Goal: Task Accomplishment & Management: Manage account settings

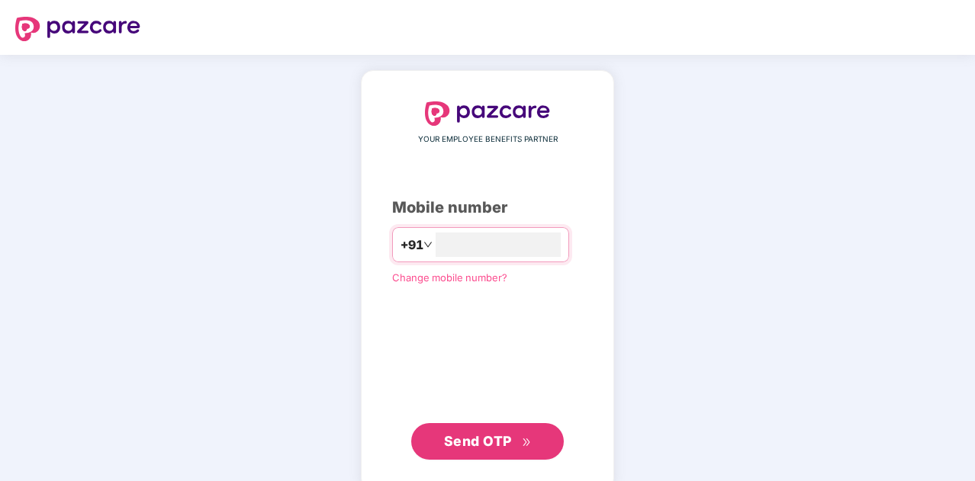
type input "**********"
click at [481, 440] on span "Send OTP" at bounding box center [478, 440] width 68 height 16
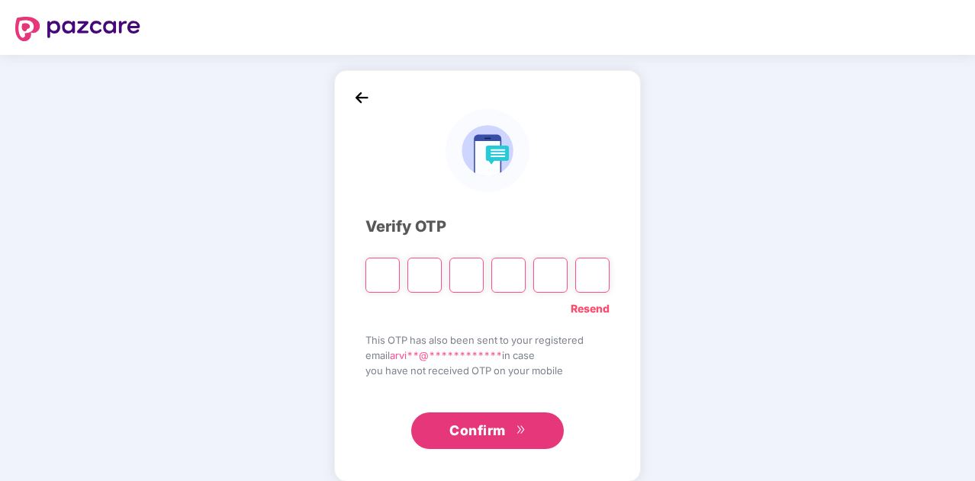
type input "*"
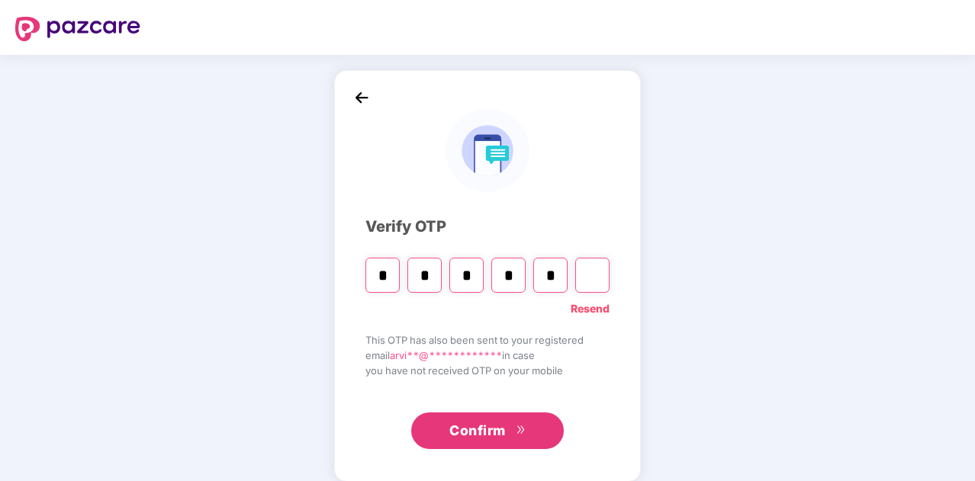
type input "*"
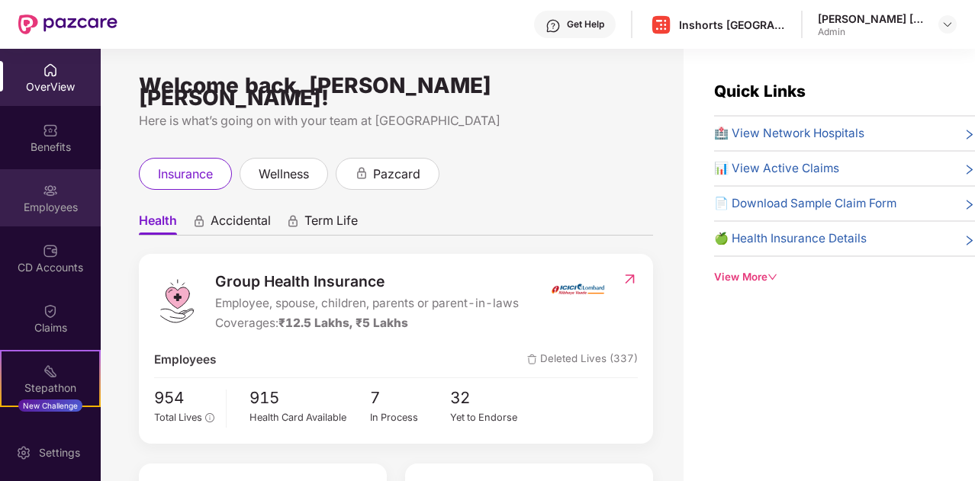
click at [52, 193] on img at bounding box center [50, 190] width 15 height 15
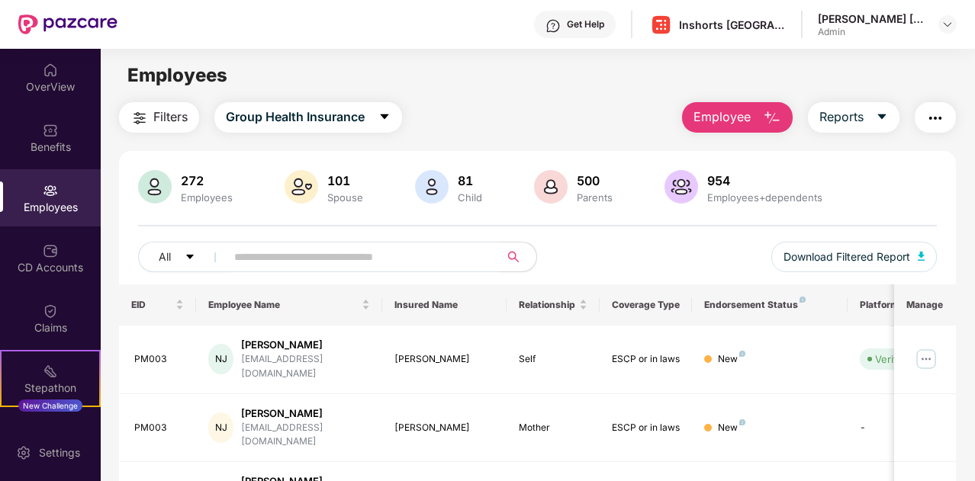
click at [301, 252] on input "text" at bounding box center [356, 257] width 245 height 23
paste input "*****"
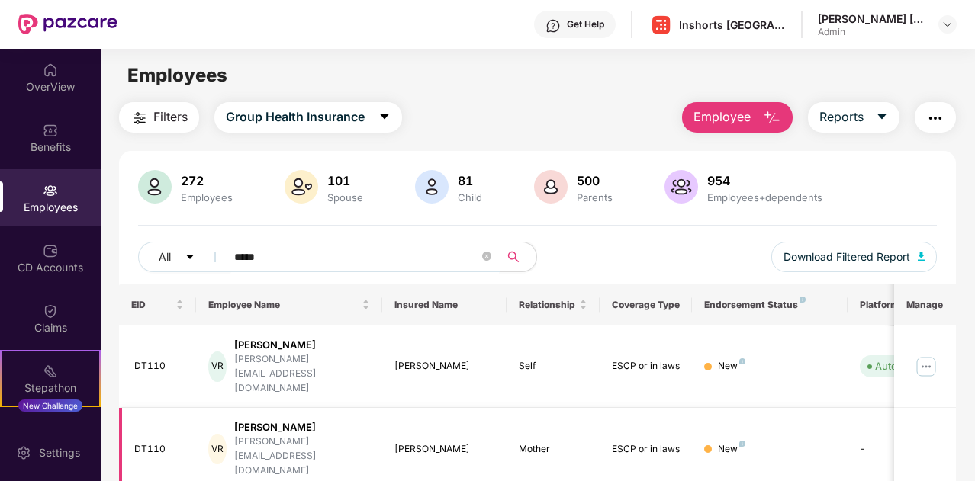
scroll to position [64, 0]
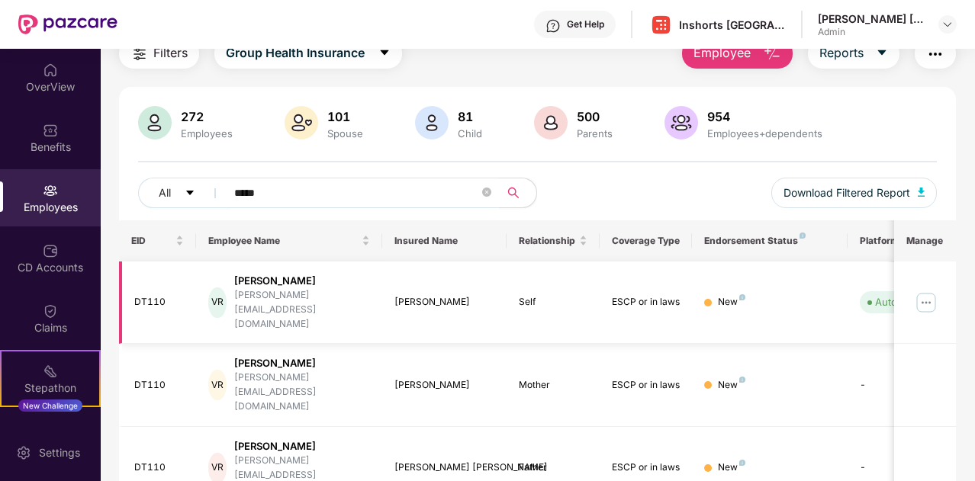
click at [926, 291] on img at bounding box center [926, 303] width 24 height 24
click at [593, 310] on td "Self" at bounding box center [553, 303] width 93 height 83
click at [283, 192] on input "*****" at bounding box center [356, 193] width 245 height 23
paste input "text"
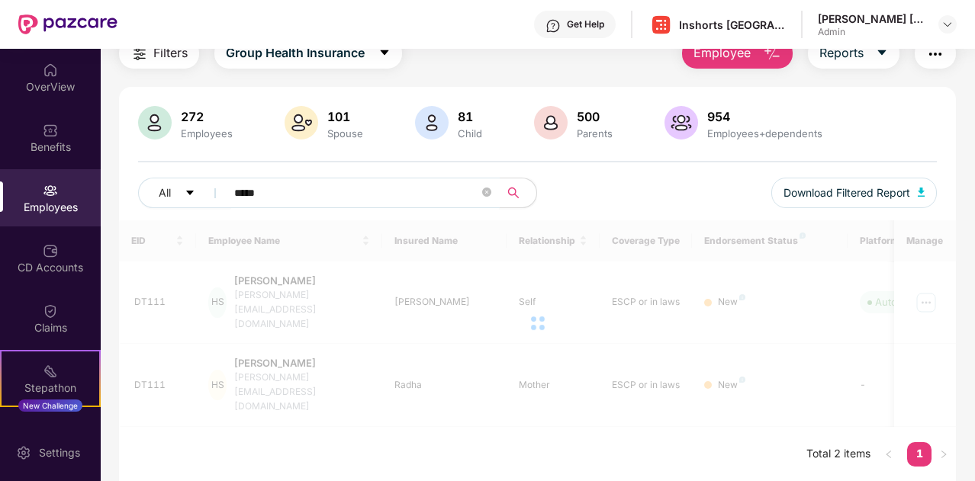
scroll to position [49, 0]
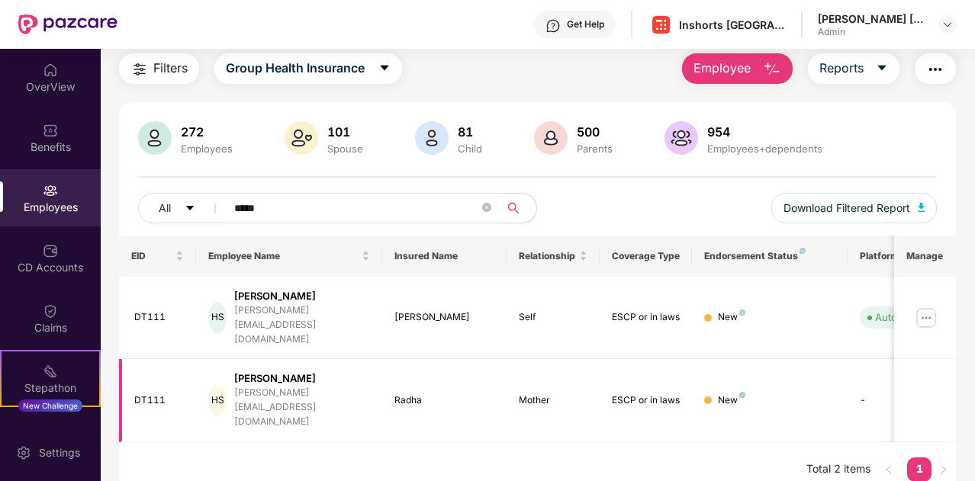
type input "*****"
click at [543, 67] on div "Filters Group Health Insurance Employee Reports" at bounding box center [537, 68] width 837 height 31
click at [453, 35] on div "Get Help Inshorts [GEOGRAPHIC_DATA] Advertising And Services Private Limited [P…" at bounding box center [536, 24] width 839 height 49
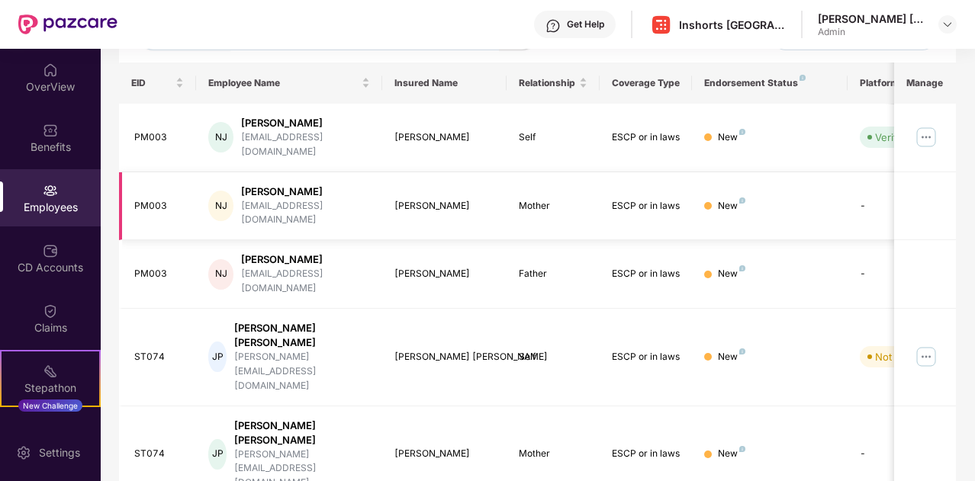
scroll to position [223, 0]
click at [923, 127] on img at bounding box center [926, 136] width 24 height 24
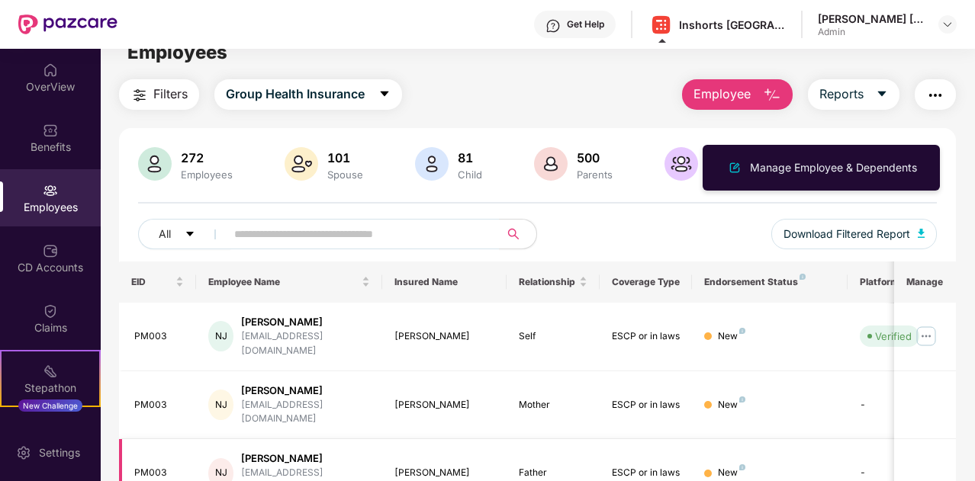
scroll to position [0, 0]
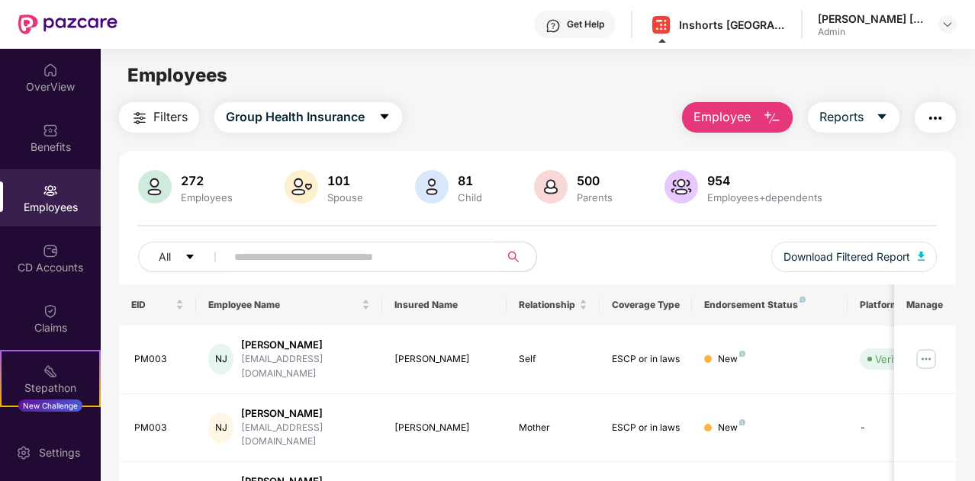
click at [500, 86] on div "Employees" at bounding box center [537, 75] width 873 height 29
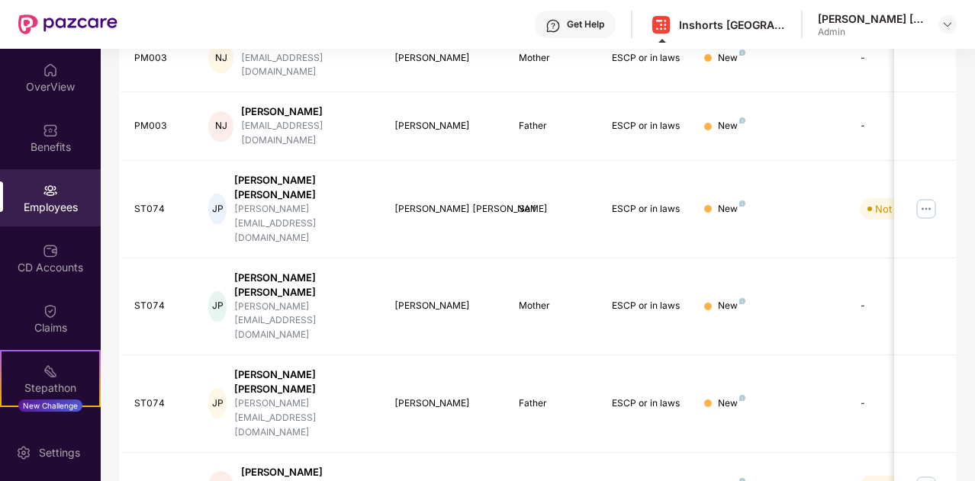
scroll to position [452, 0]
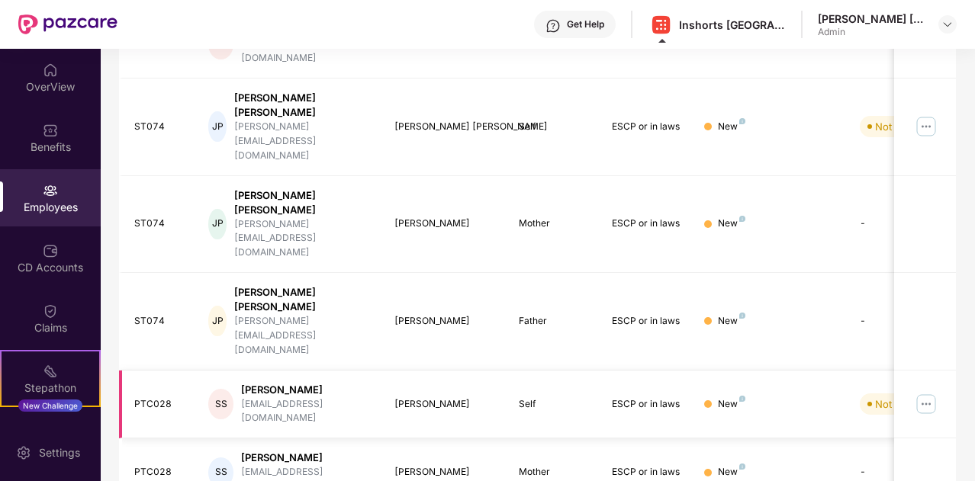
click at [929, 392] on img at bounding box center [926, 404] width 24 height 24
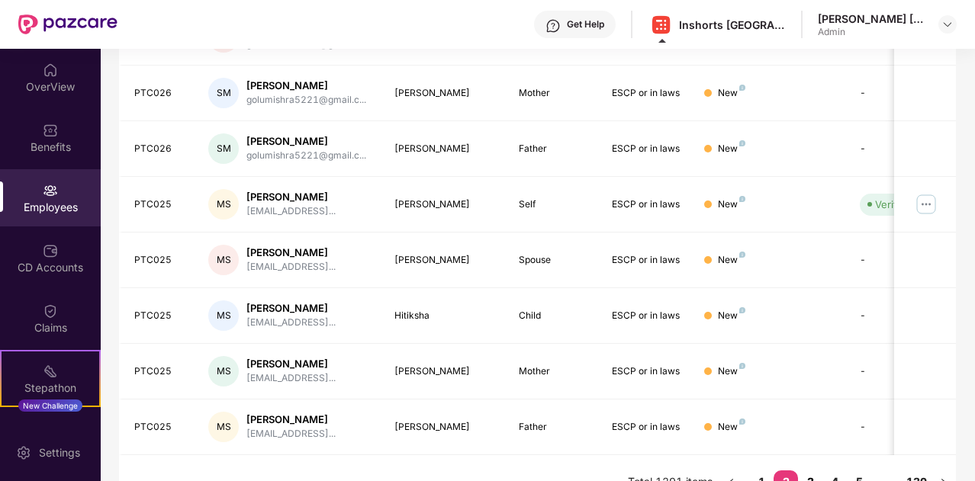
click at [811, 471] on link "3" at bounding box center [810, 482] width 24 height 23
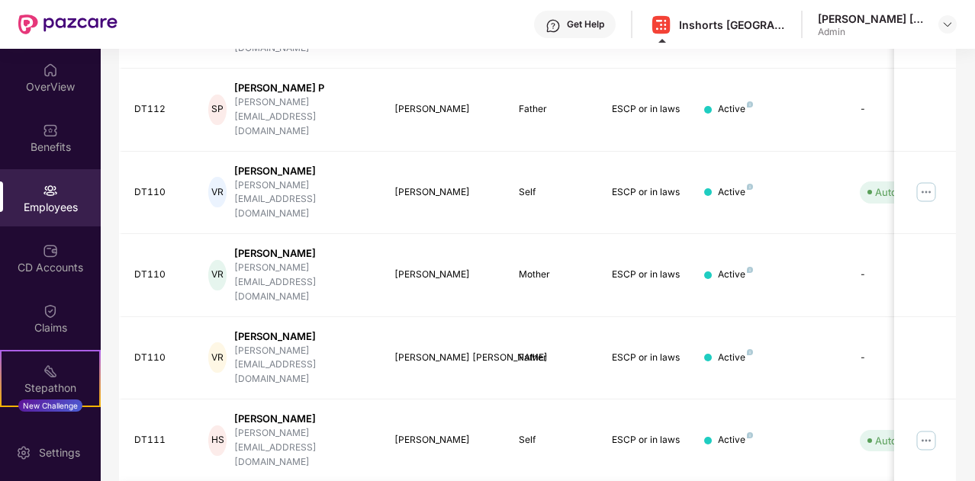
scroll to position [358, 0]
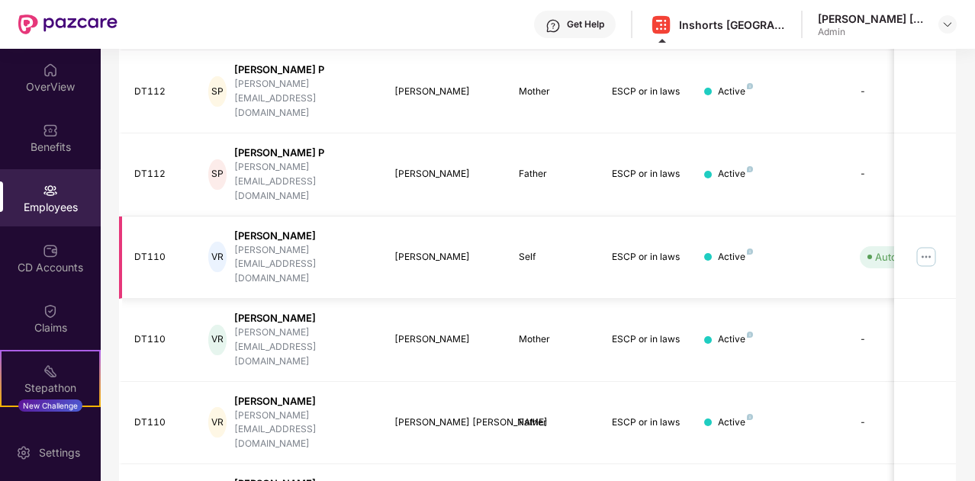
click at [926, 245] on img at bounding box center [926, 257] width 24 height 24
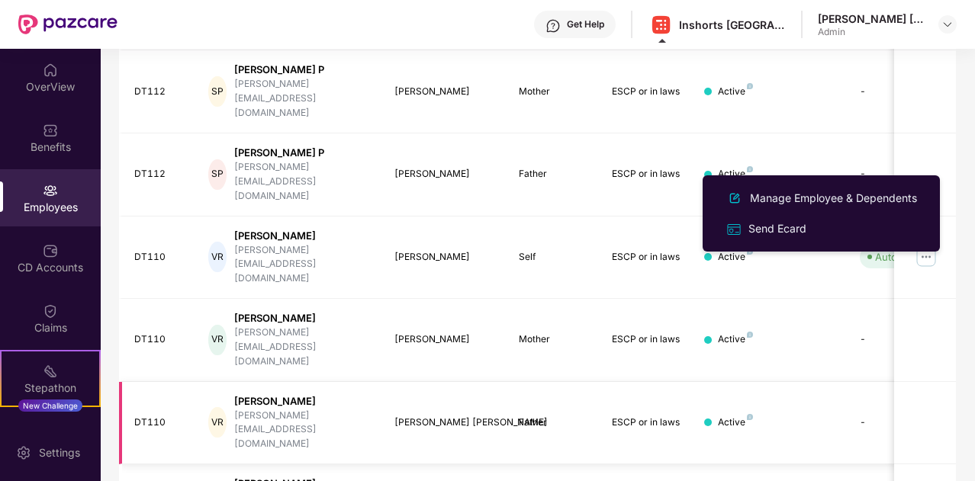
click at [574, 382] on td "Father" at bounding box center [553, 423] width 93 height 83
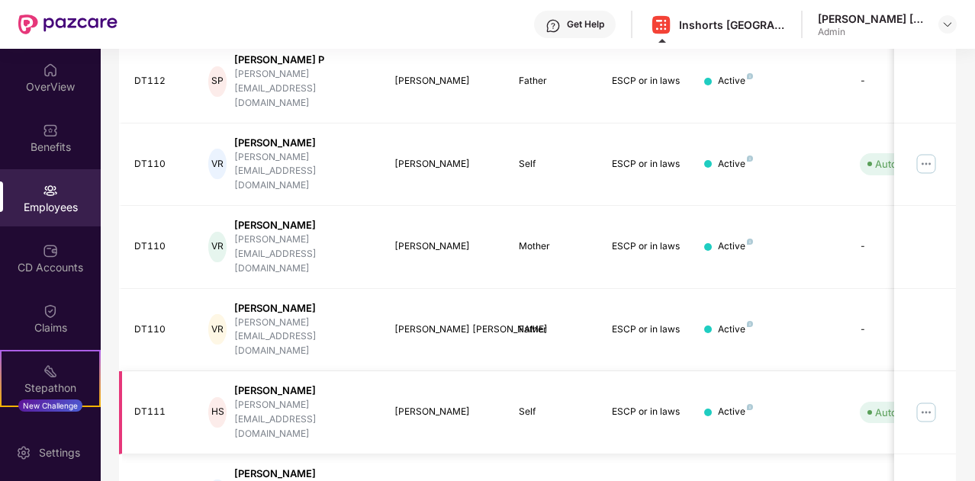
scroll to position [452, 0]
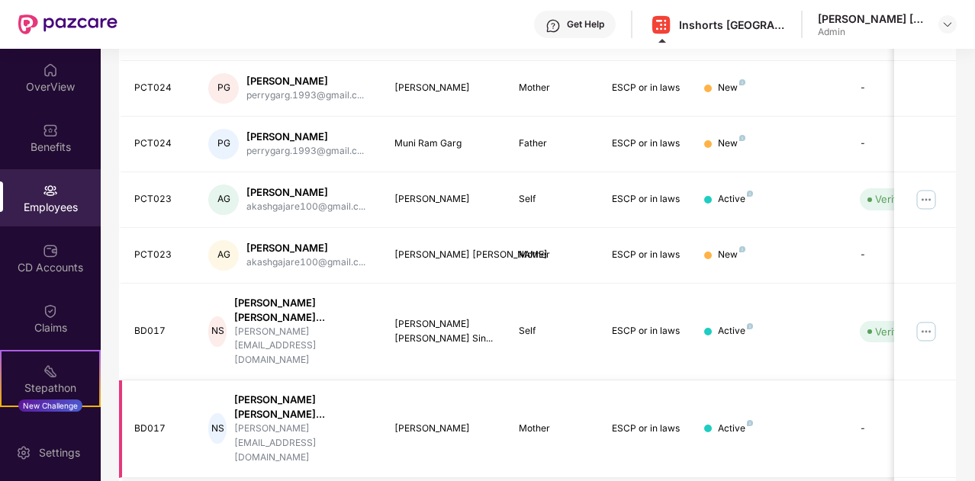
scroll to position [387, 0]
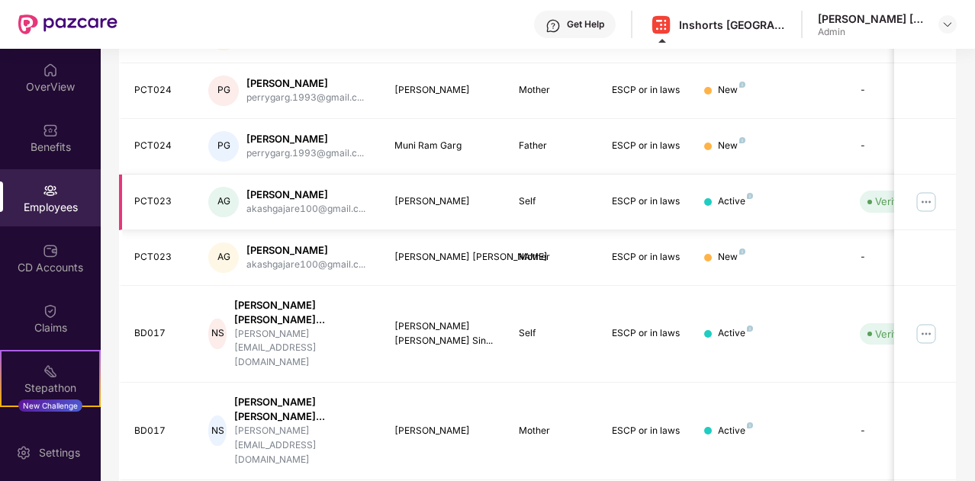
click at [926, 190] on img at bounding box center [926, 202] width 24 height 24
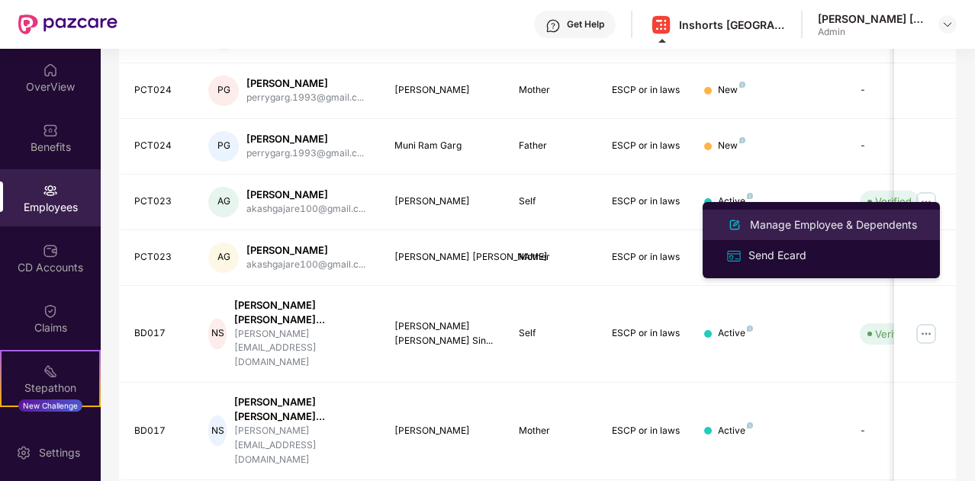
click at [796, 224] on div "Manage Employee & Dependents" at bounding box center [833, 225] width 173 height 17
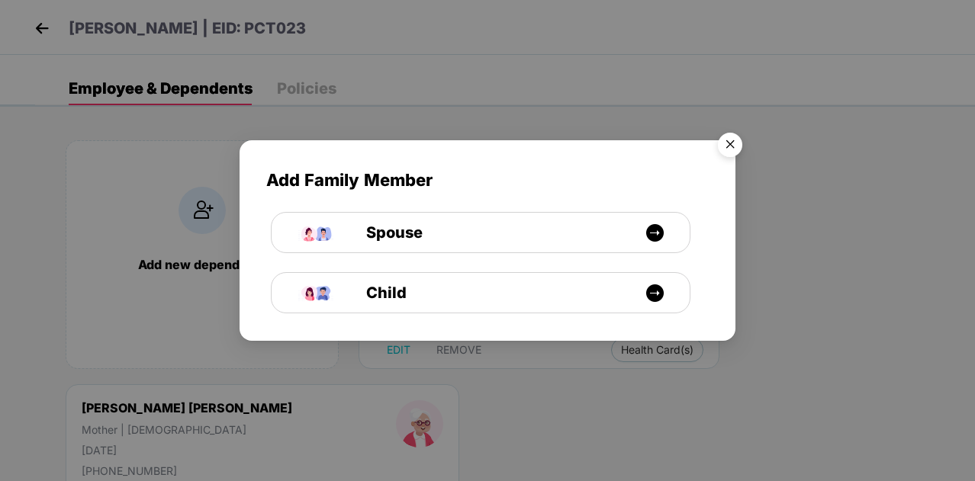
click at [729, 145] on img "Close" at bounding box center [730, 147] width 43 height 43
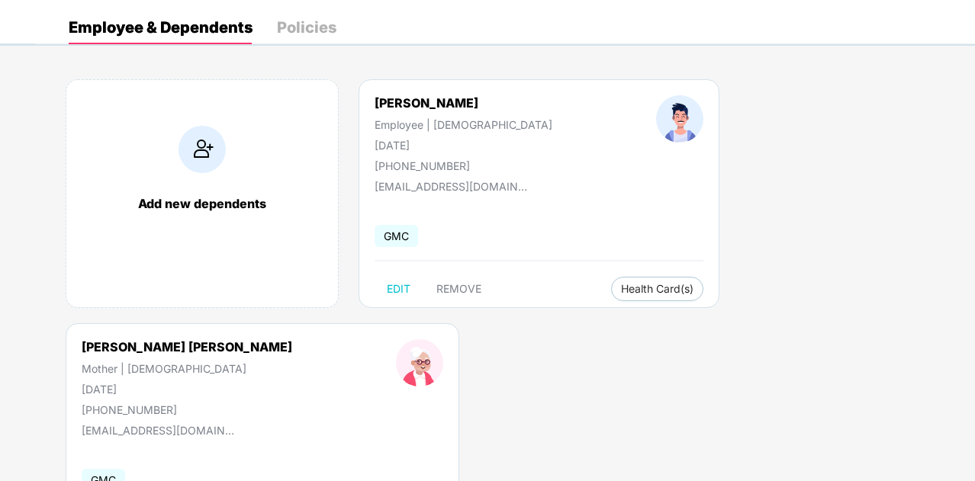
scroll to position [60, 0]
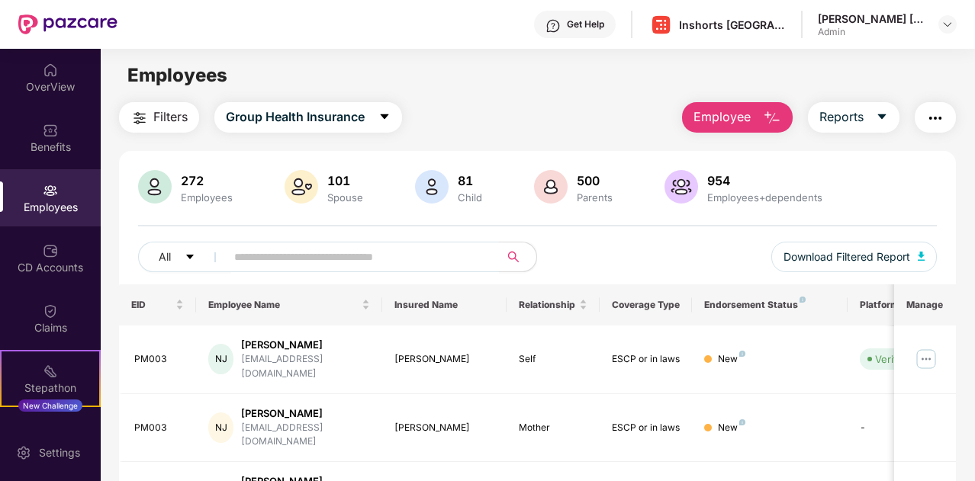
click at [48, 190] on img at bounding box center [50, 190] width 15 height 15
click at [264, 255] on input "text" at bounding box center [356, 257] width 245 height 23
paste input "*****"
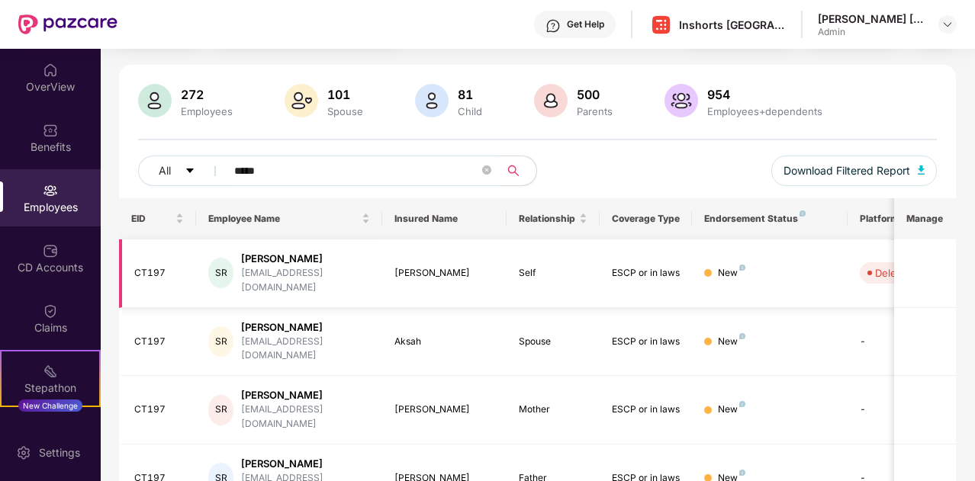
scroll to position [120, 0]
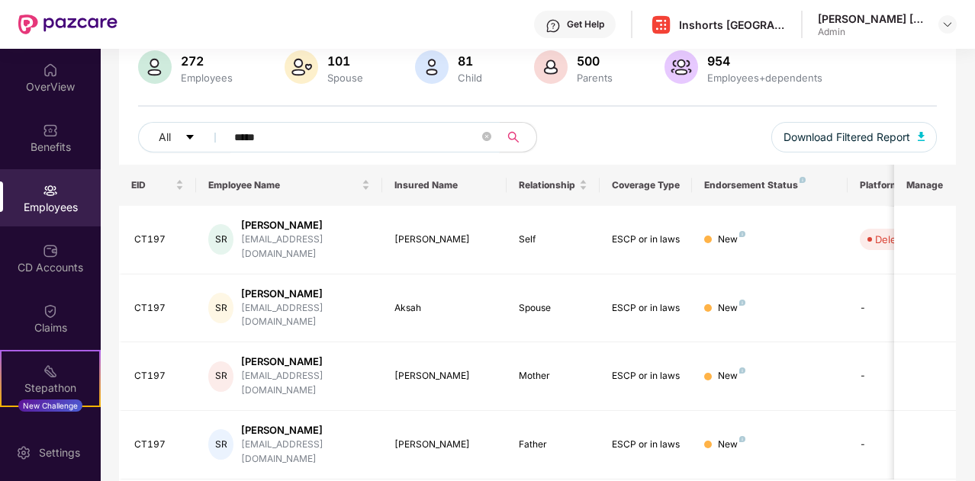
paste input "text"
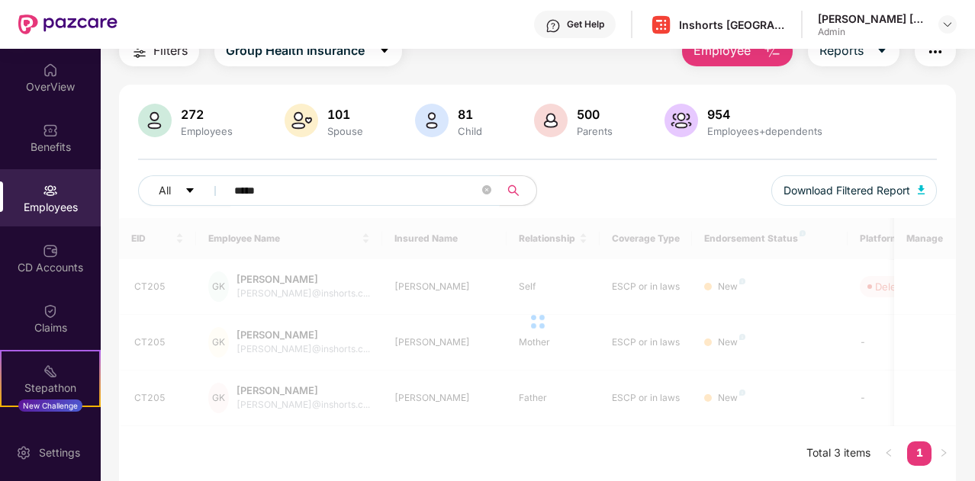
scroll to position [64, 0]
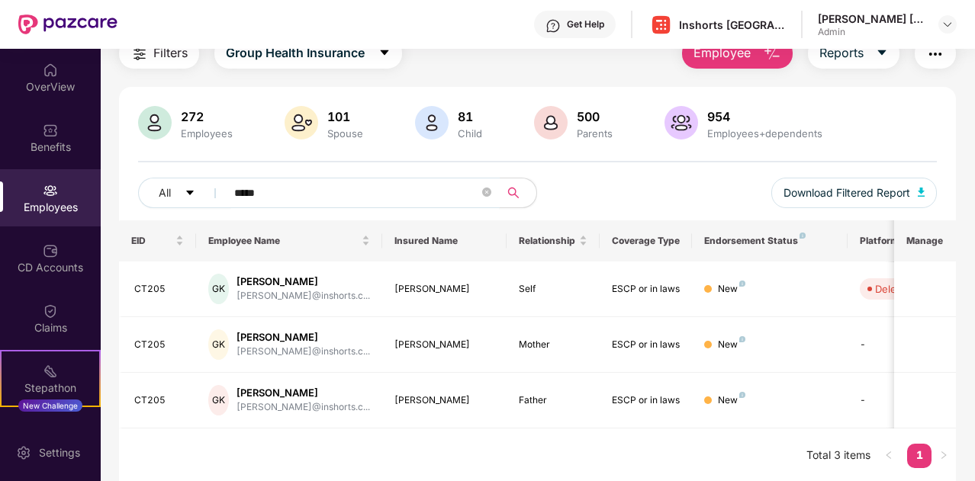
paste input "text"
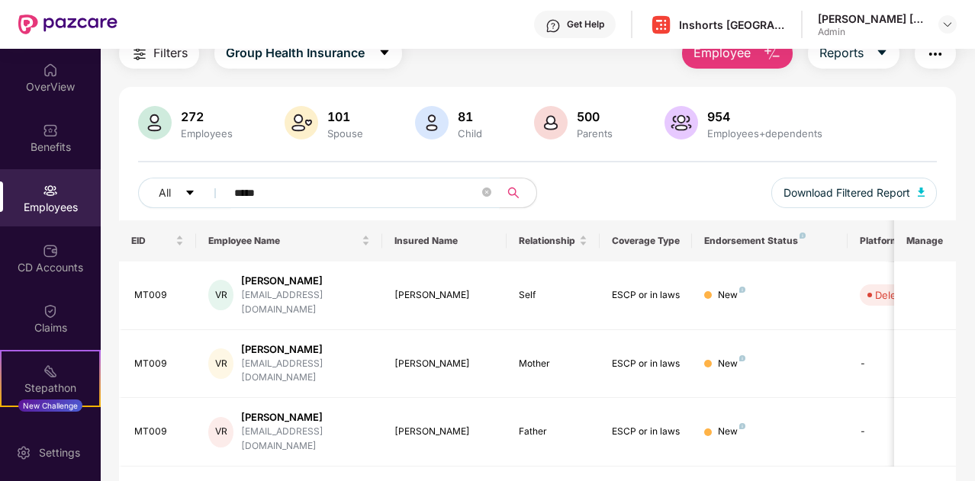
paste input "text"
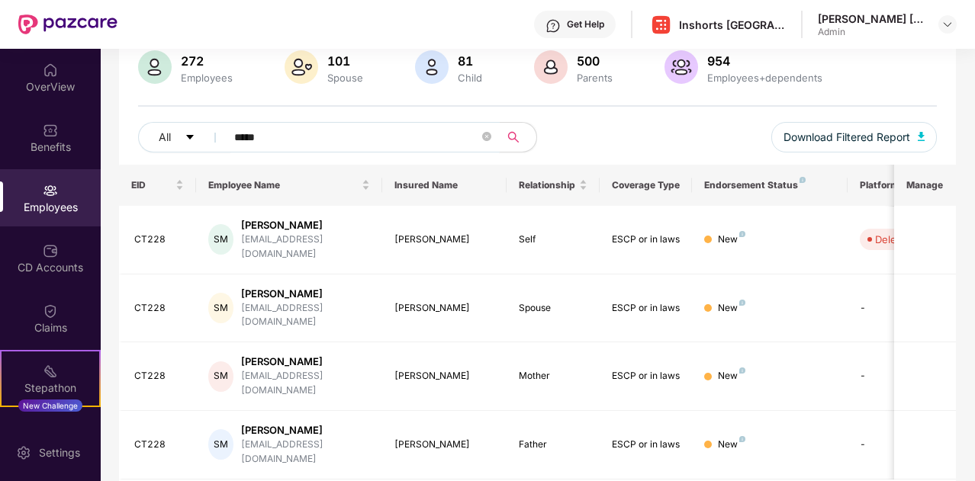
paste input "text"
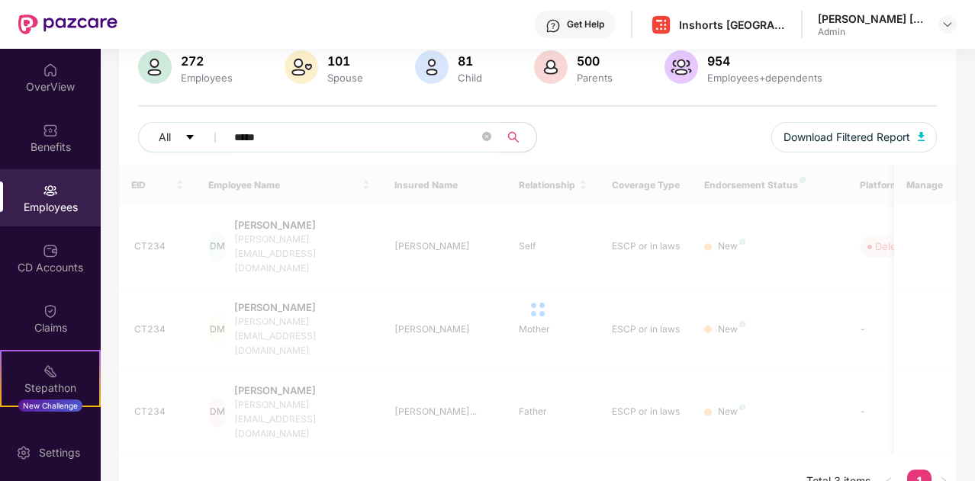
scroll to position [64, 0]
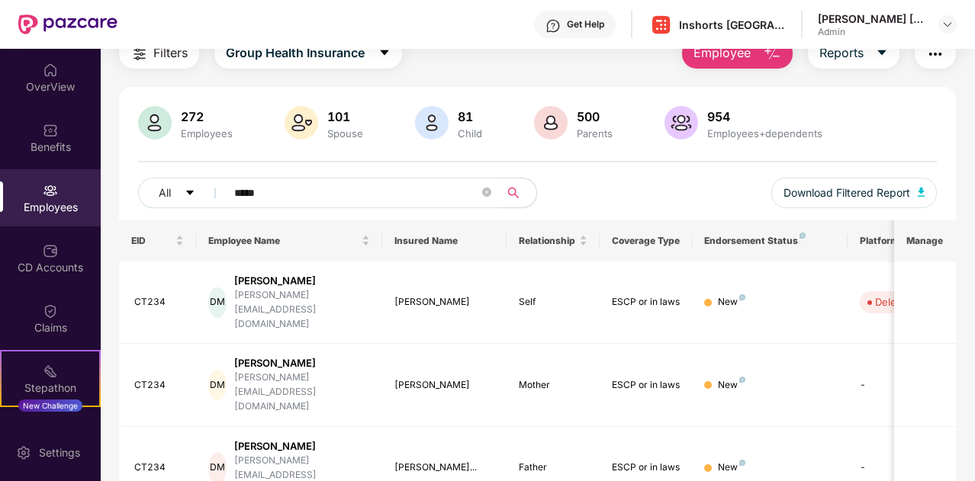
paste input "text"
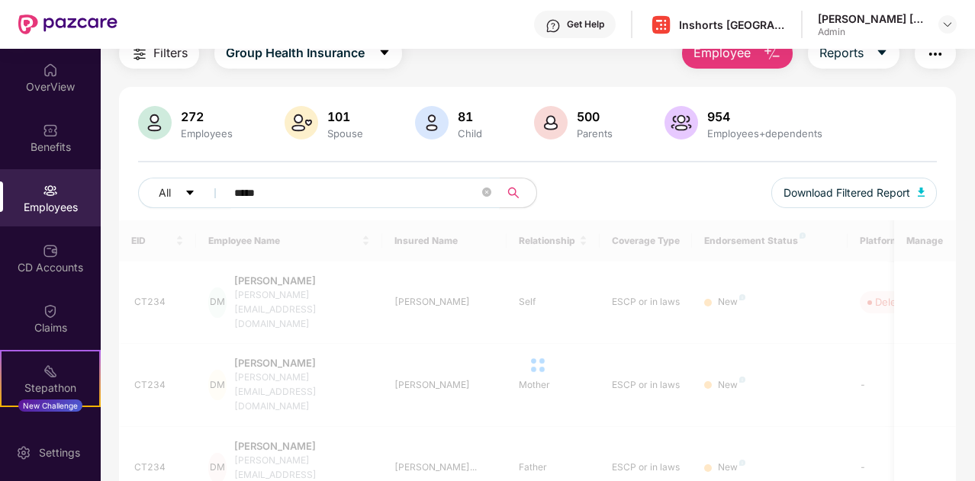
scroll to position [120, 0]
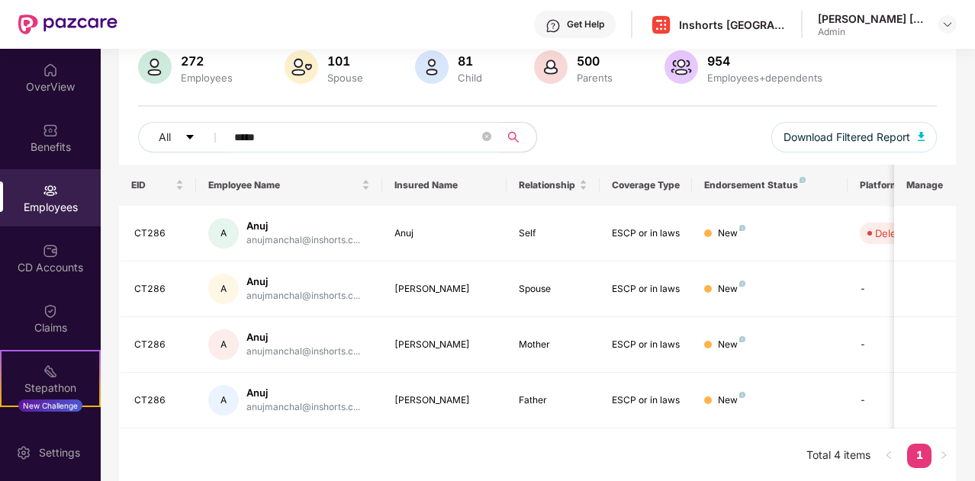
paste input "text"
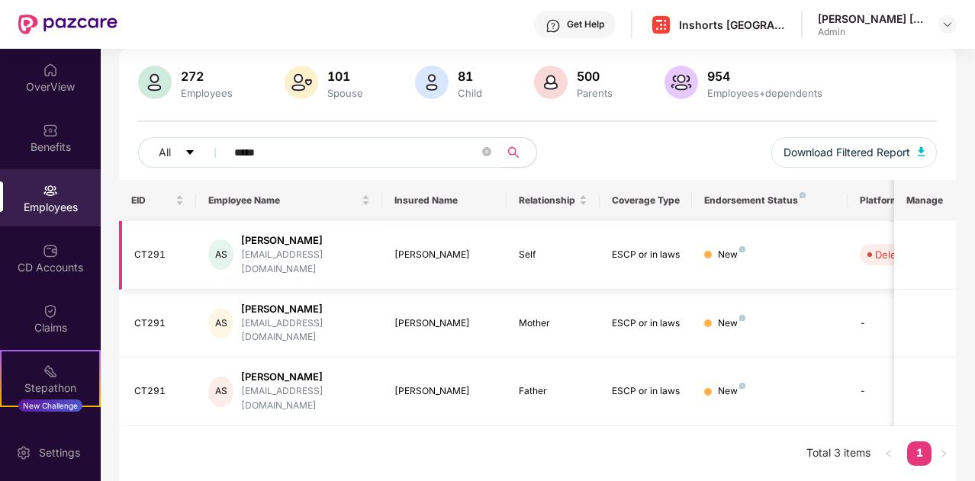
scroll to position [64, 0]
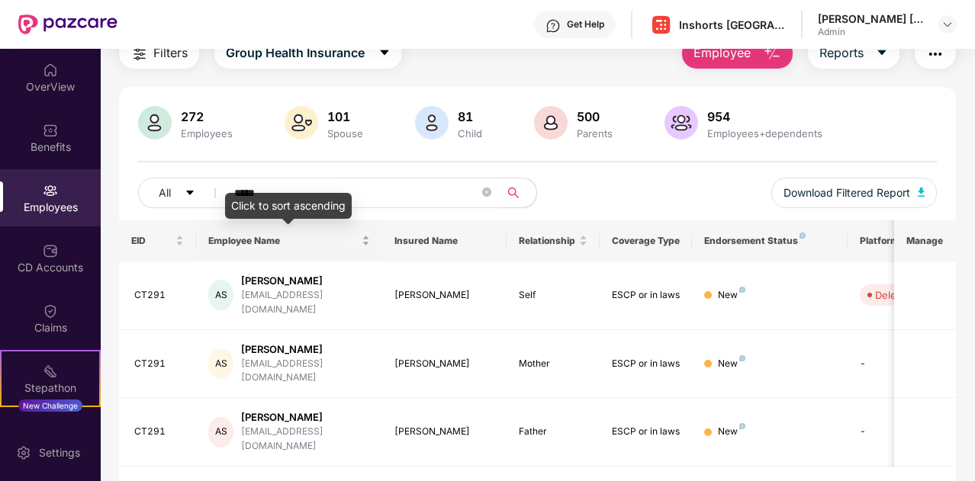
paste input "text"
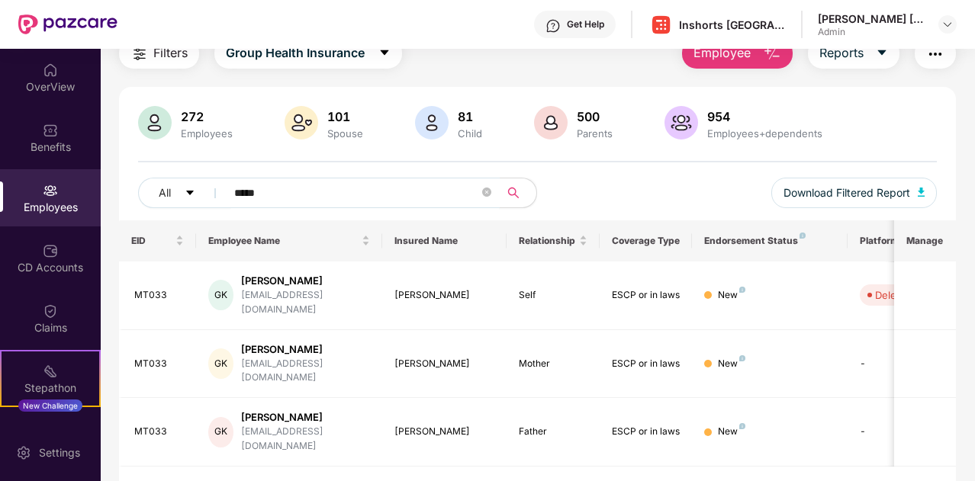
paste input "text"
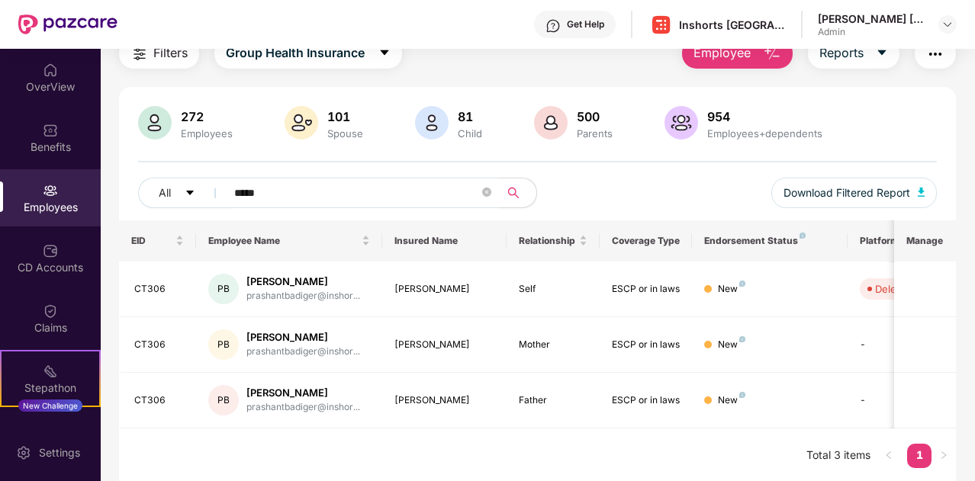
paste input "text"
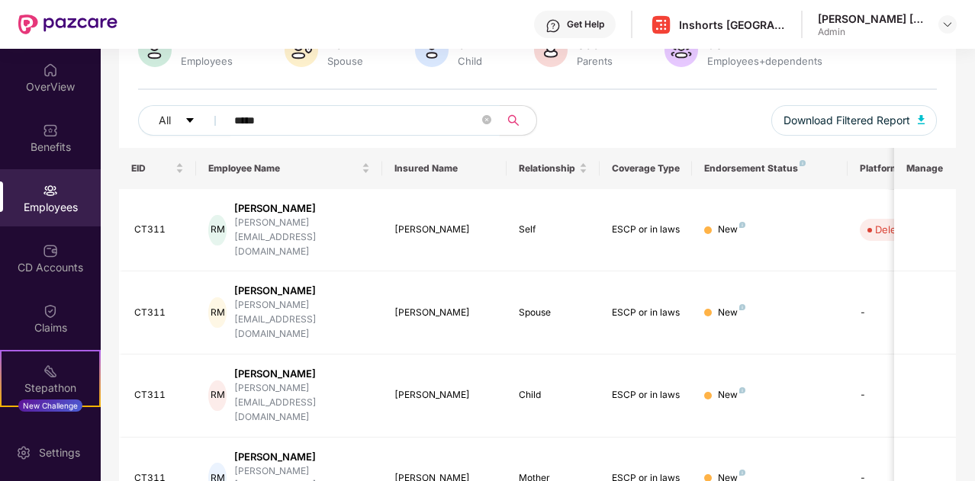
scroll to position [136, 0]
paste input "text"
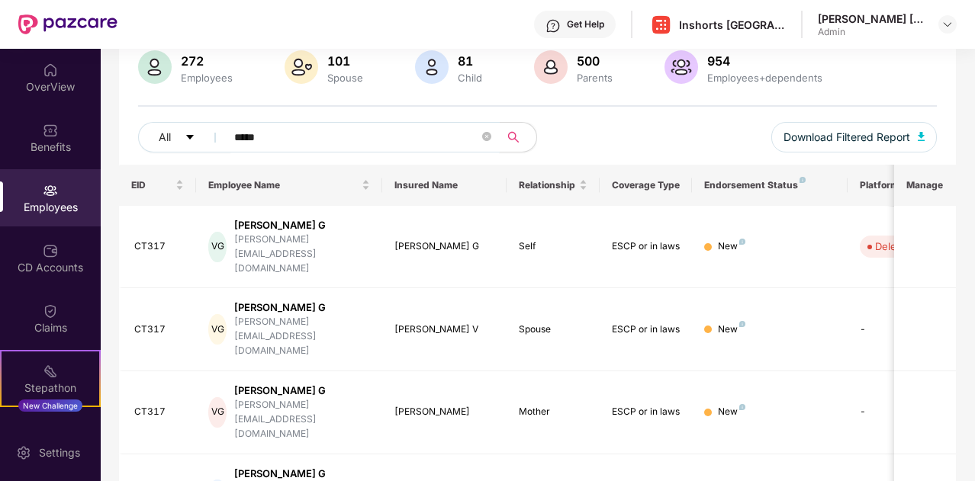
paste input "text"
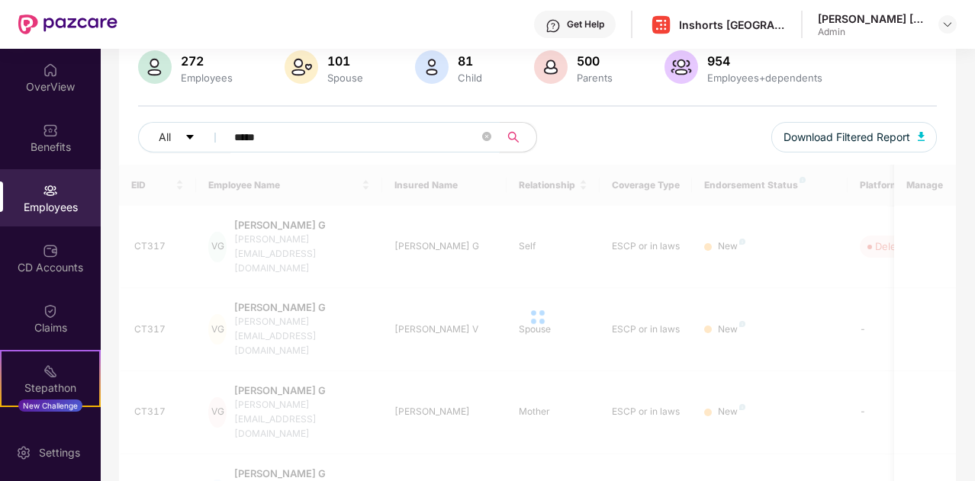
scroll to position [64, 0]
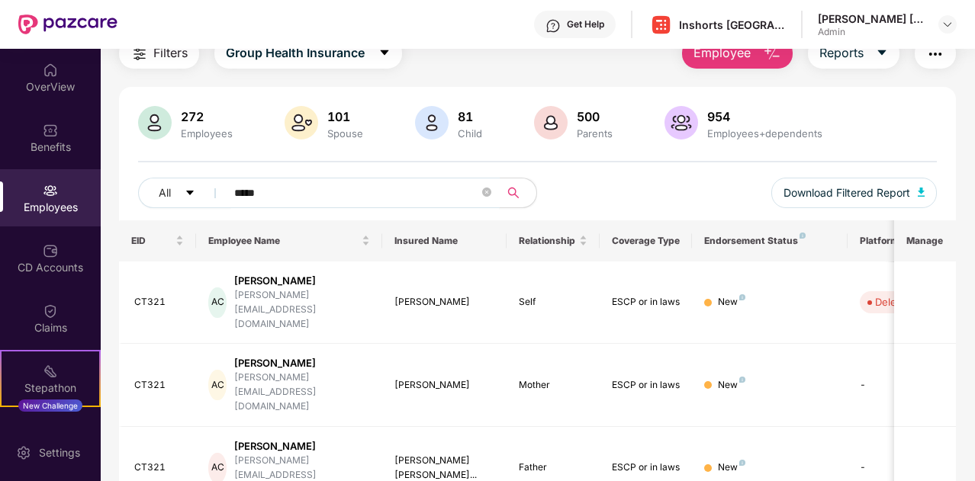
paste input "text"
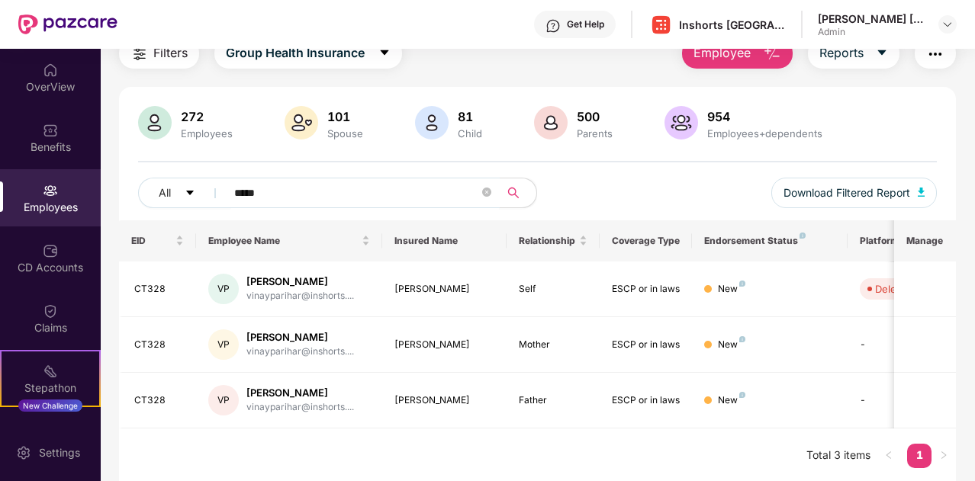
paste input "text"
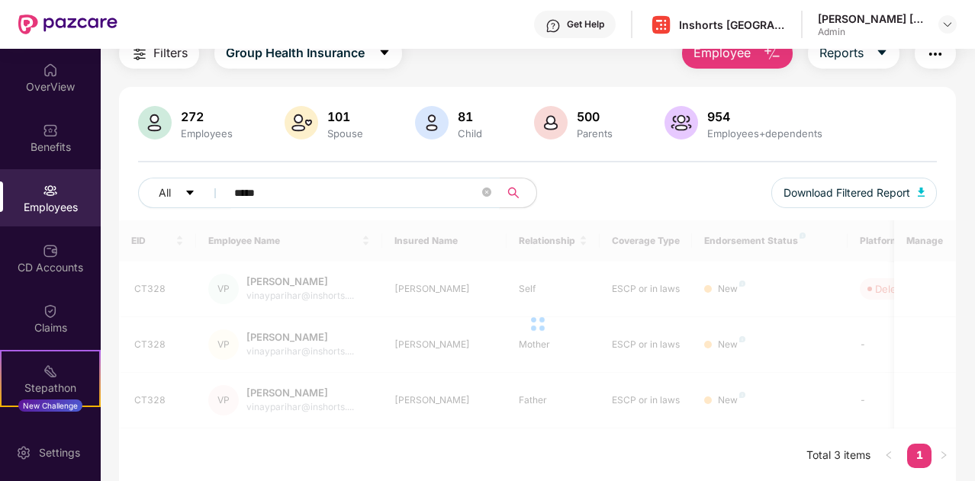
scroll to position [120, 0]
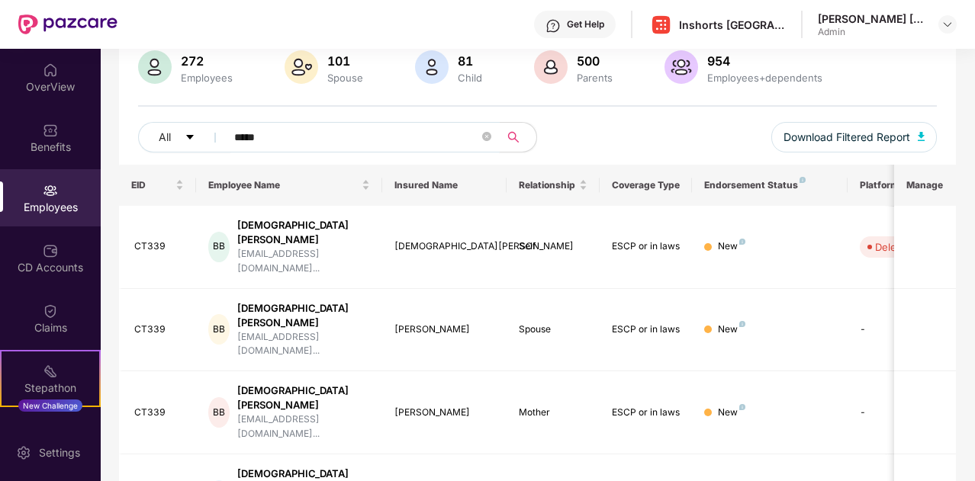
paste input "text"
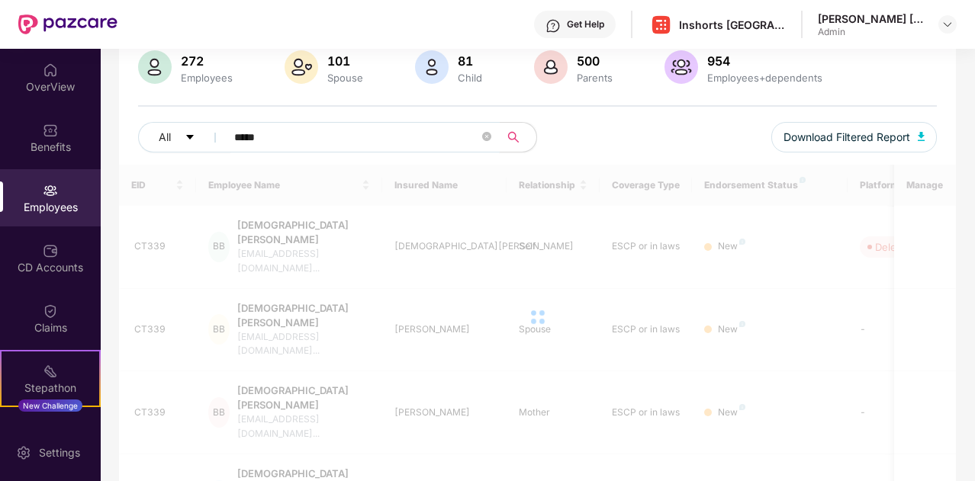
scroll to position [64, 0]
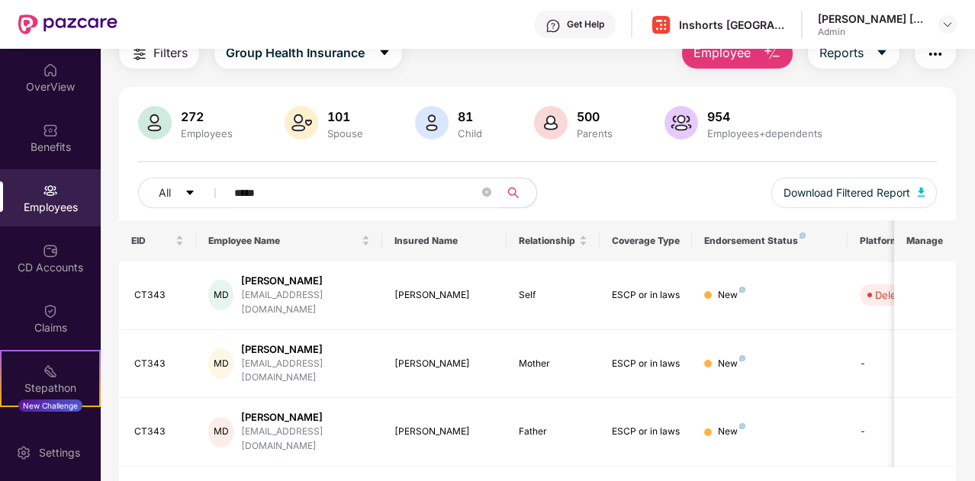
paste input "text"
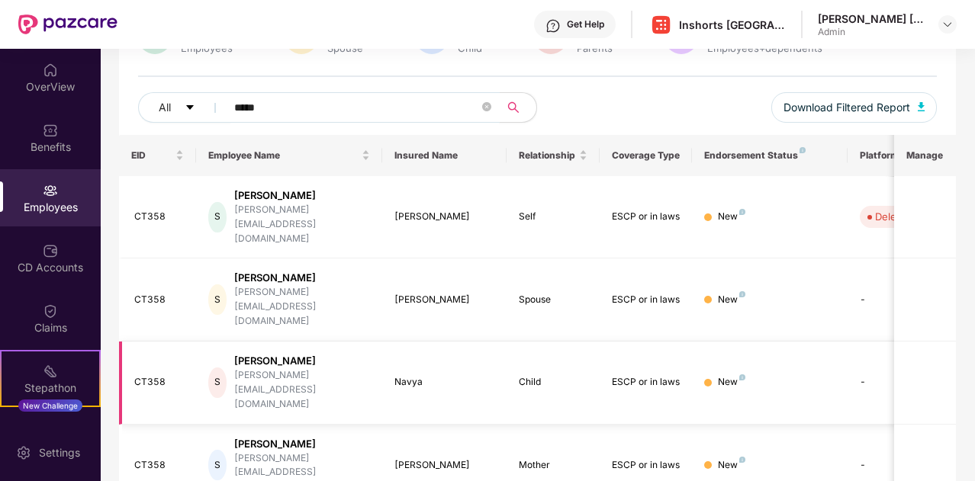
scroll to position [143, 0]
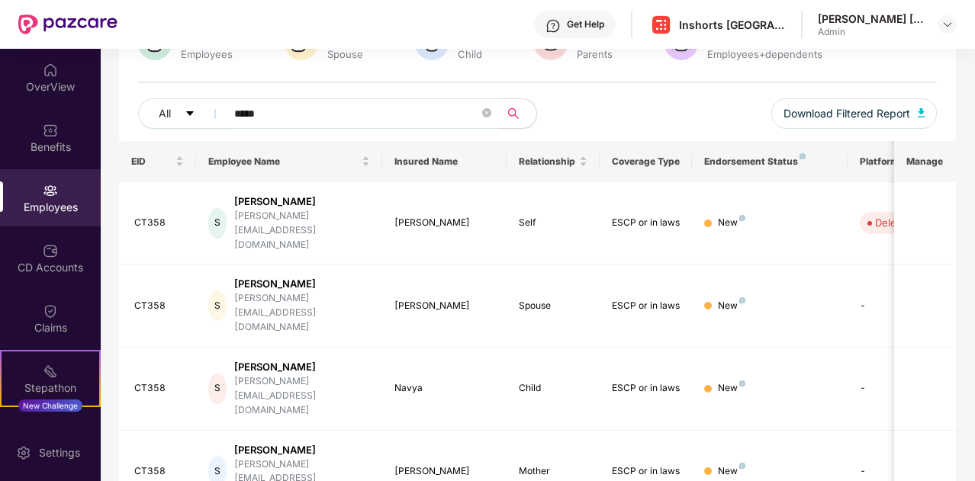
paste input "text"
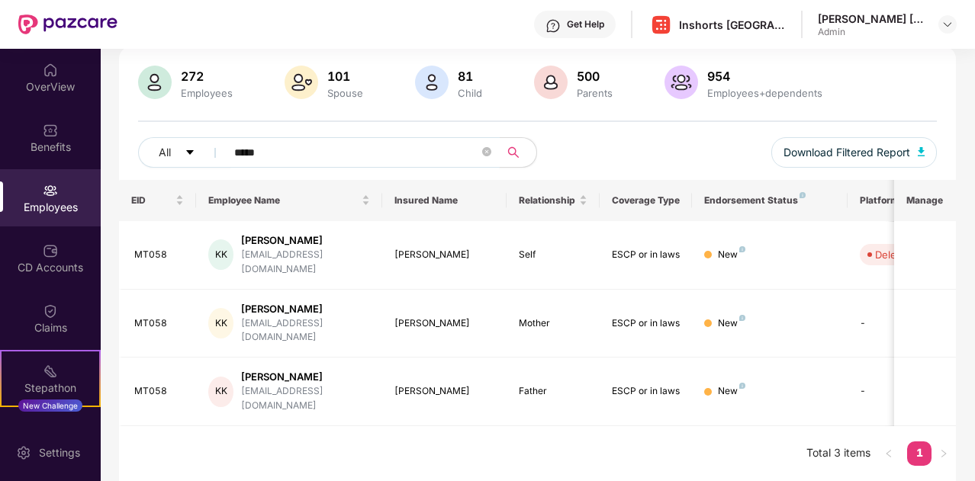
scroll to position [64, 0]
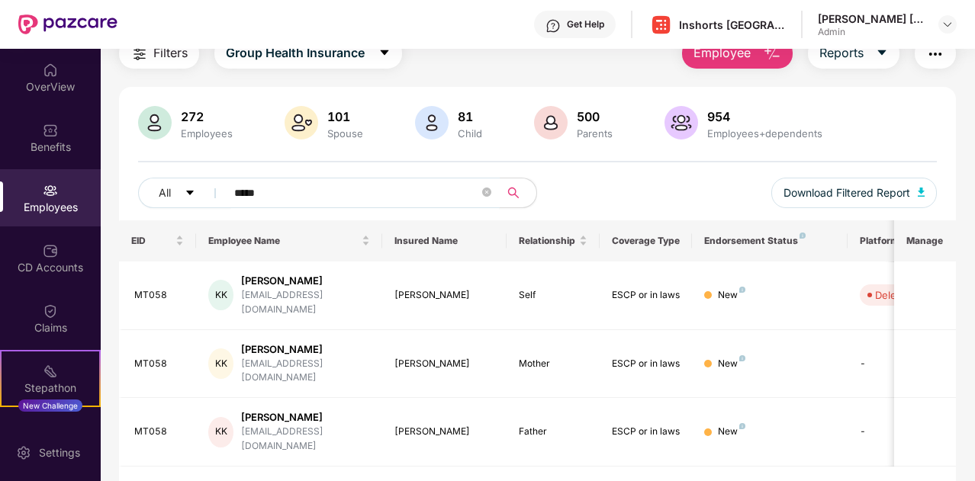
paste input "text"
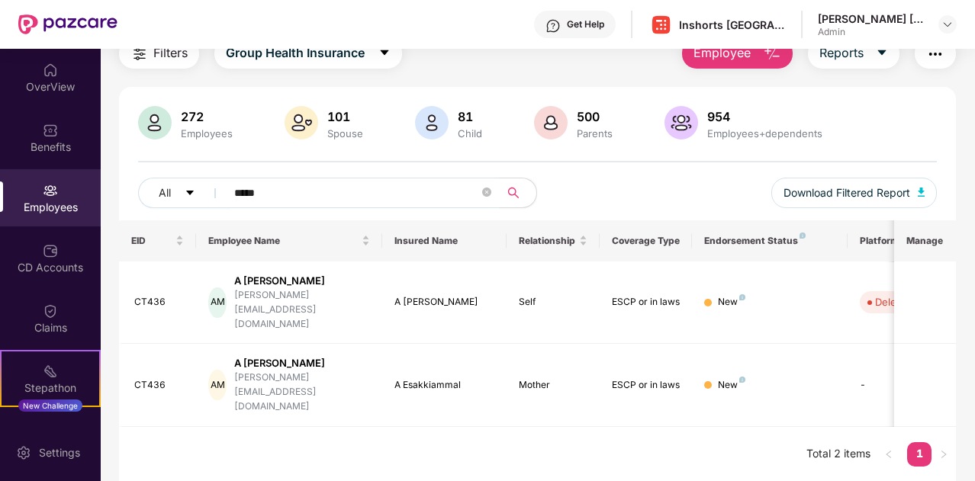
scroll to position [49, 0]
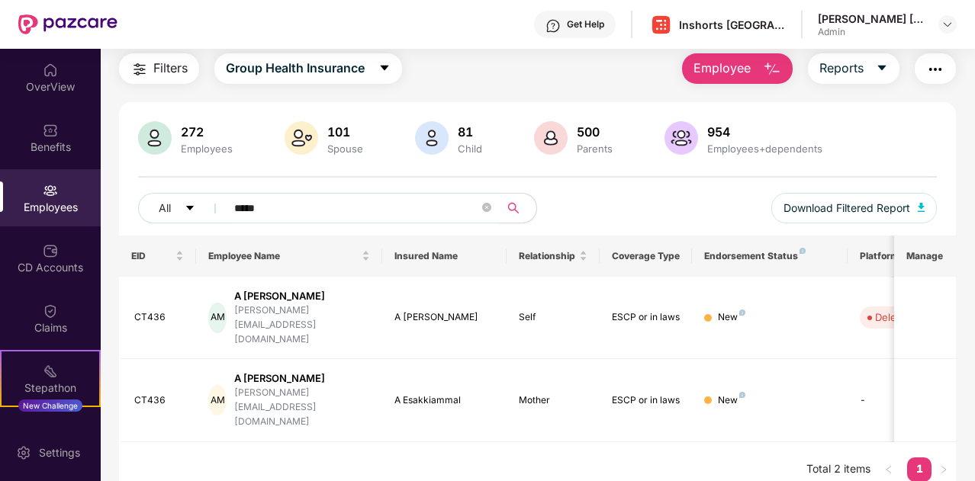
paste input "text"
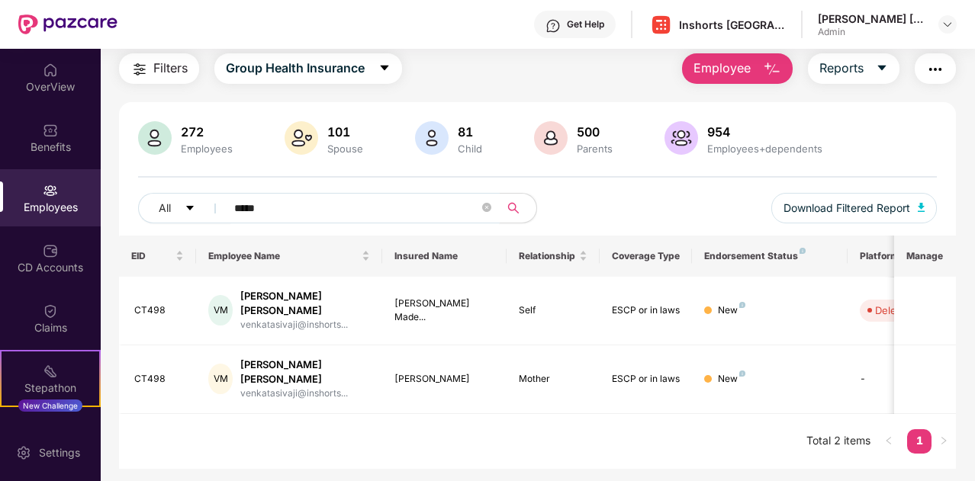
paste input "text"
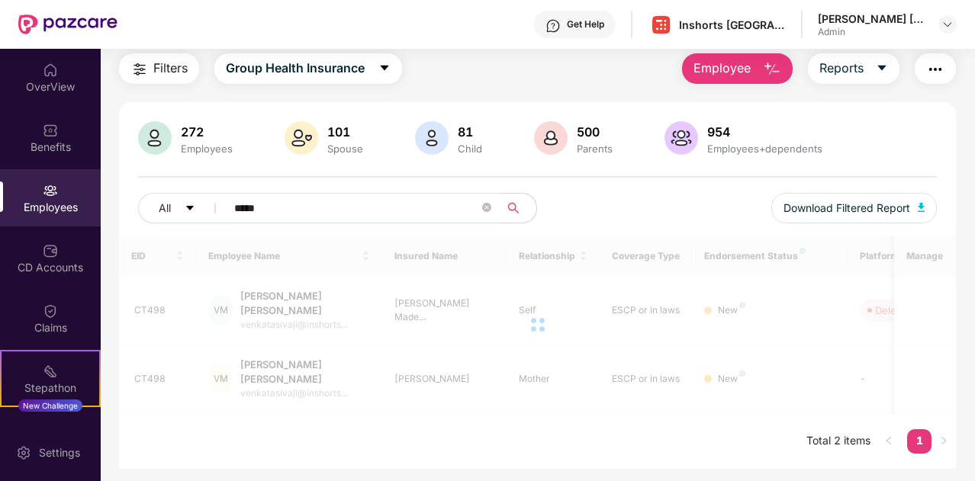
scroll to position [64, 0]
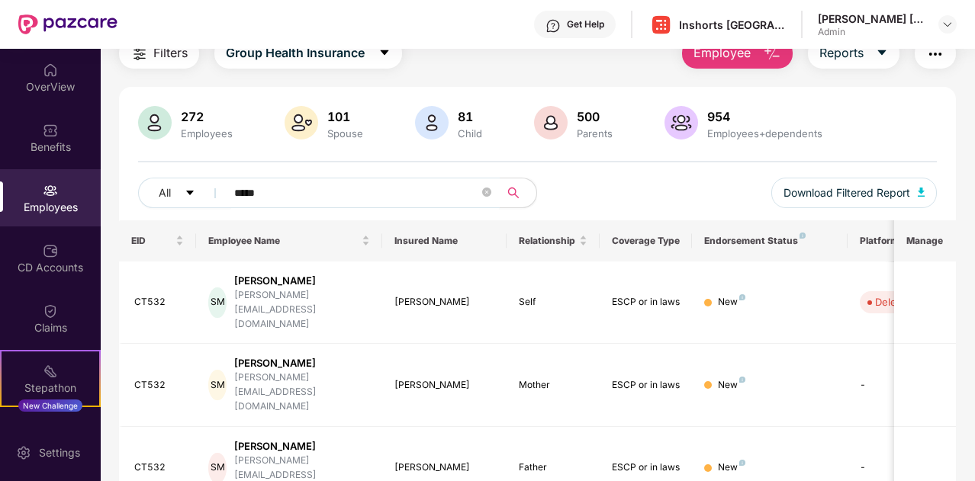
paste input "text"
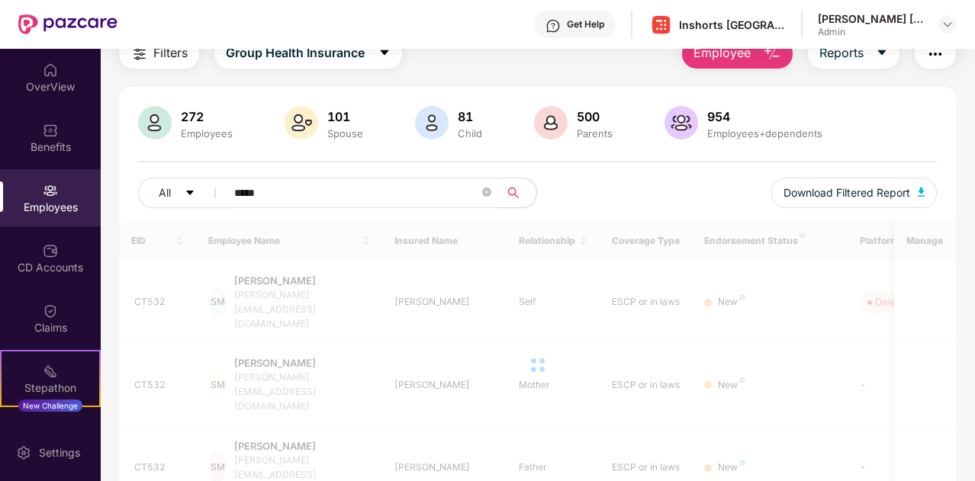
scroll to position [143, 0]
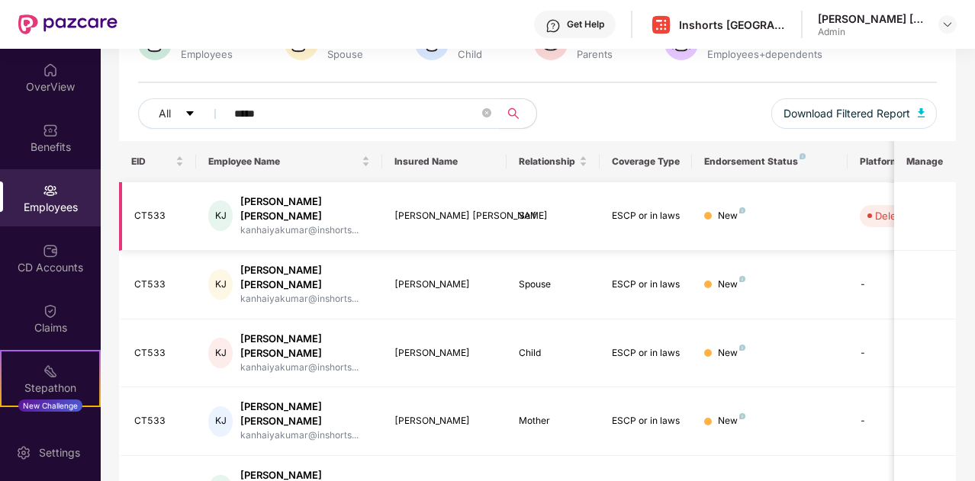
paste input "text"
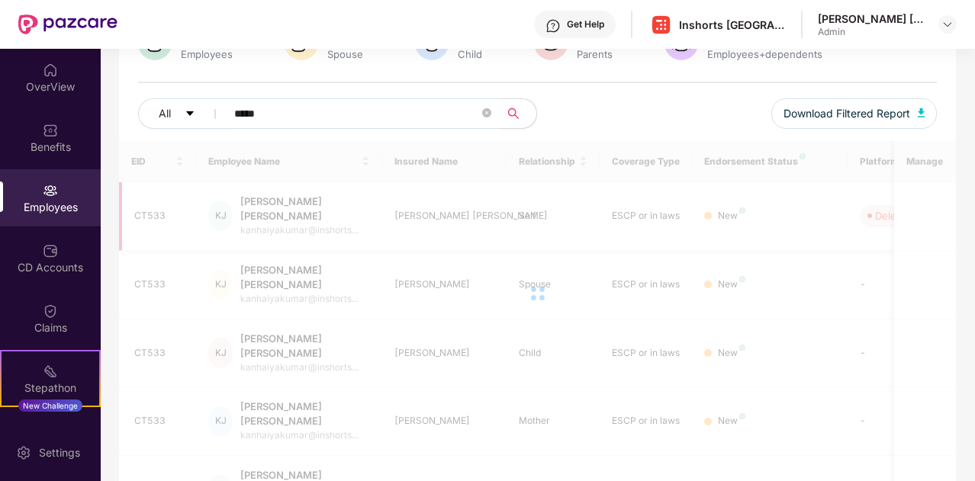
scroll to position [64, 0]
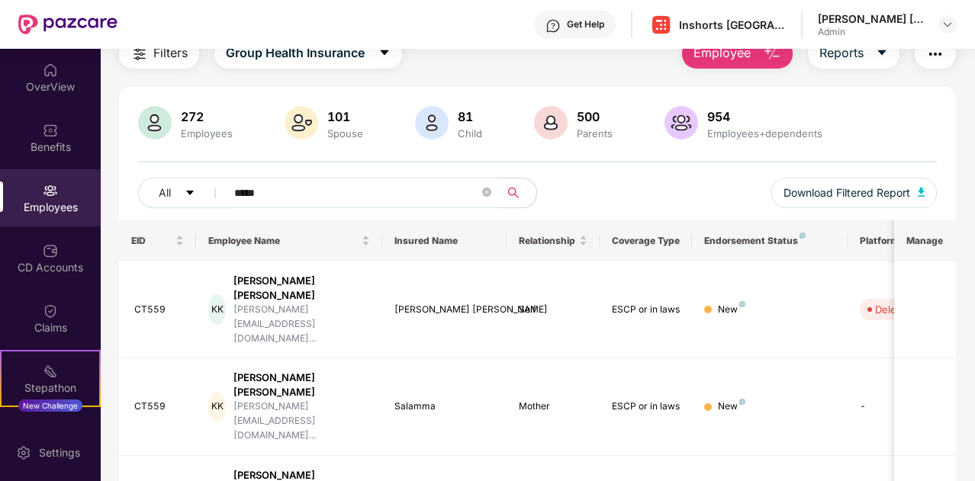
click at [301, 195] on input "*****" at bounding box center [356, 193] width 245 height 23
paste input "text"
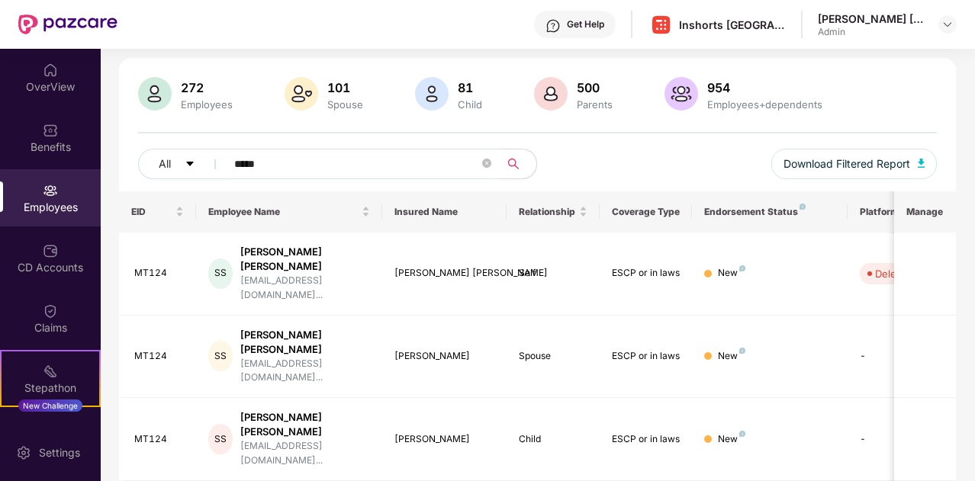
scroll to position [100, 0]
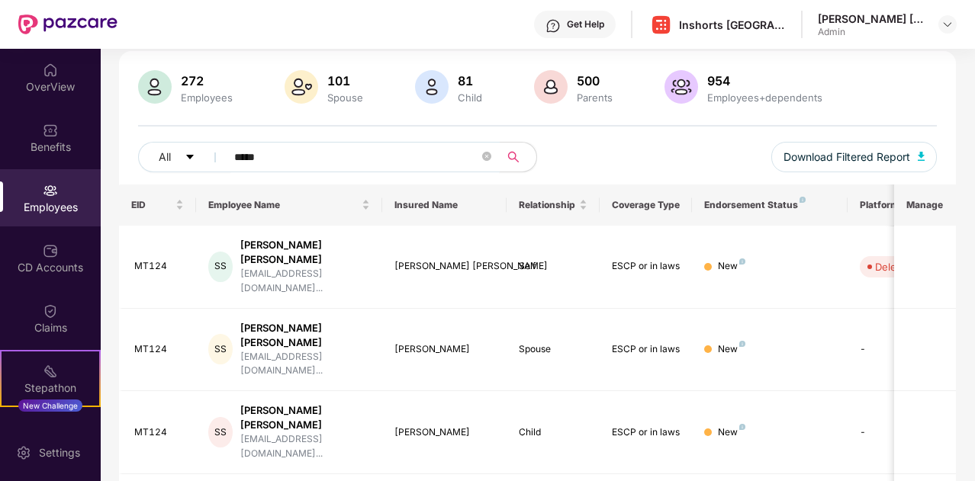
paste input "text"
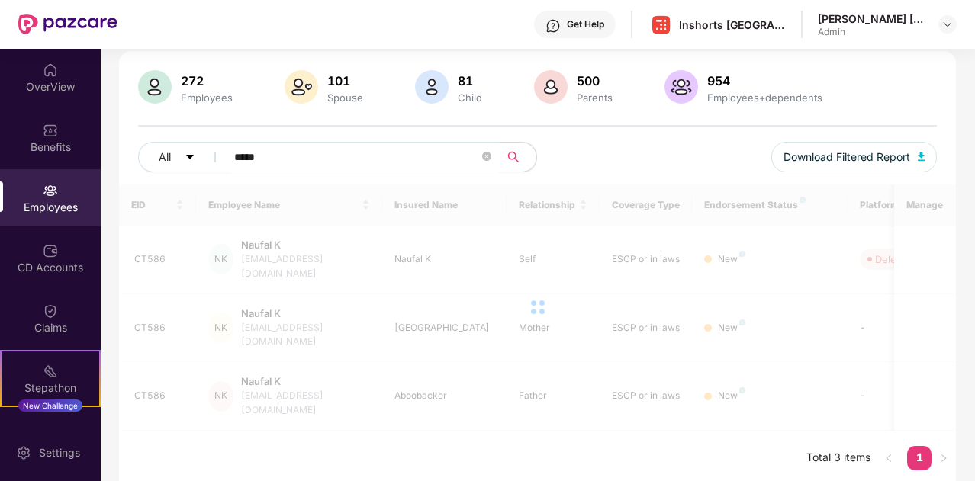
scroll to position [64, 0]
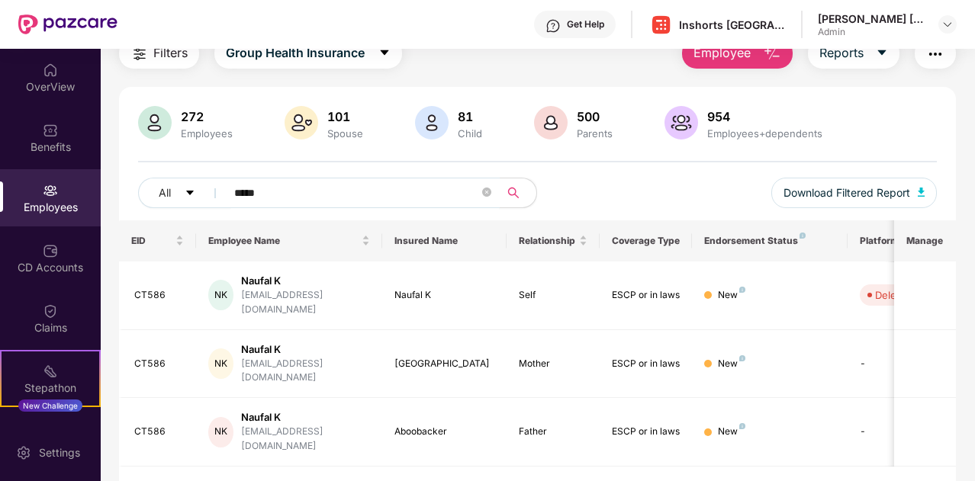
paste input "text"
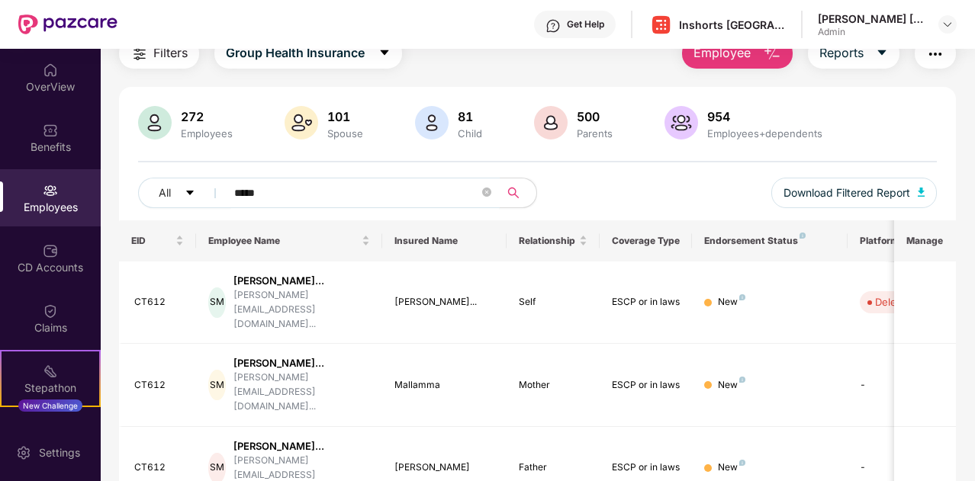
paste input "text"
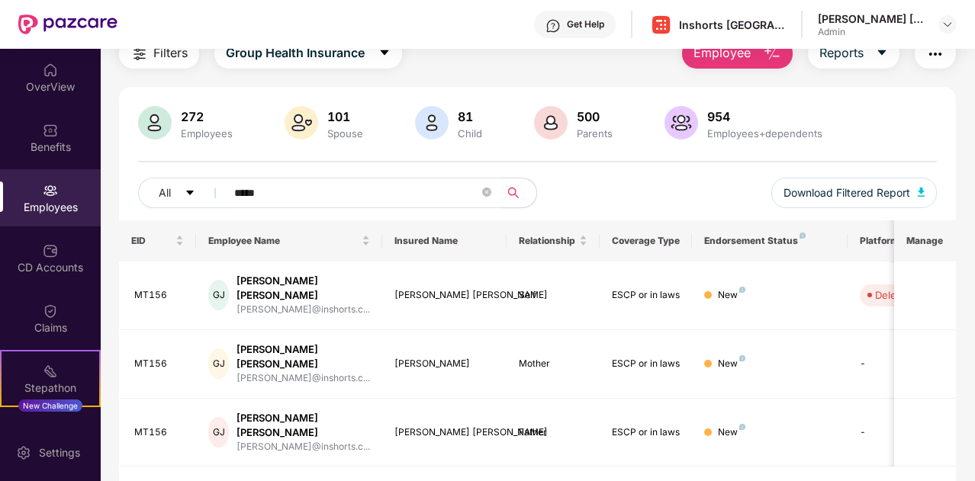
paste input "text"
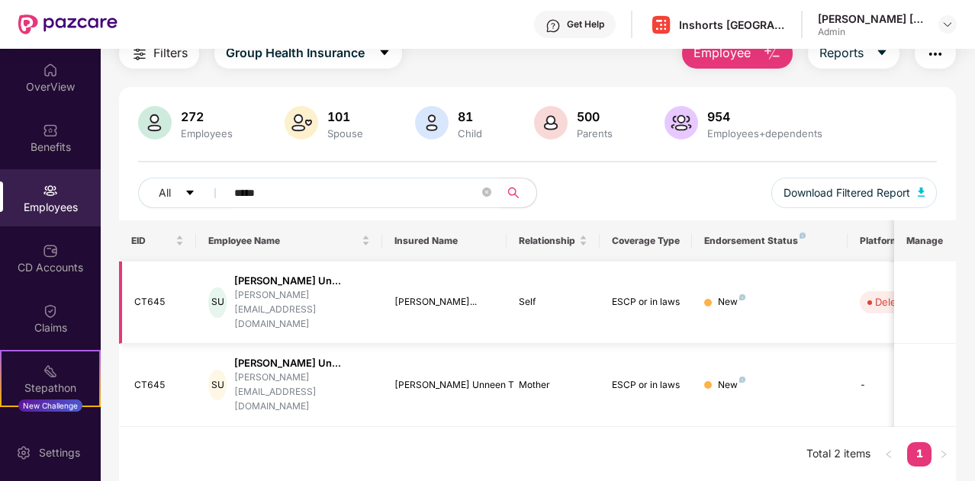
scroll to position [49, 0]
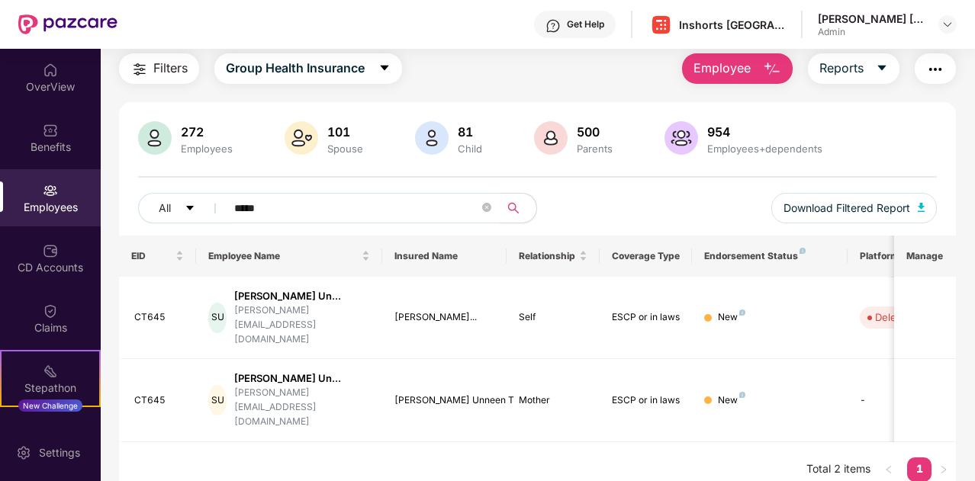
paste input "text"
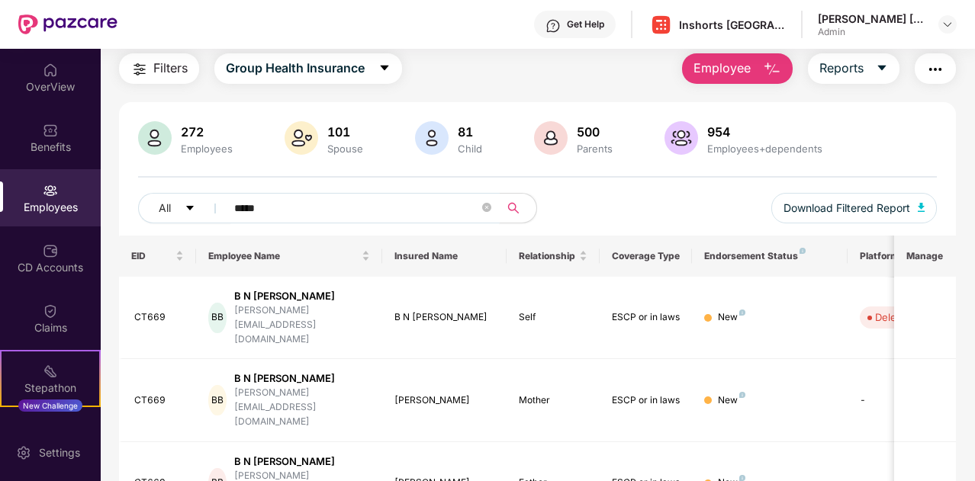
scroll to position [64, 0]
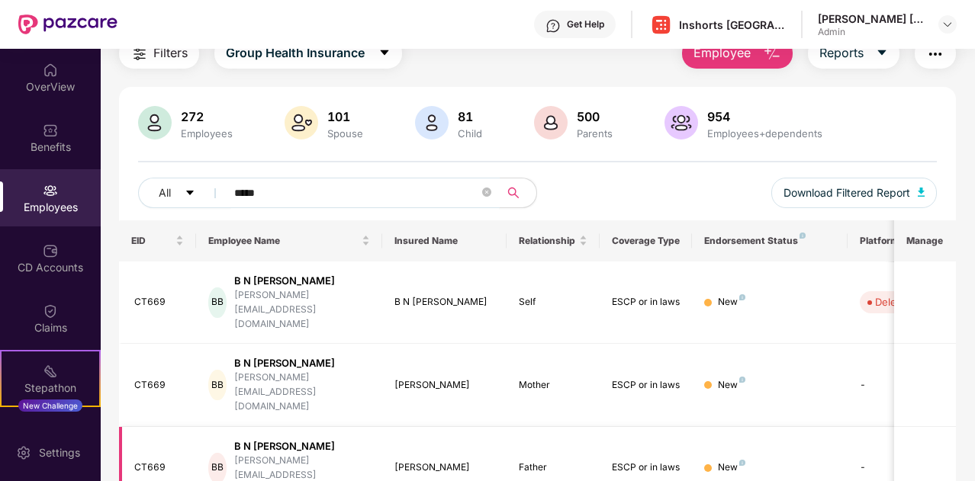
paste input "text"
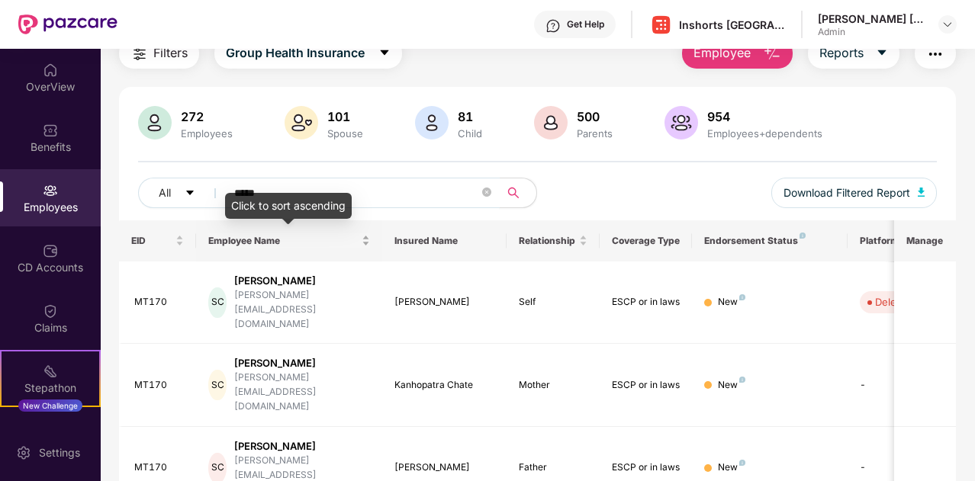
paste input "text"
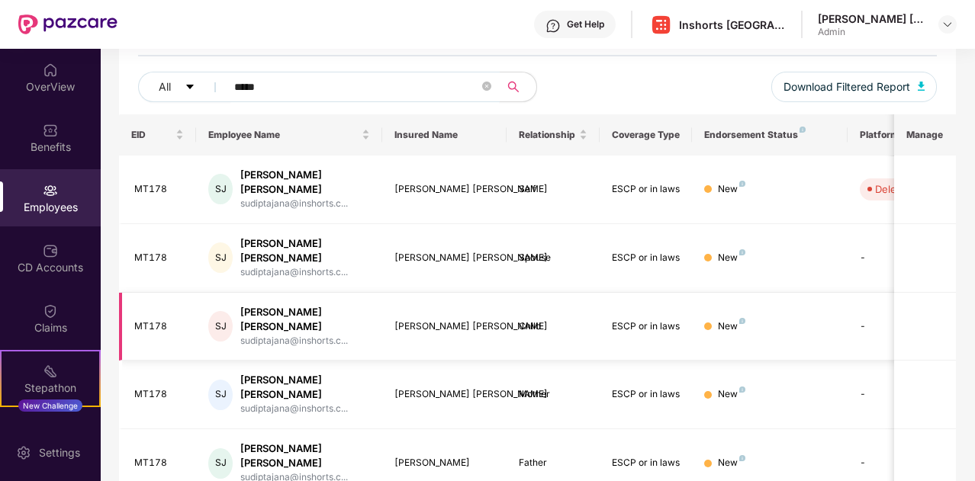
scroll to position [175, 0]
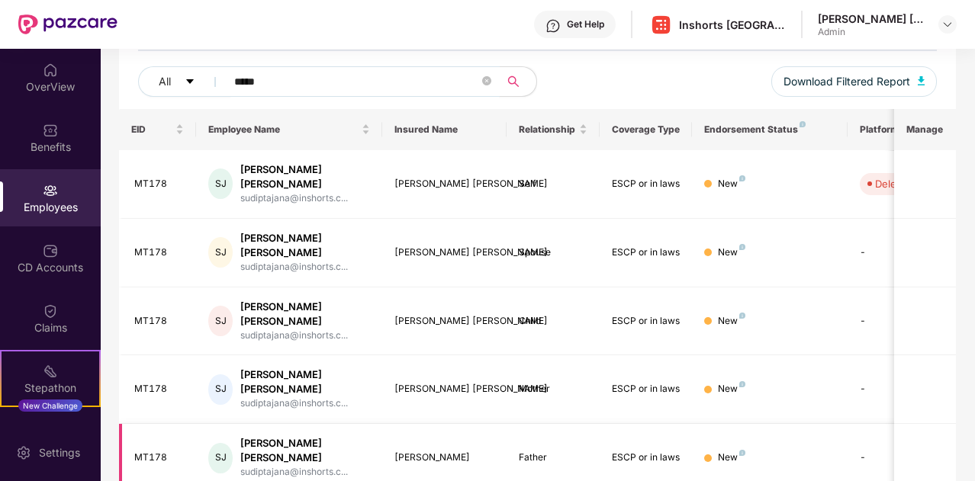
paste input "text"
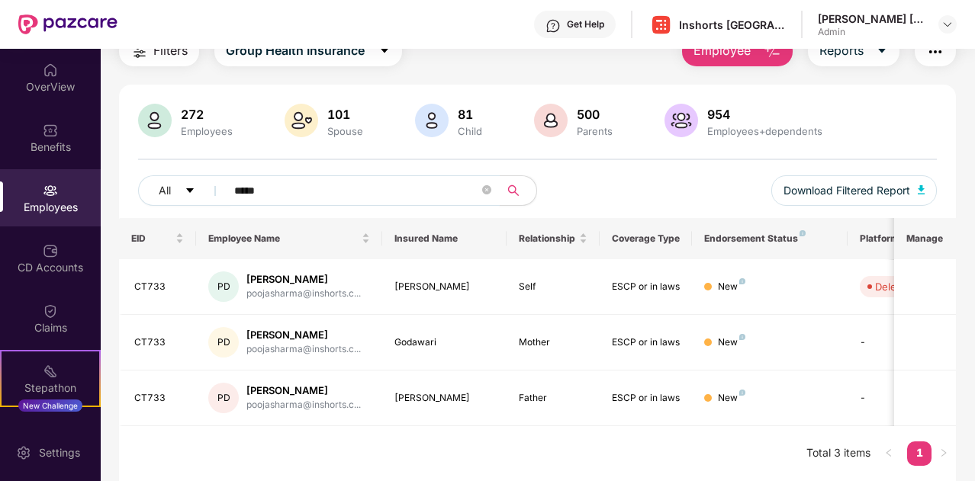
scroll to position [64, 0]
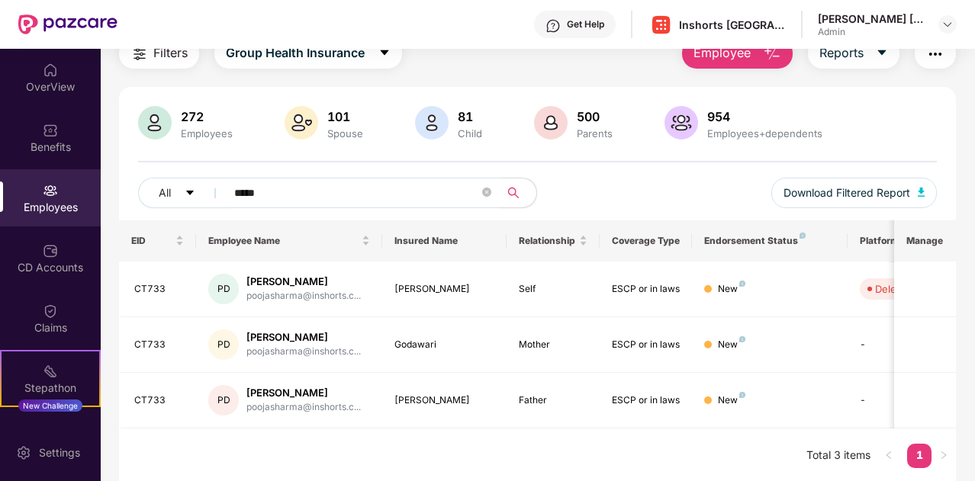
paste input "text"
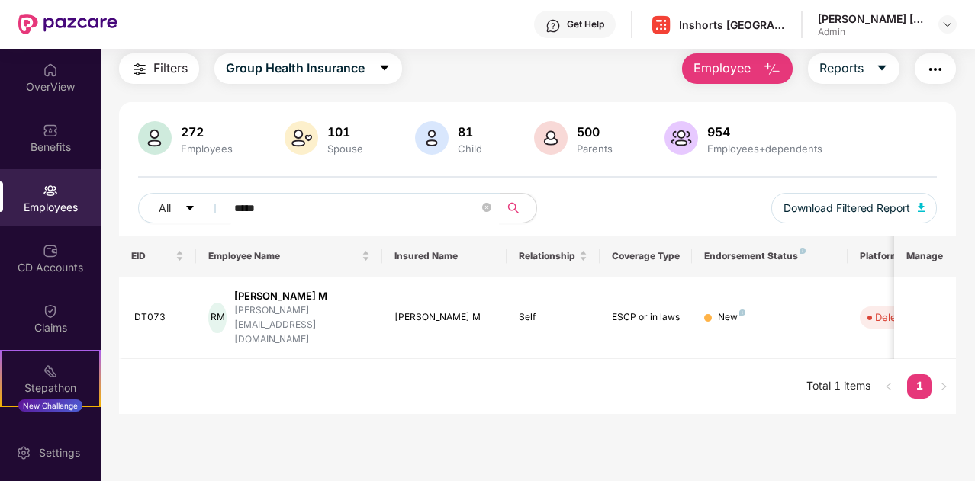
scroll to position [49, 0]
paste input "text"
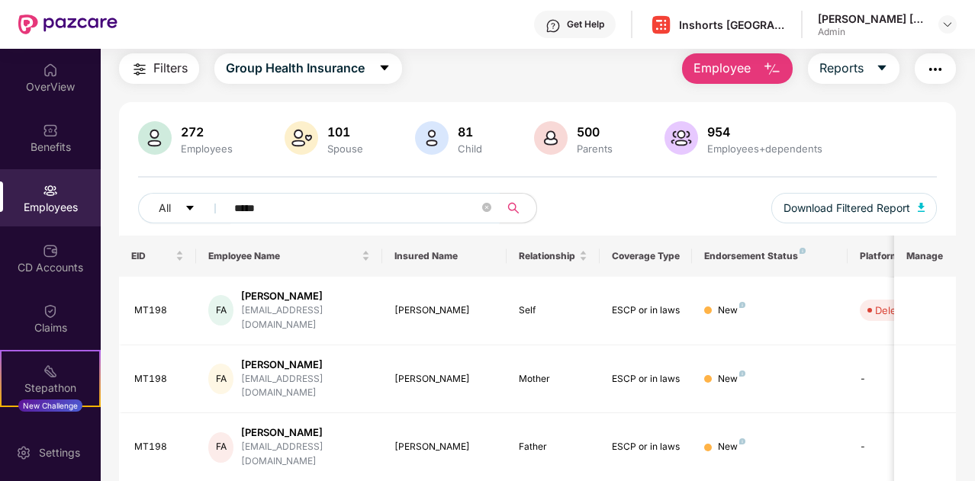
scroll to position [64, 0]
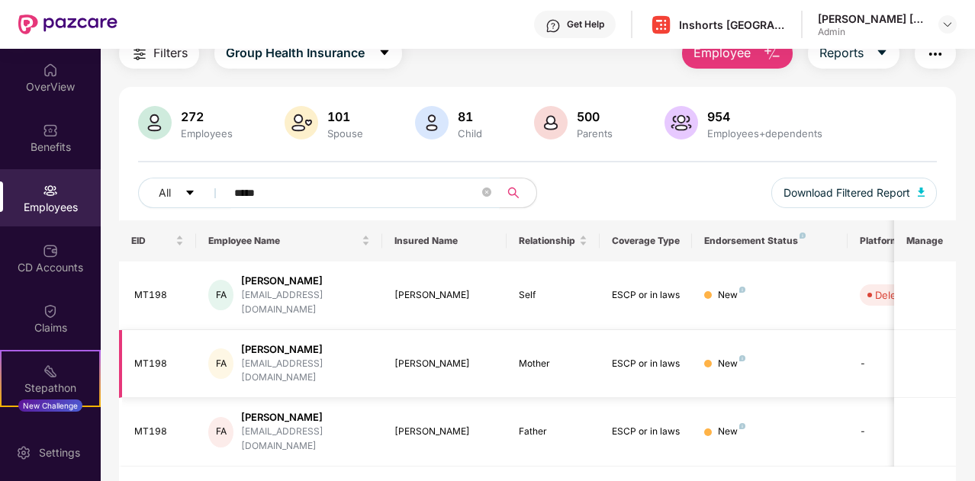
paste input "text"
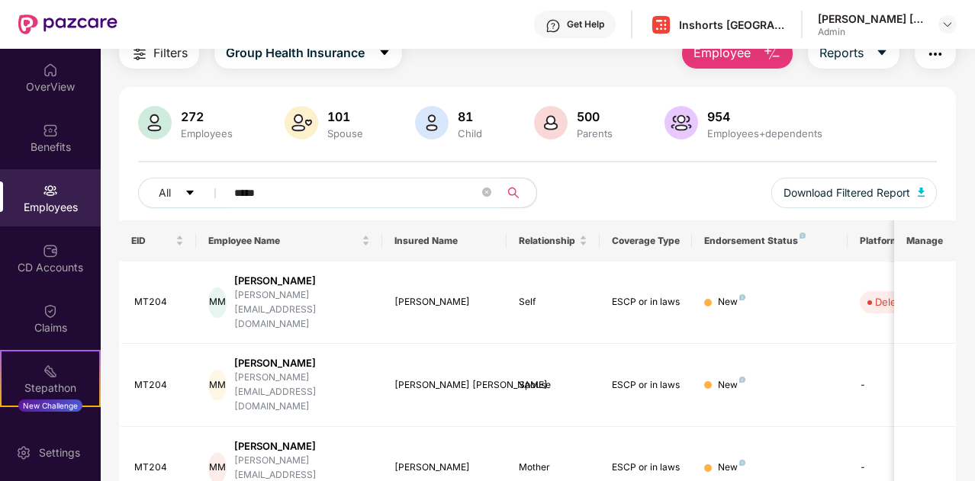
paste input "text"
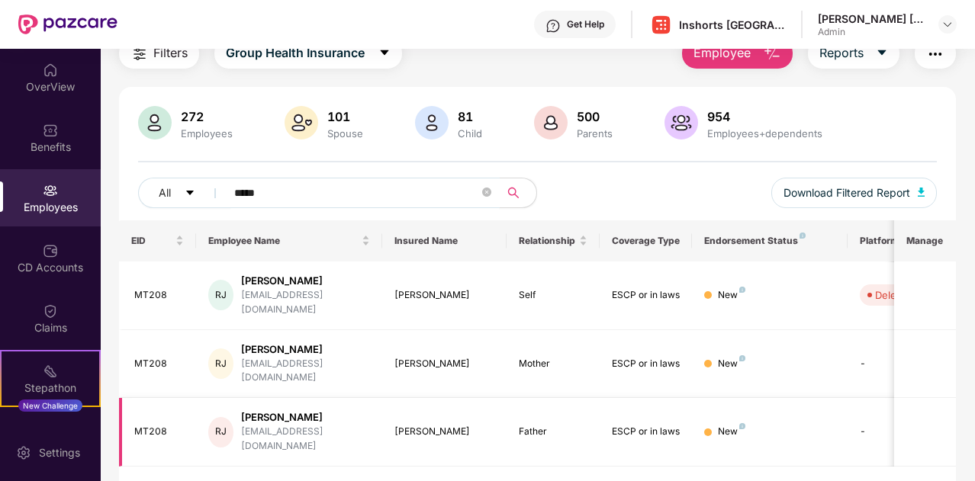
paste input "text"
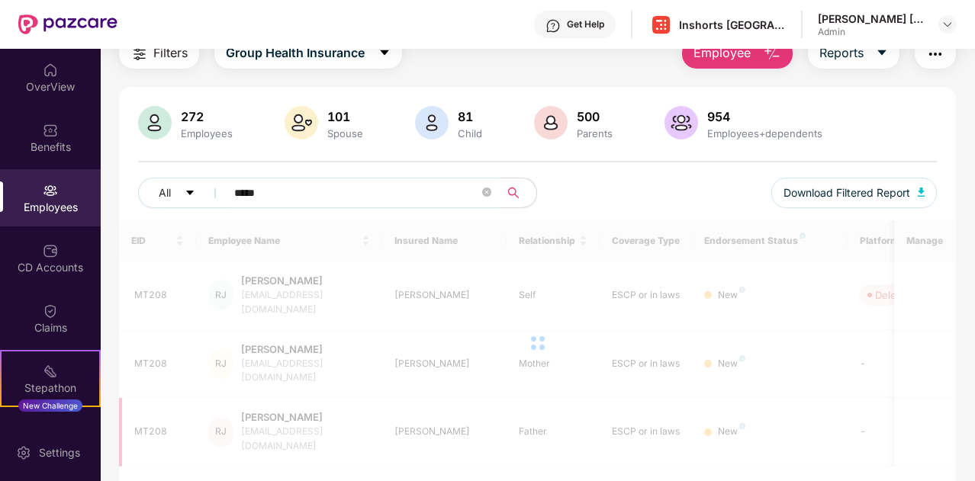
scroll to position [120, 0]
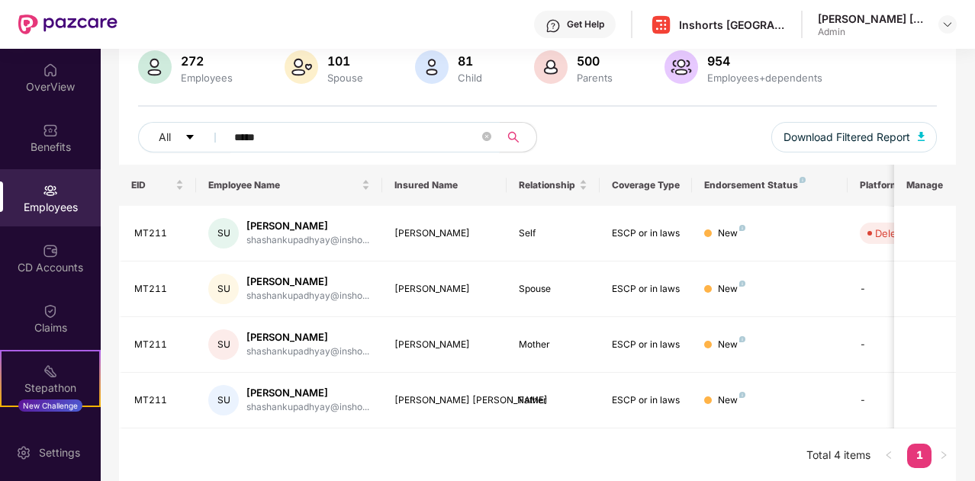
paste input "text"
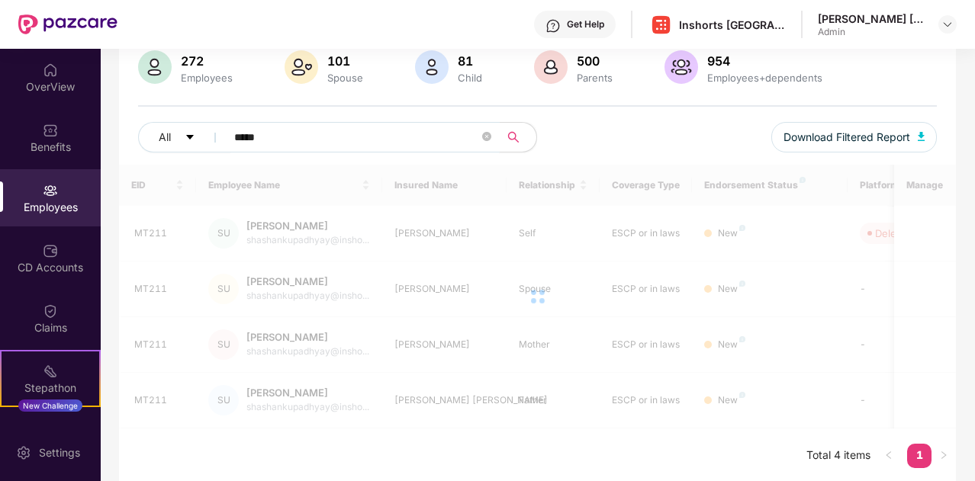
scroll to position [64, 0]
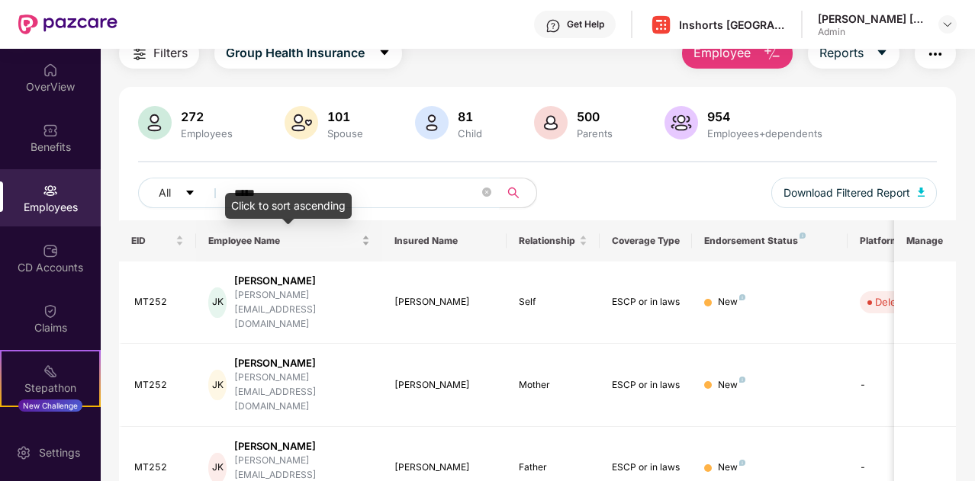
paste input "text"
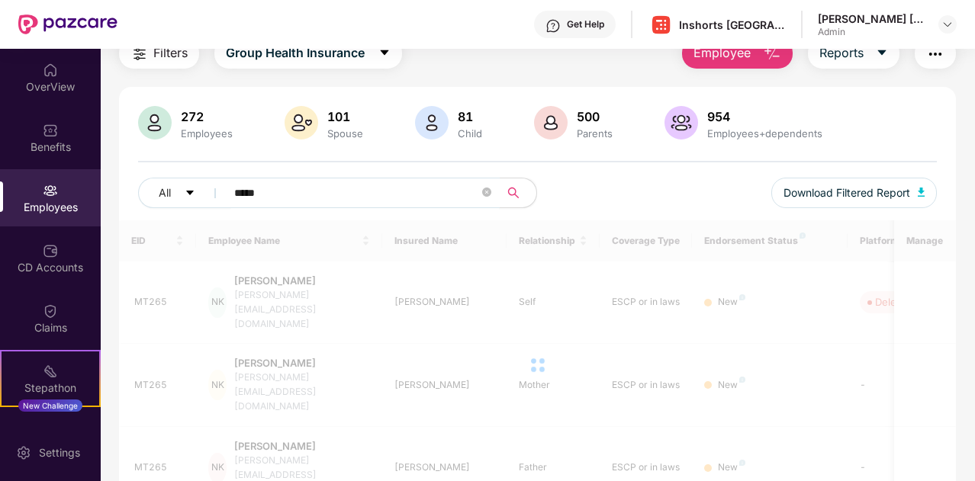
scroll to position [49, 0]
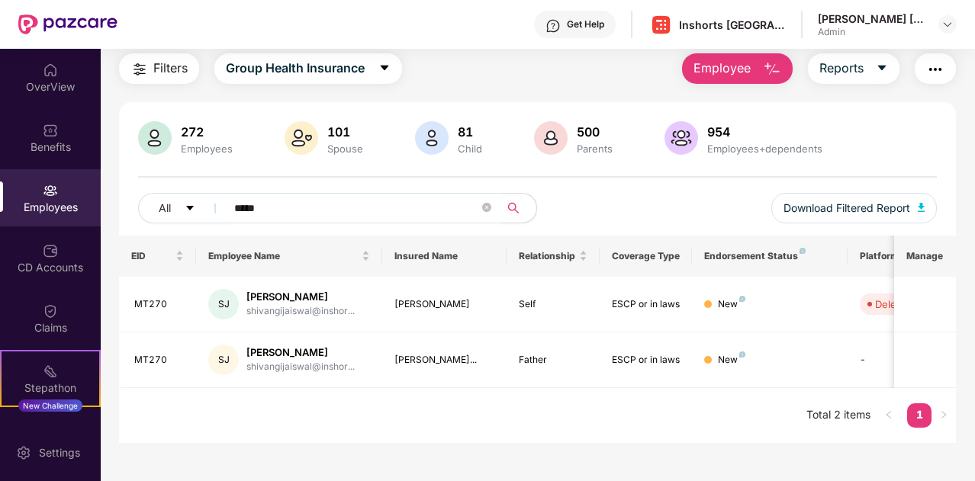
paste input "text"
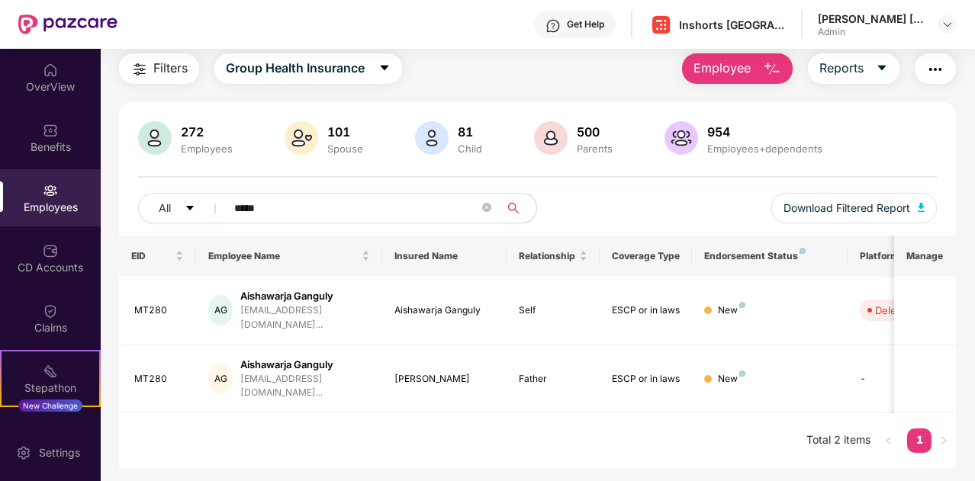
paste input "text"
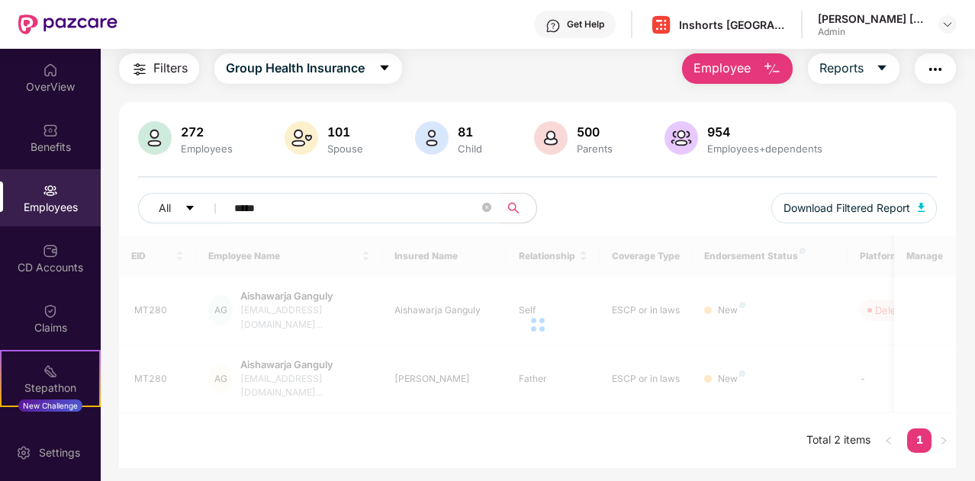
scroll to position [64, 0]
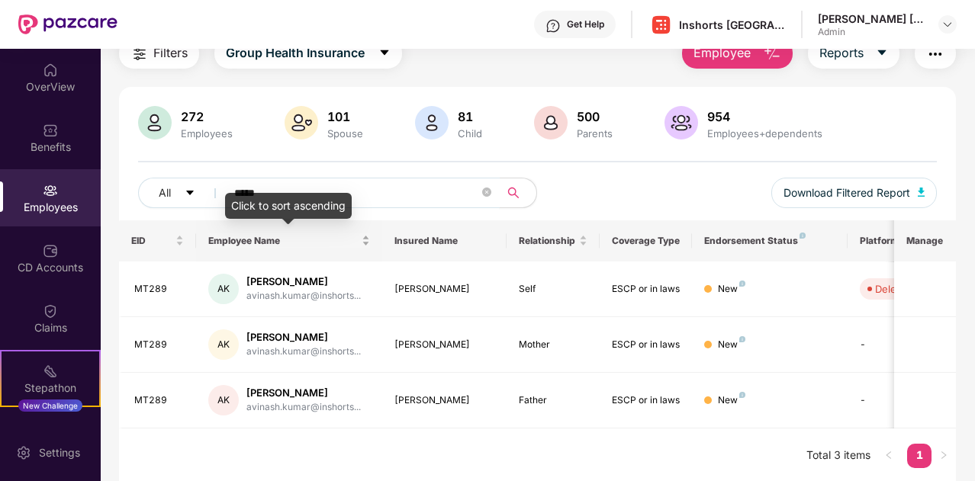
paste input "text"
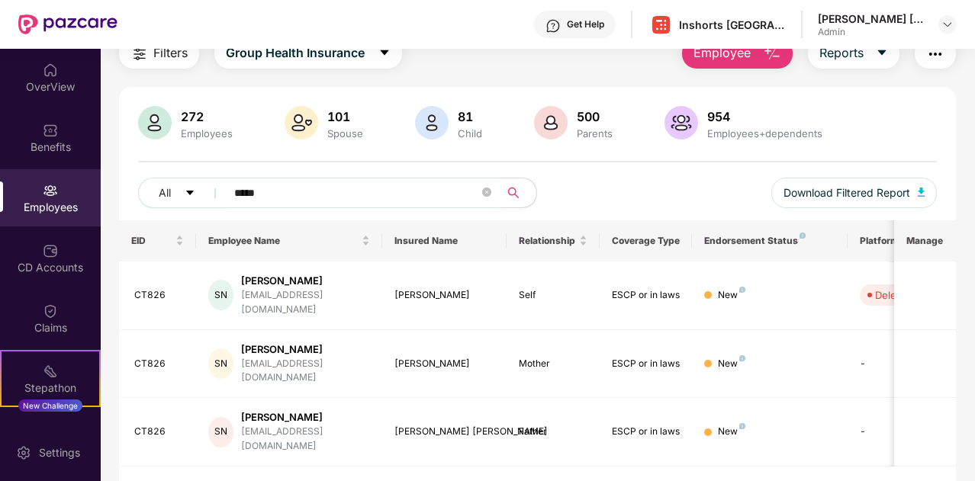
paste input "text"
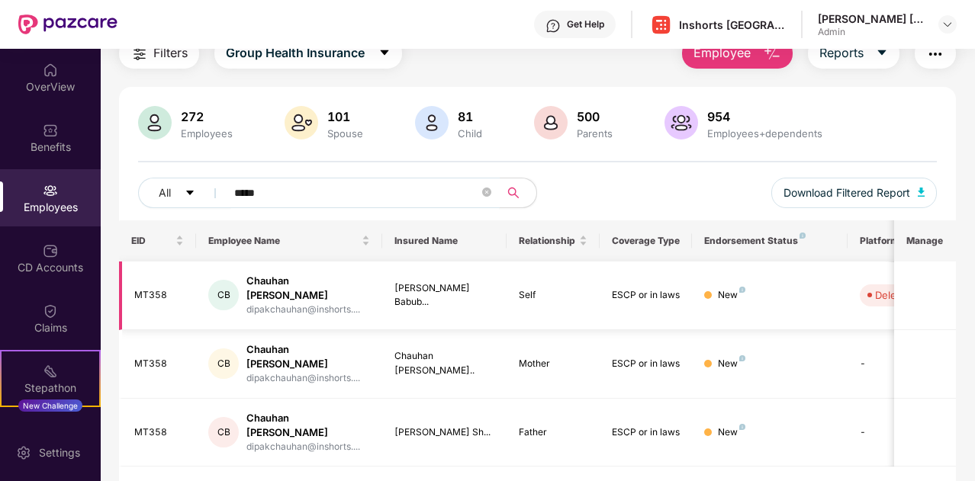
paste input "text"
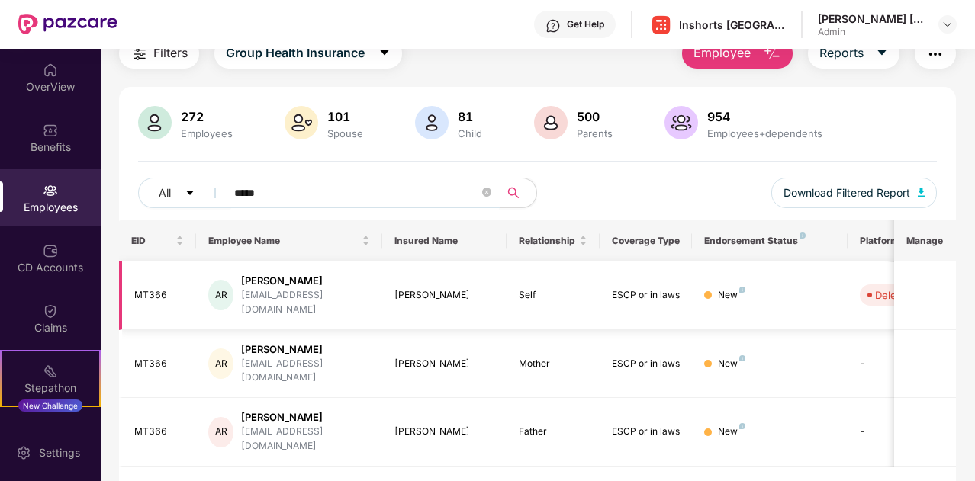
paste input "text"
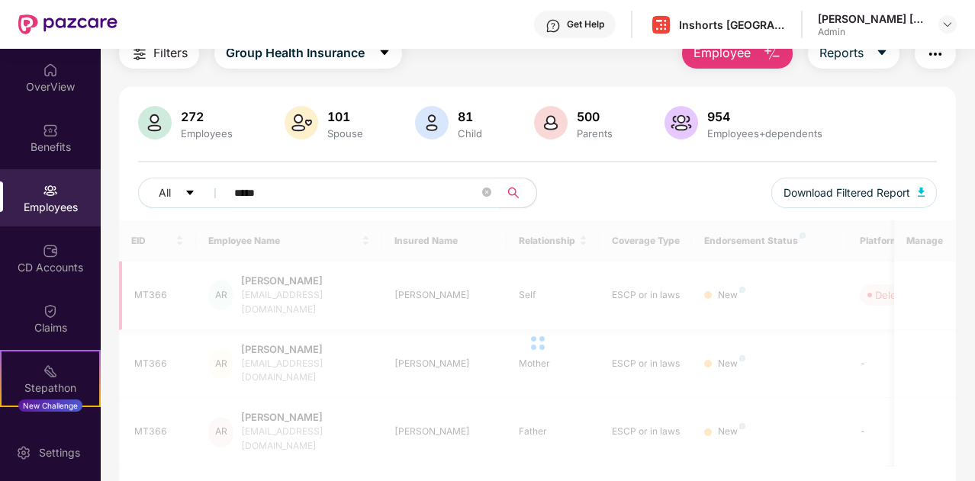
scroll to position [175, 0]
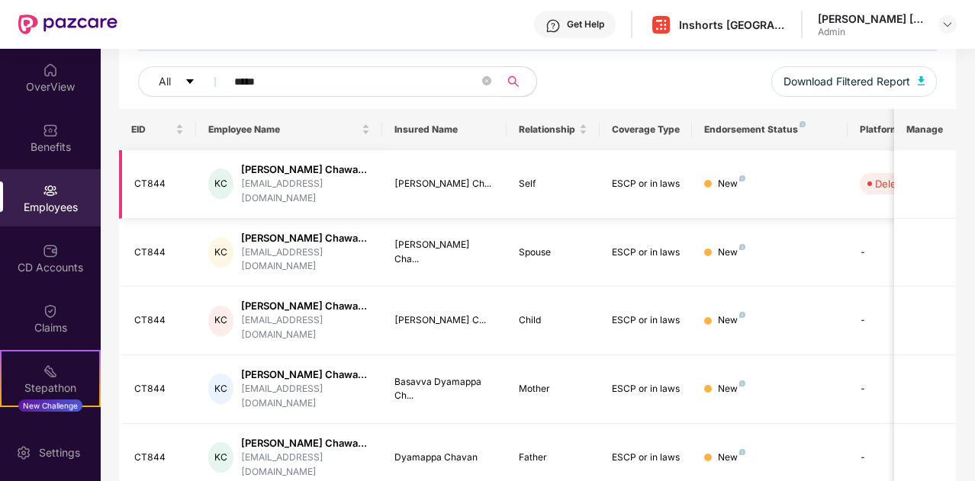
paste input "text"
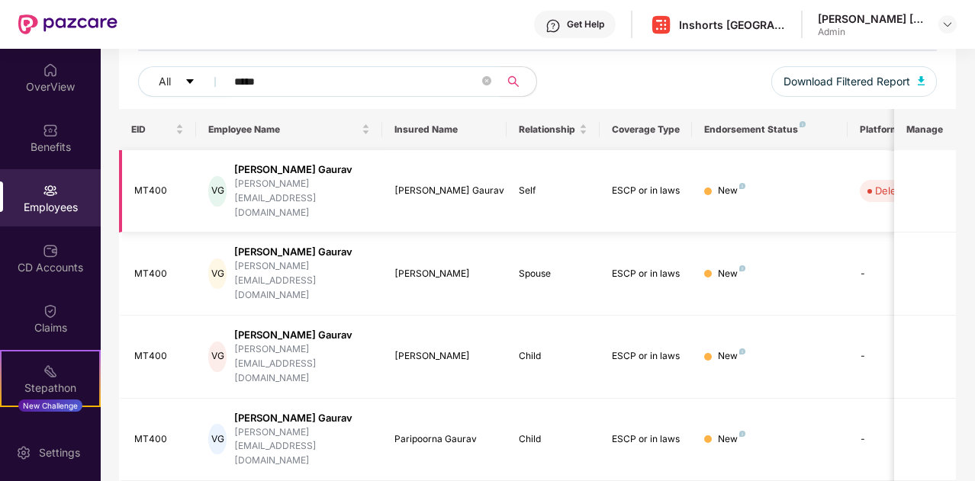
paste input "text"
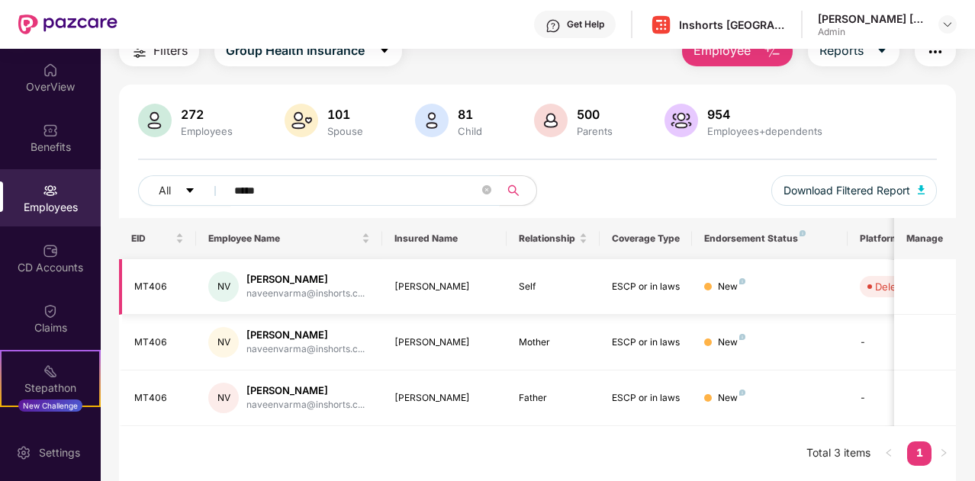
scroll to position [64, 0]
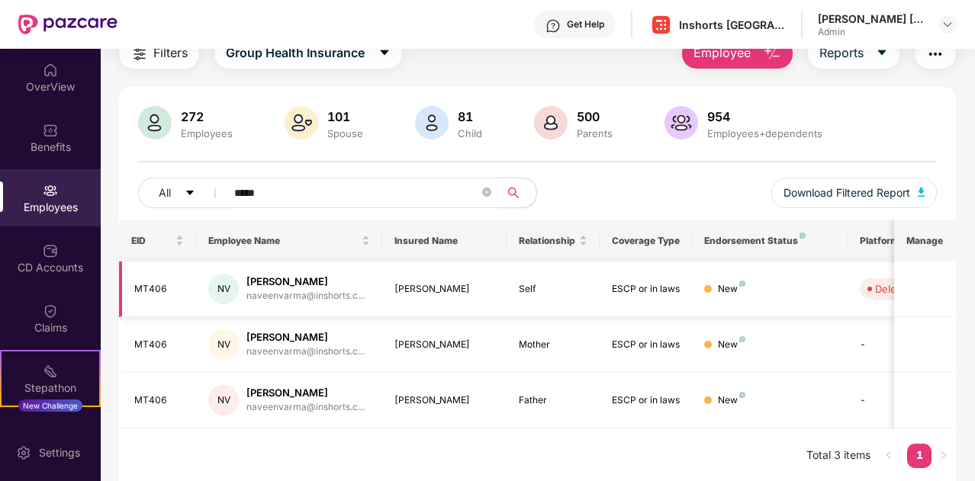
paste input "text"
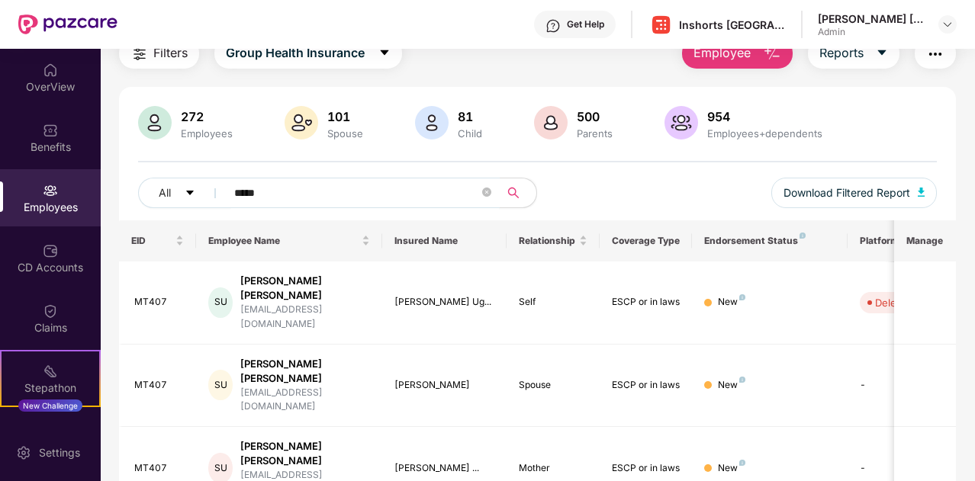
paste input "text"
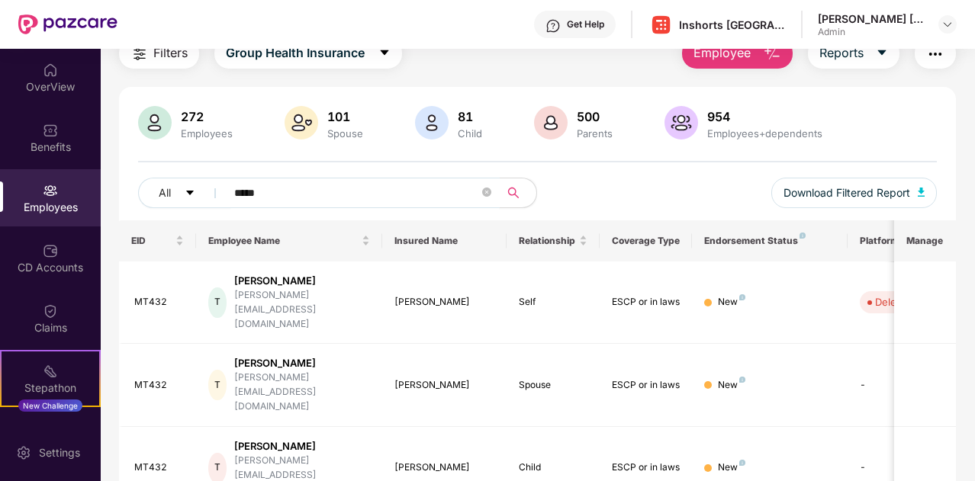
scroll to position [175, 0]
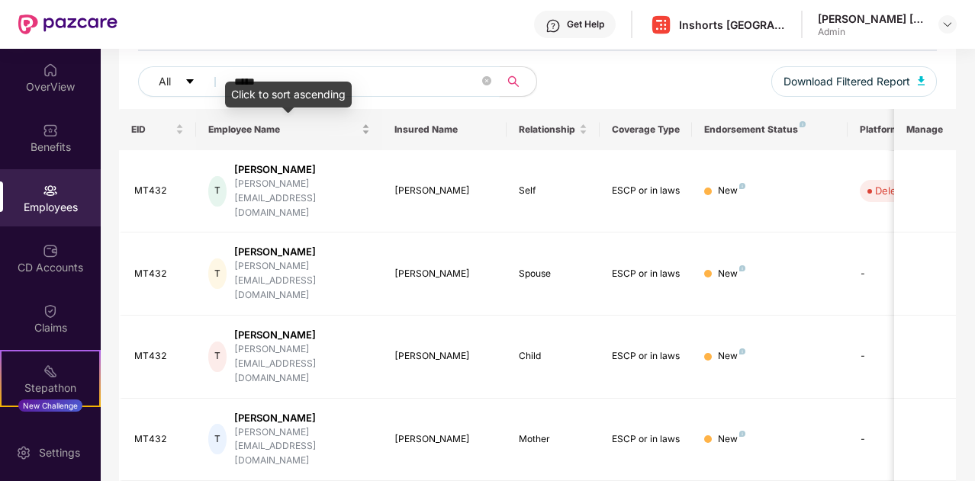
paste input "text"
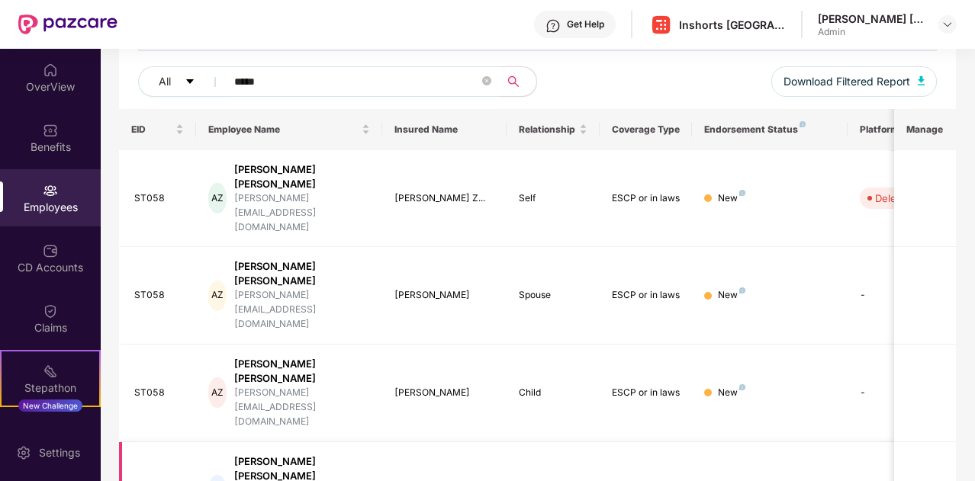
paste input "text"
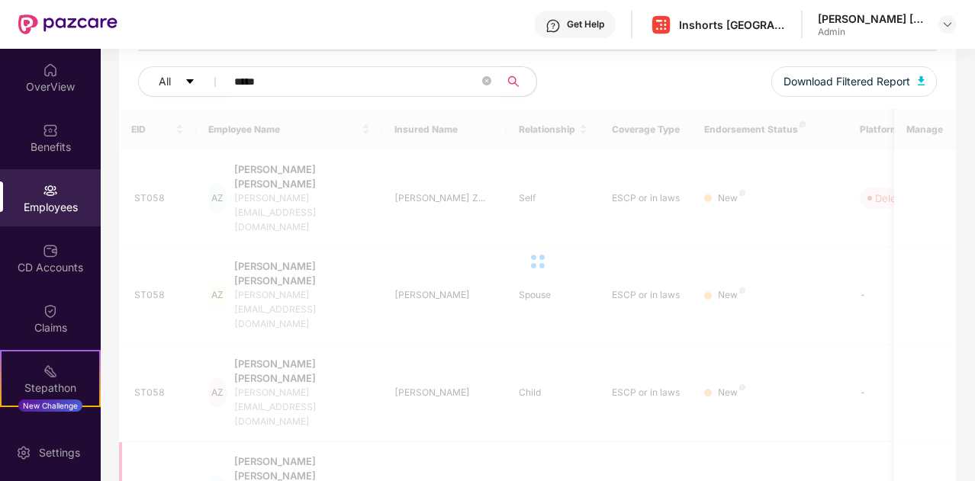
scroll to position [64, 0]
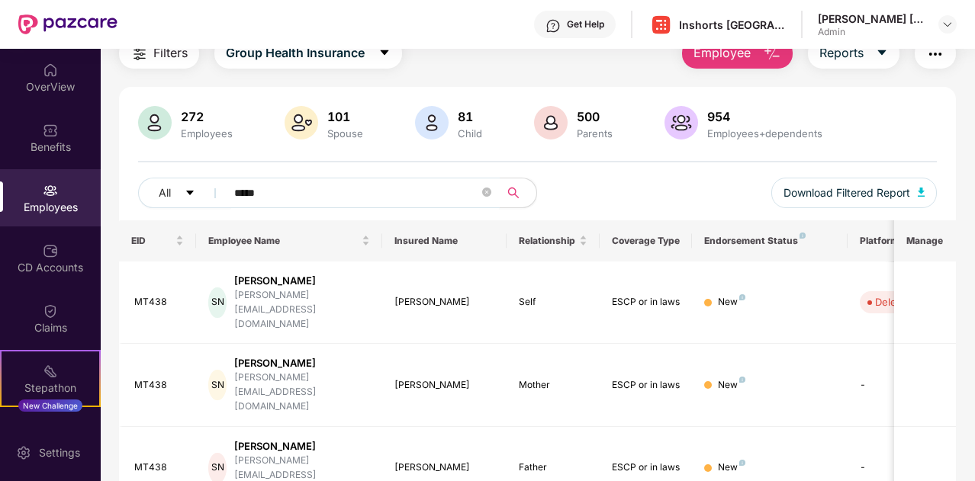
paste input "text"
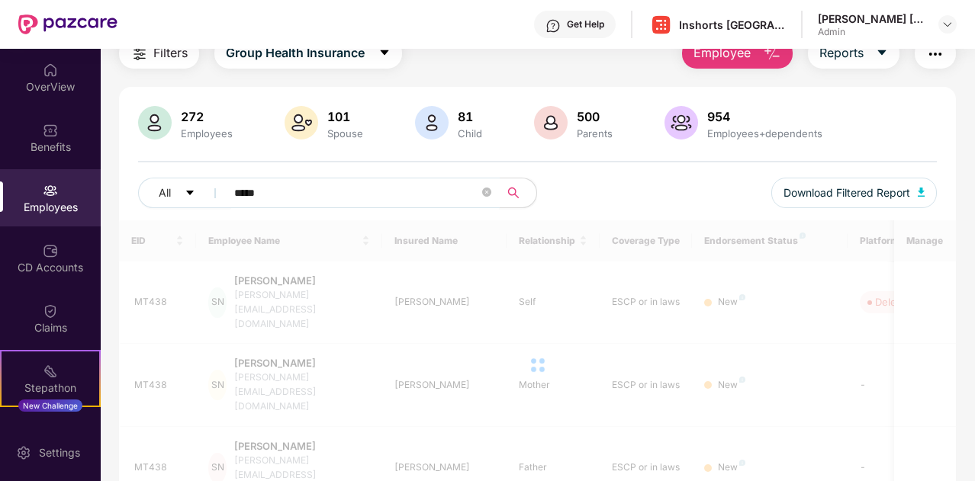
scroll to position [120, 0]
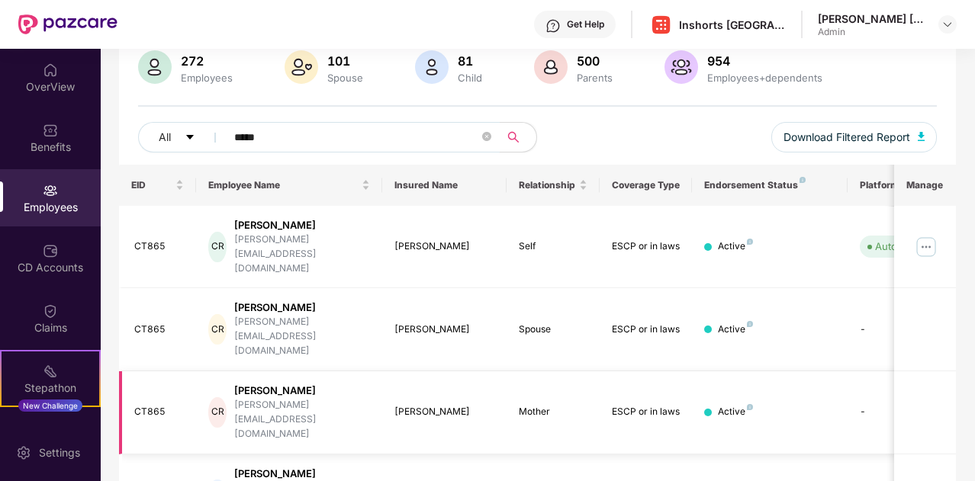
paste input "text"
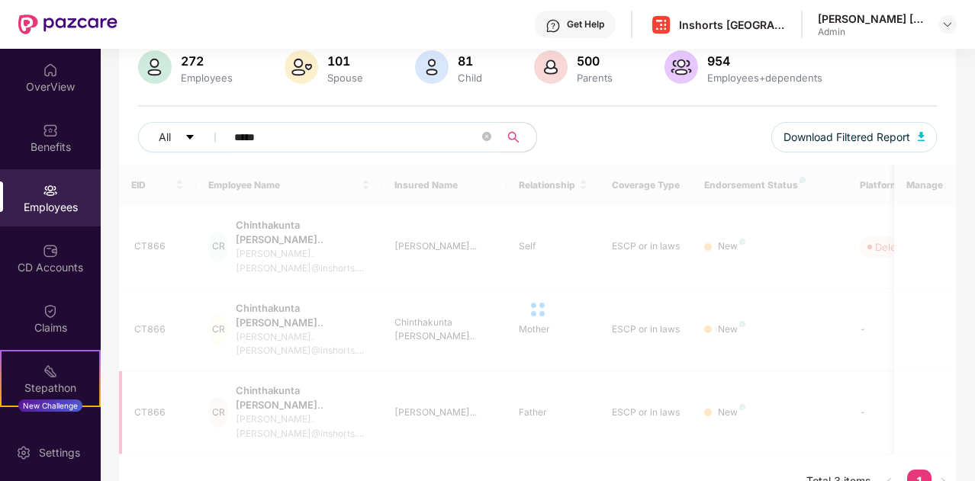
scroll to position [103, 0]
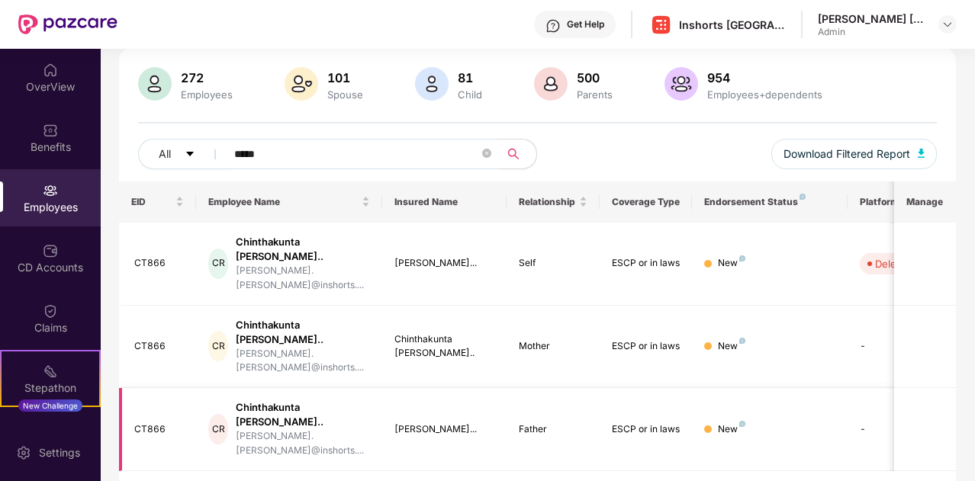
paste input "text"
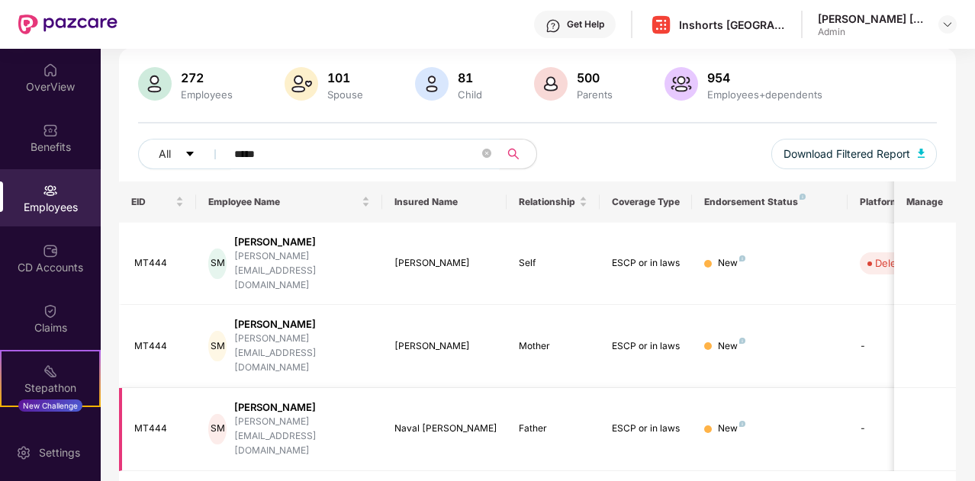
scroll to position [64, 0]
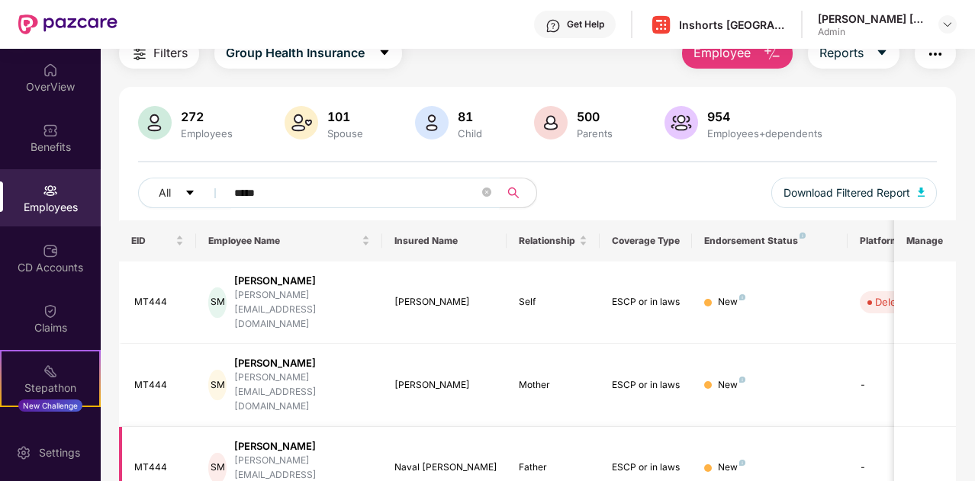
paste input "text"
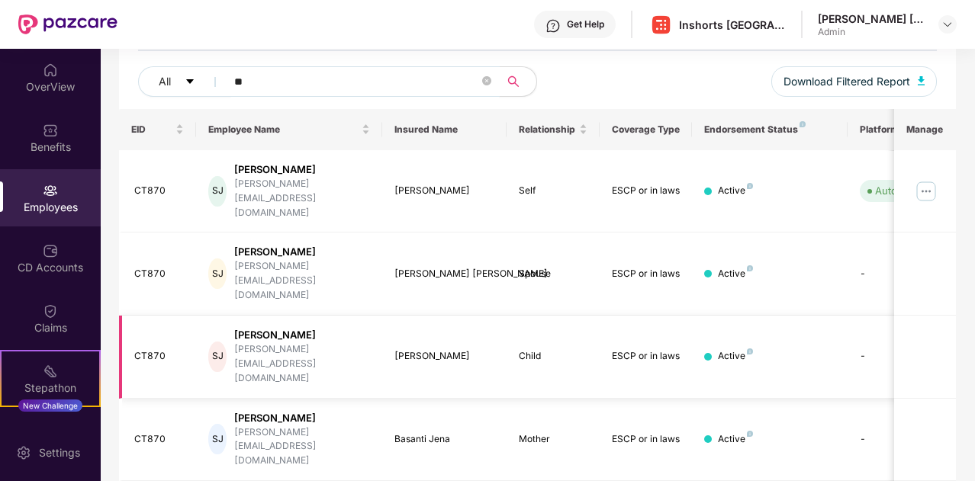
type input "*"
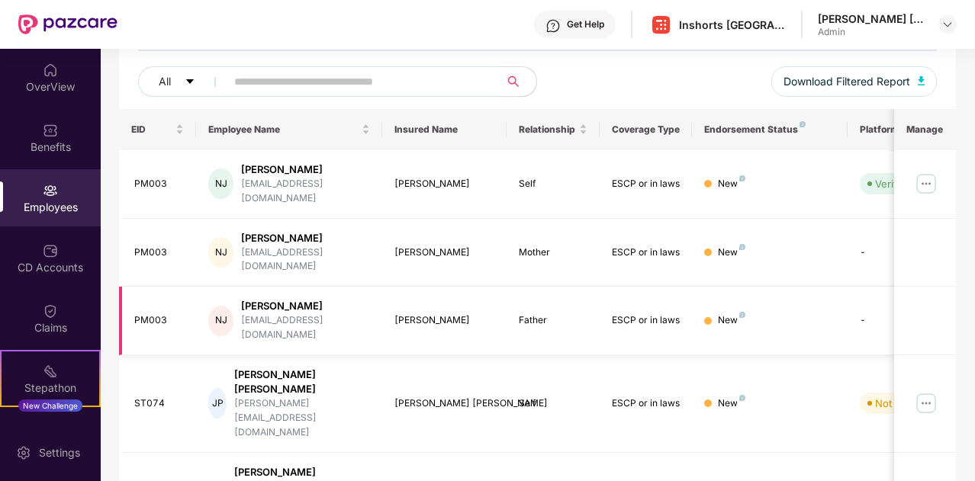
paste input "*****"
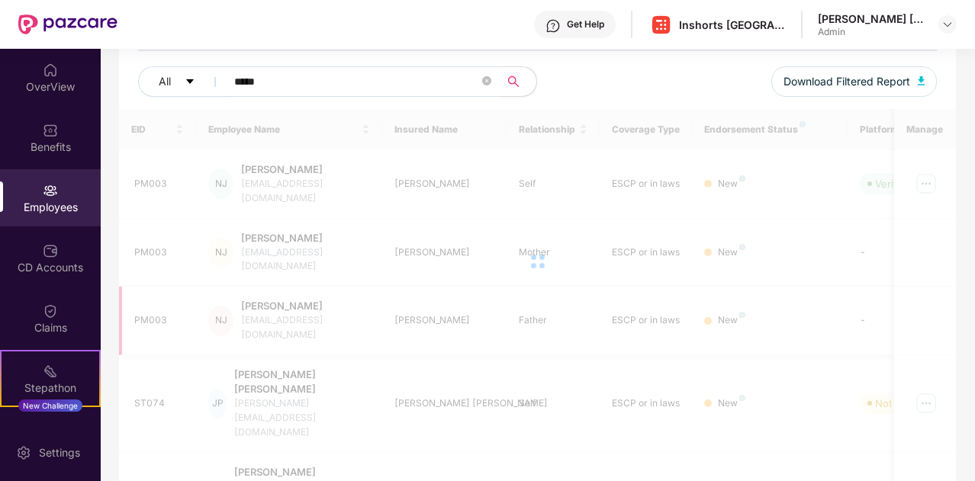
scroll to position [64, 0]
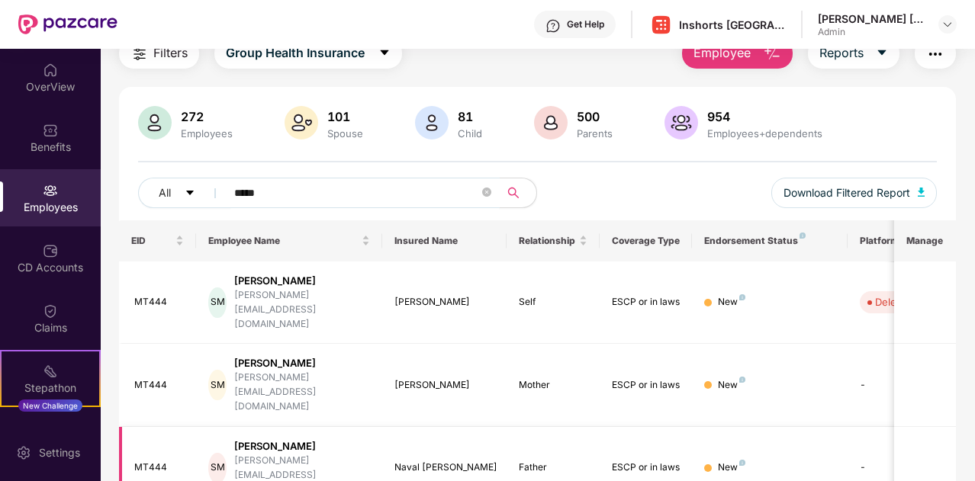
paste input "text"
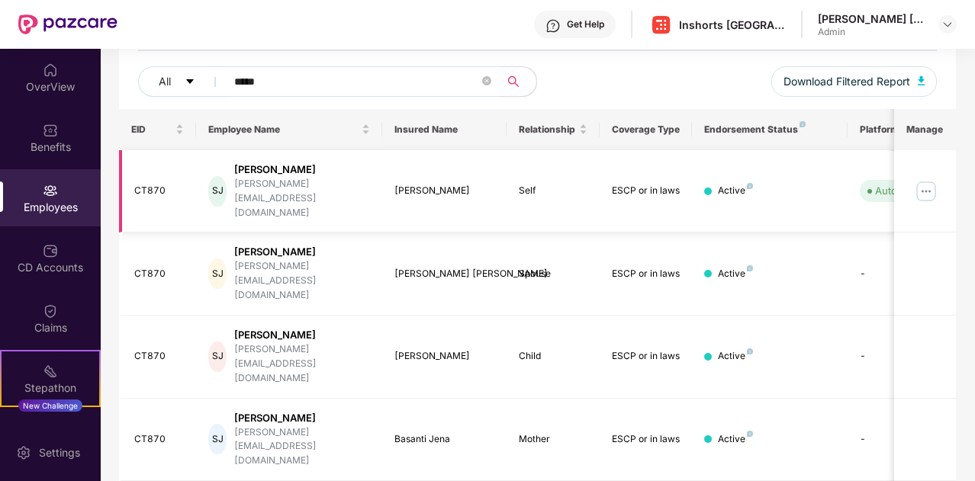
paste input "text"
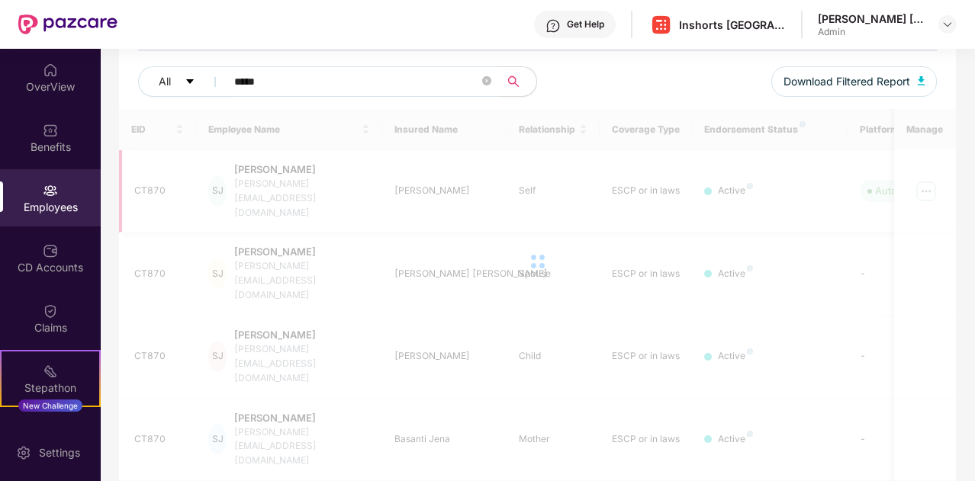
scroll to position [64, 0]
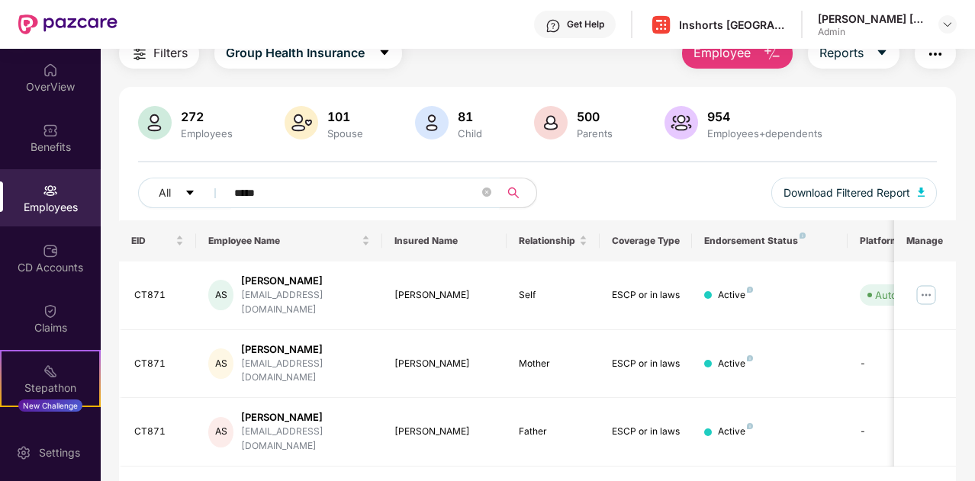
click at [301, 193] on input "*****" at bounding box center [356, 193] width 245 height 23
paste input "text"
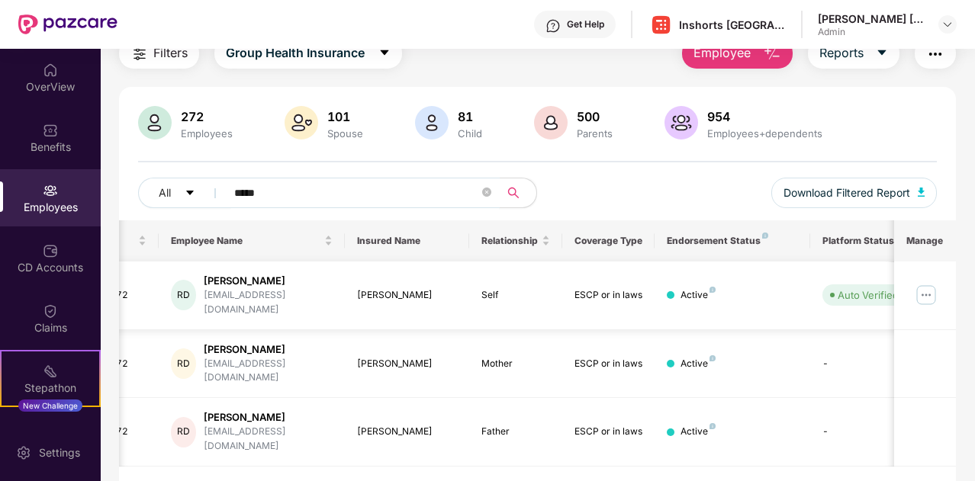
scroll to position [0, 0]
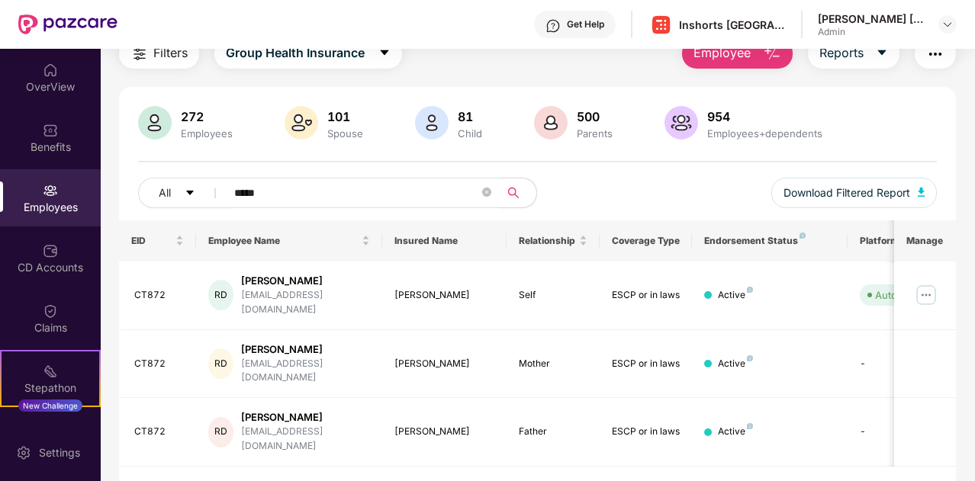
paste input "text"
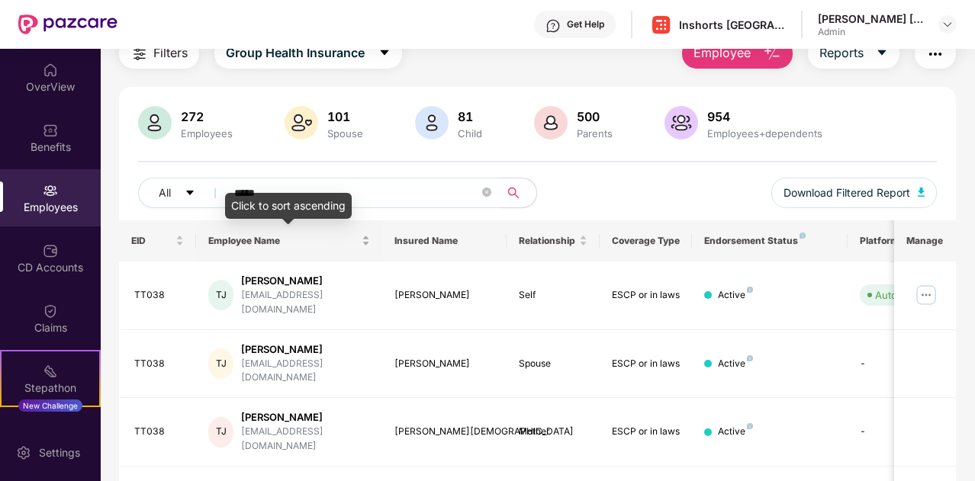
paste input "*"
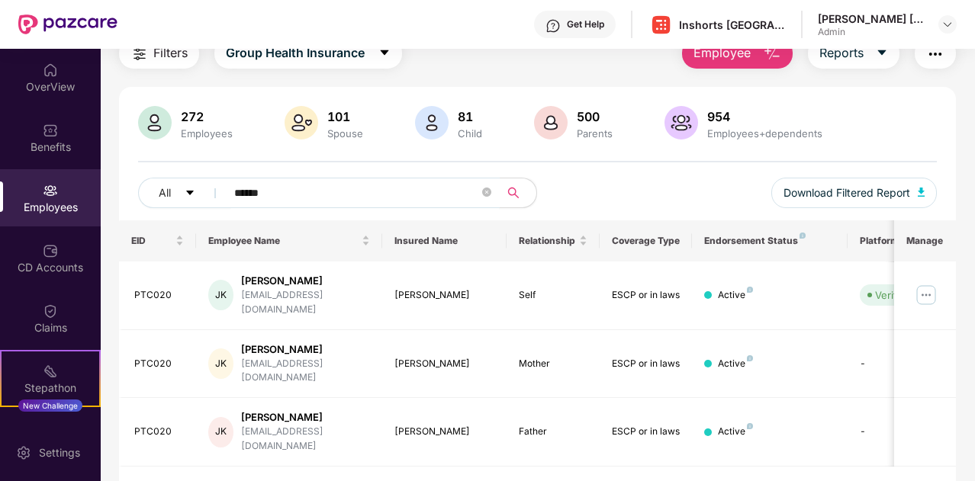
paste input "text"
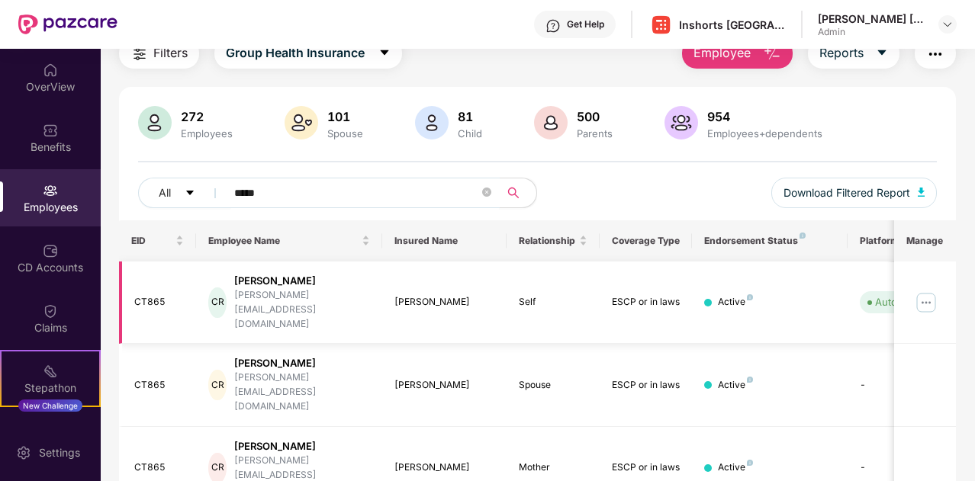
type input "*****"
click at [928, 291] on img at bounding box center [926, 303] width 24 height 24
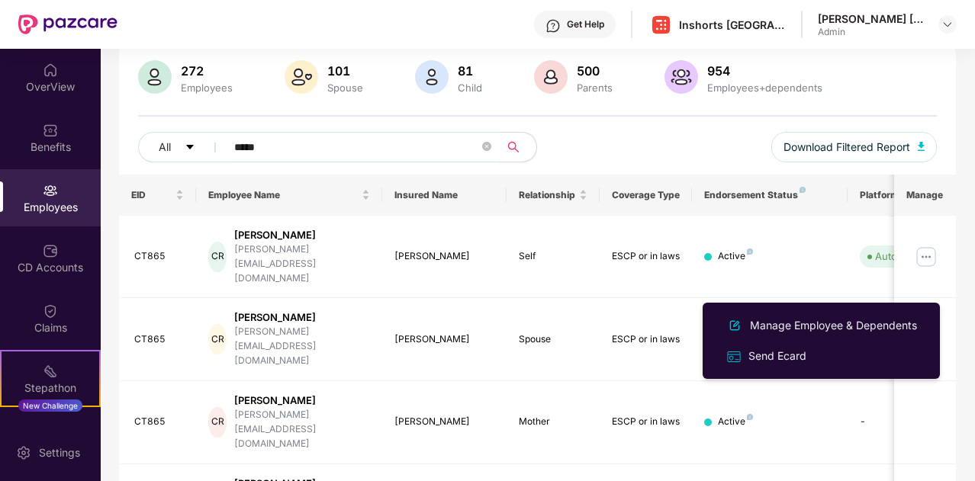
scroll to position [110, 0]
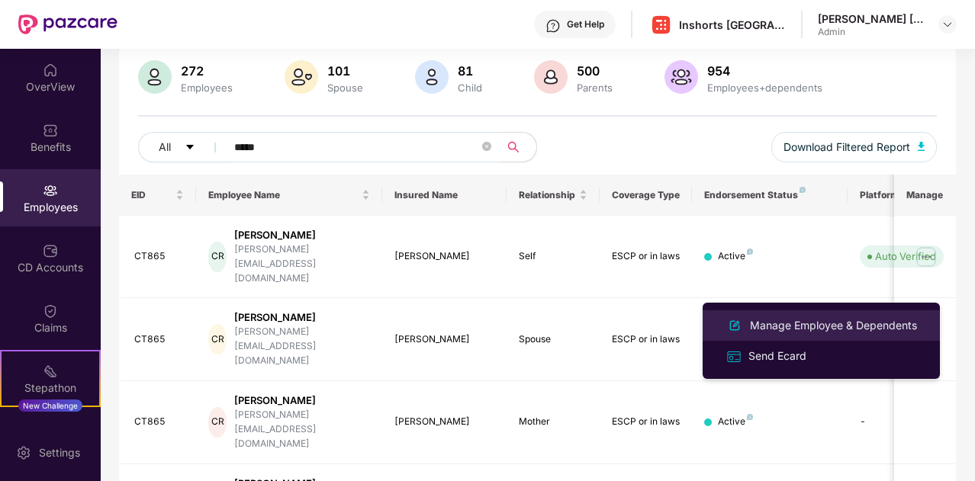
click at [829, 326] on div "Manage Employee & Dependents" at bounding box center [833, 325] width 173 height 17
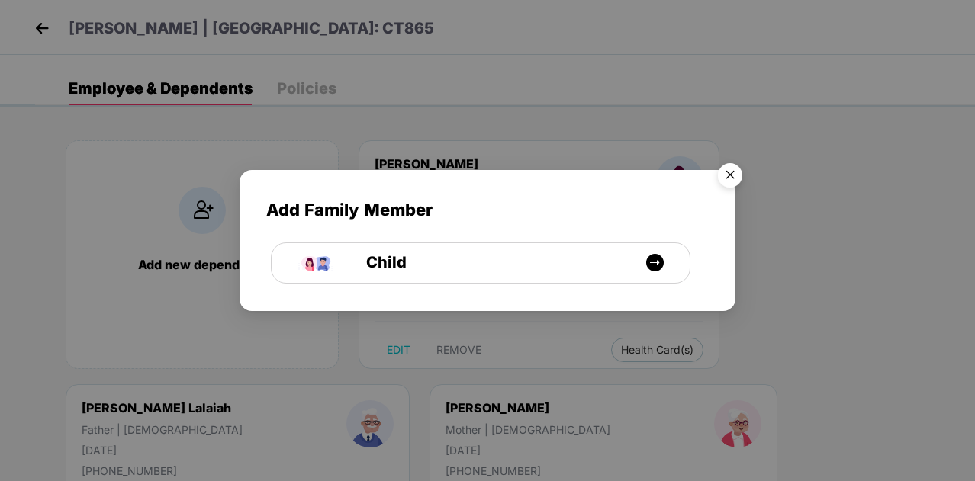
click at [734, 170] on img "Close" at bounding box center [730, 177] width 43 height 43
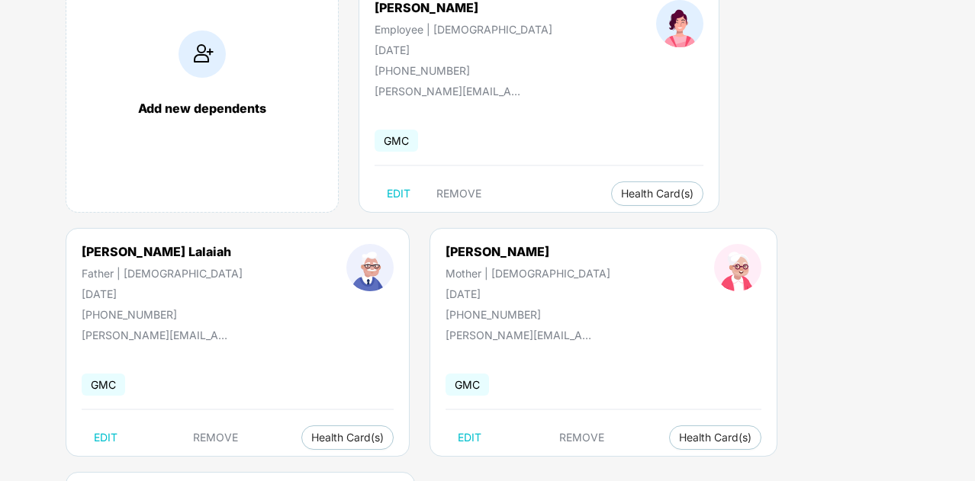
scroll to position [156, 0]
click at [458, 196] on span "REMOVE" at bounding box center [458, 194] width 45 height 12
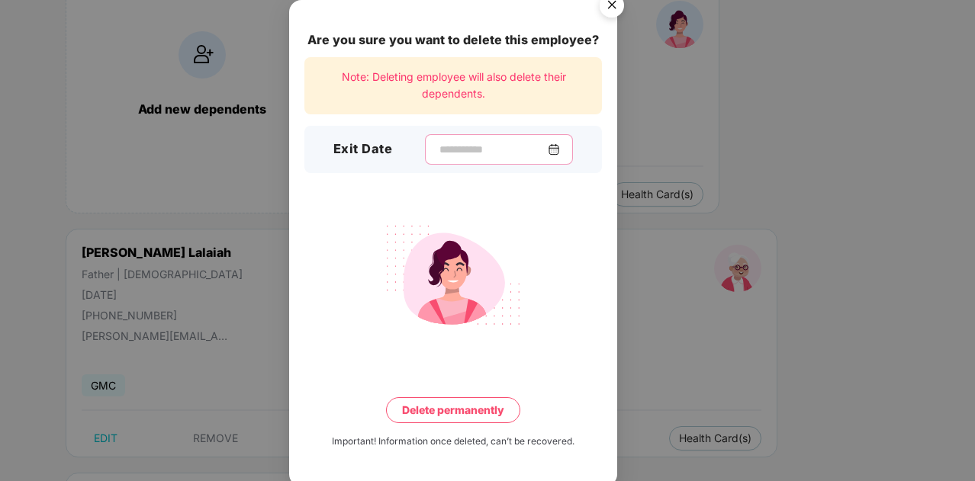
click at [454, 151] on input at bounding box center [493, 150] width 110 height 16
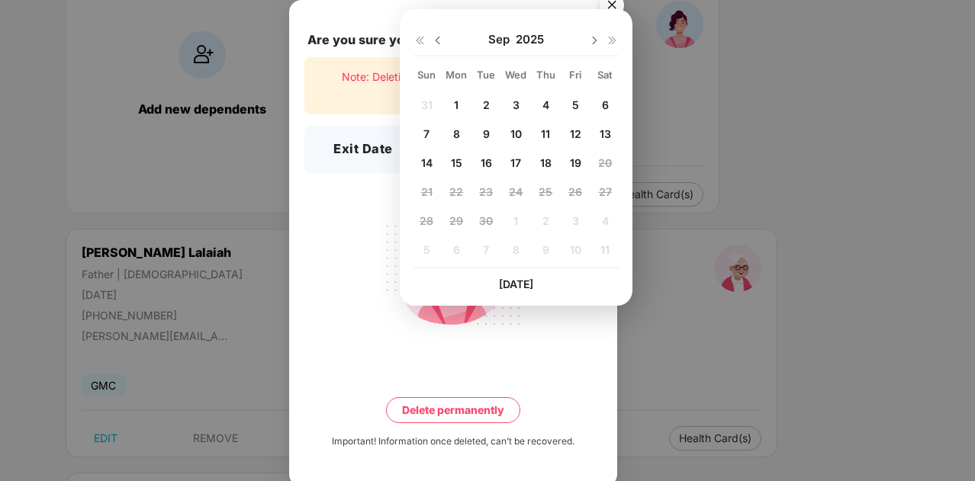
click at [435, 40] on img at bounding box center [438, 40] width 12 height 12
click at [577, 222] on span "29" at bounding box center [575, 220] width 14 height 13
type input "**********"
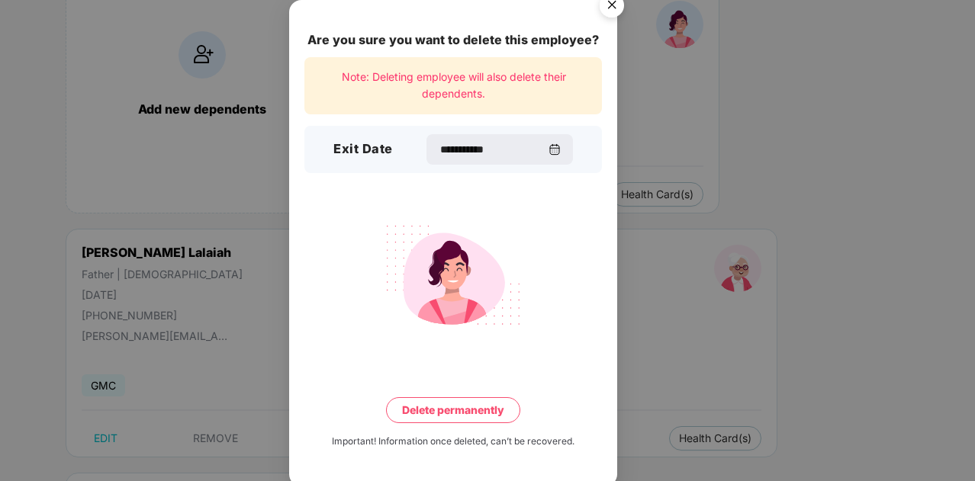
click at [449, 413] on button "Delete permanently" at bounding box center [453, 410] width 134 height 26
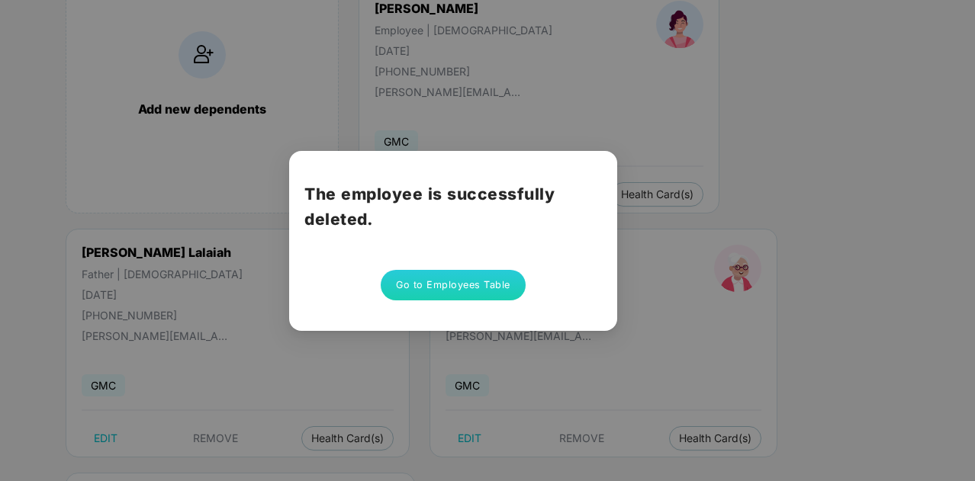
click at [465, 284] on button "Go to Employees Table" at bounding box center [453, 285] width 145 height 31
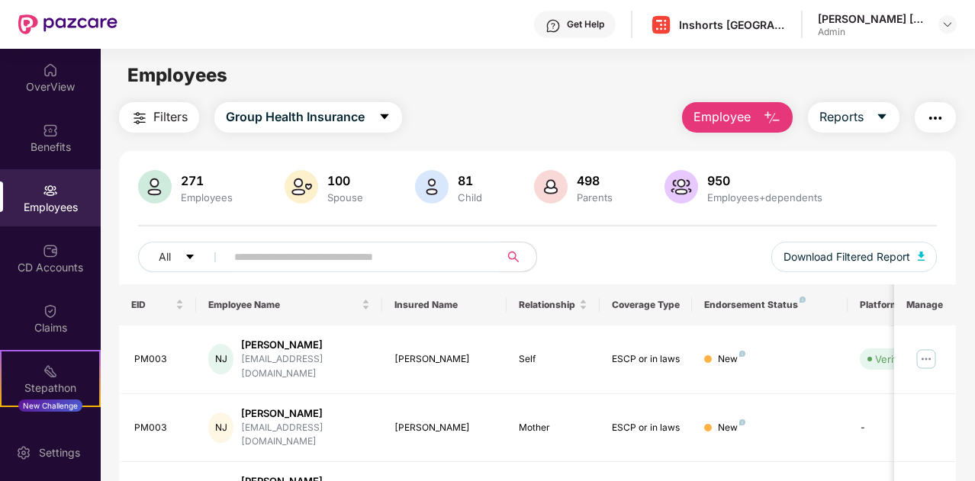
click at [336, 260] on input "text" at bounding box center [356, 257] width 245 height 23
paste input "*****"
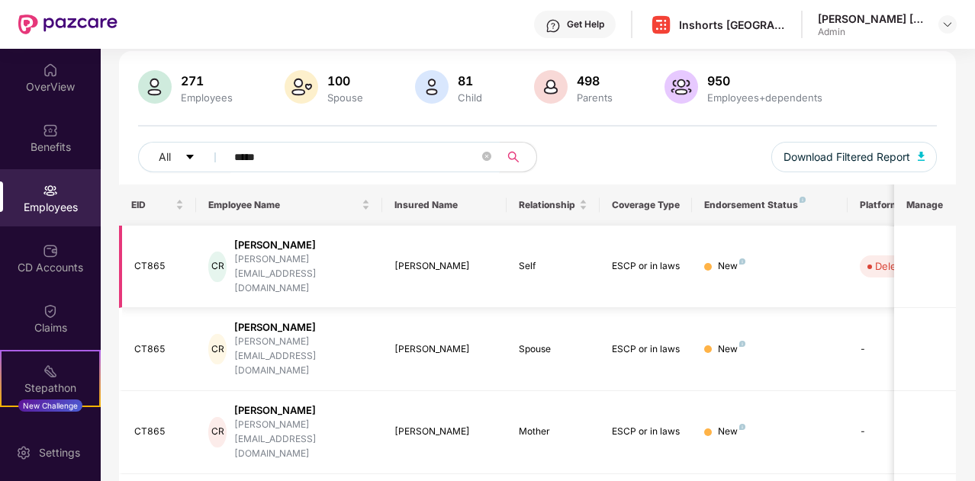
scroll to position [101, 0]
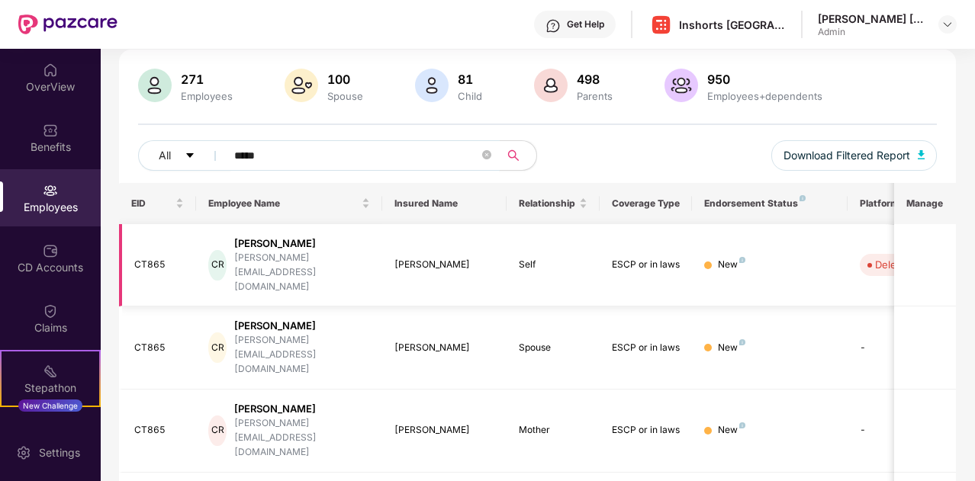
paste input "text"
type input "*****"
click at [929, 253] on img at bounding box center [926, 265] width 24 height 24
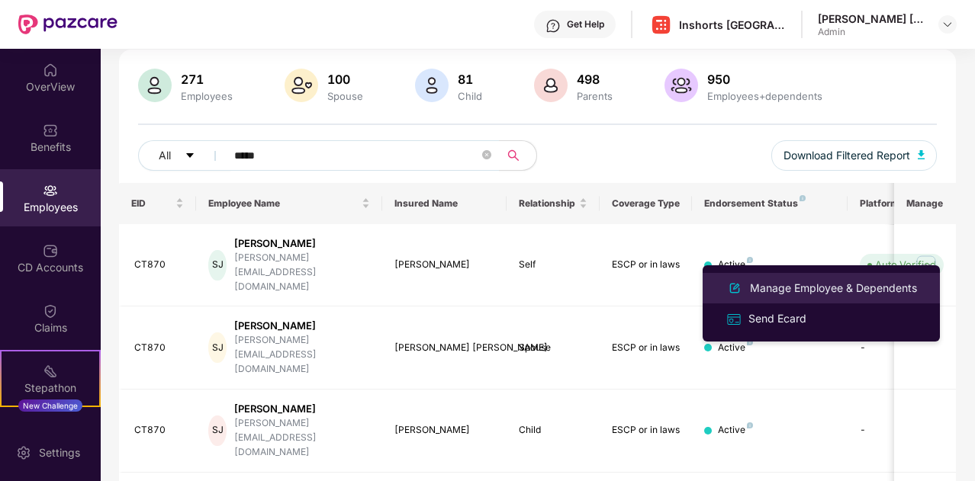
click at [842, 283] on div "Manage Employee & Dependents" at bounding box center [833, 288] width 173 height 17
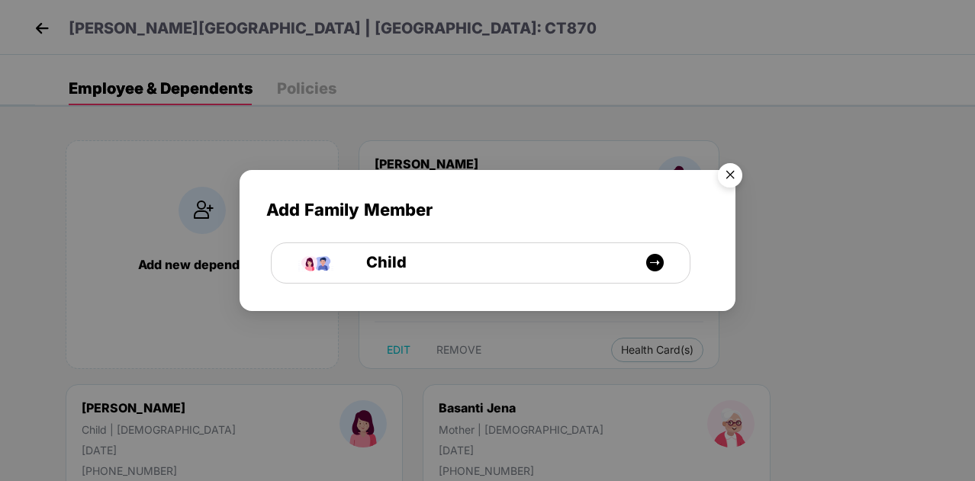
click at [731, 173] on img "Close" at bounding box center [730, 177] width 43 height 43
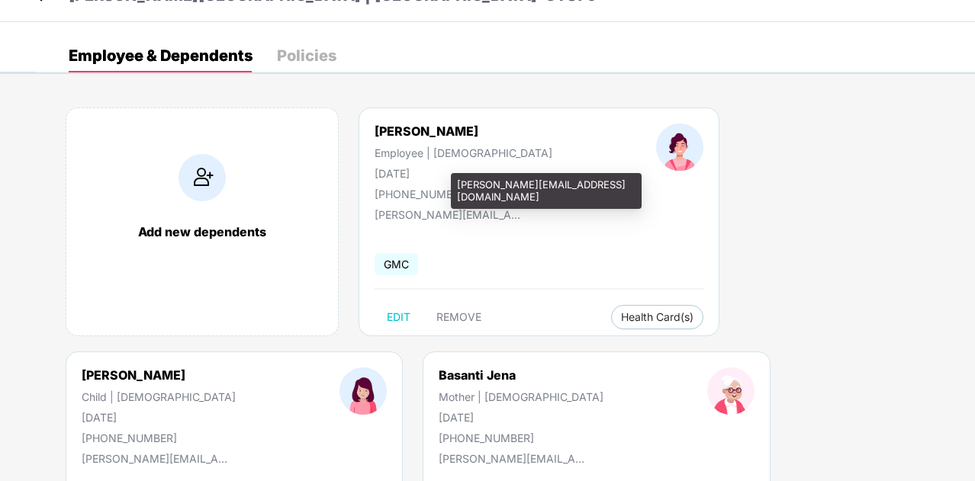
scroll to position [34, 0]
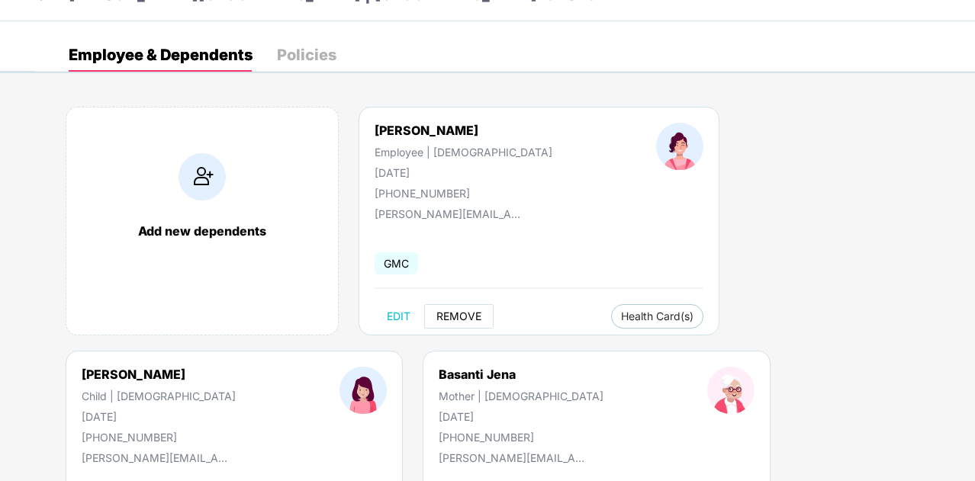
click at [461, 314] on span "REMOVE" at bounding box center [458, 316] width 45 height 12
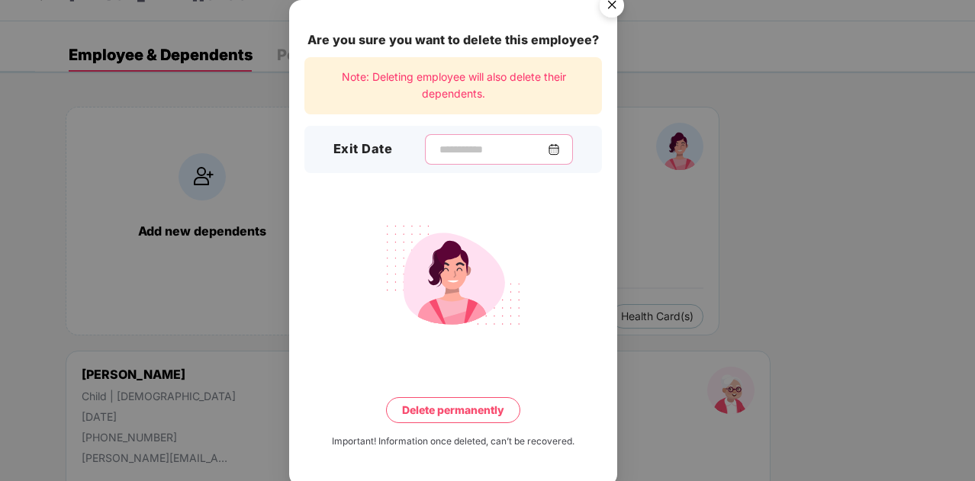
click at [488, 150] on input at bounding box center [493, 150] width 110 height 16
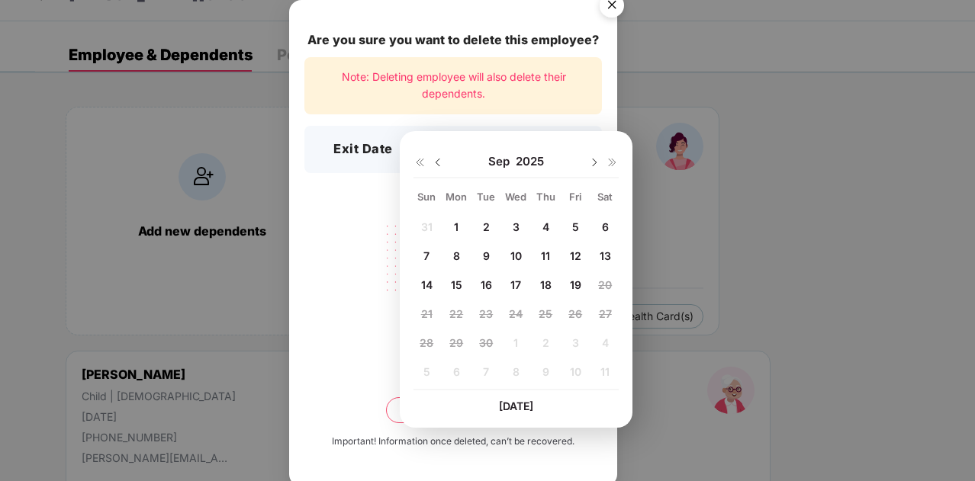
click at [437, 164] on img at bounding box center [438, 162] width 12 height 12
click at [578, 343] on span "29" at bounding box center [575, 342] width 14 height 13
type input "**********"
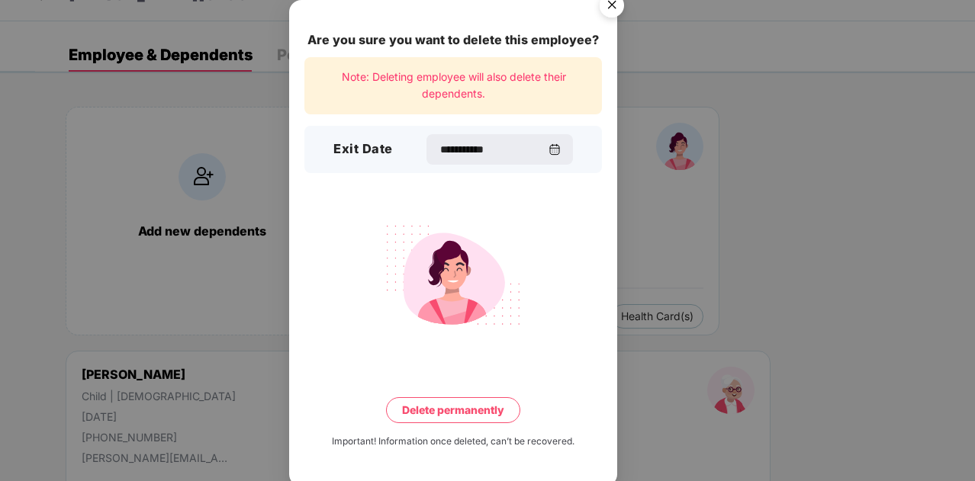
click at [465, 410] on button "Delete permanently" at bounding box center [453, 410] width 134 height 26
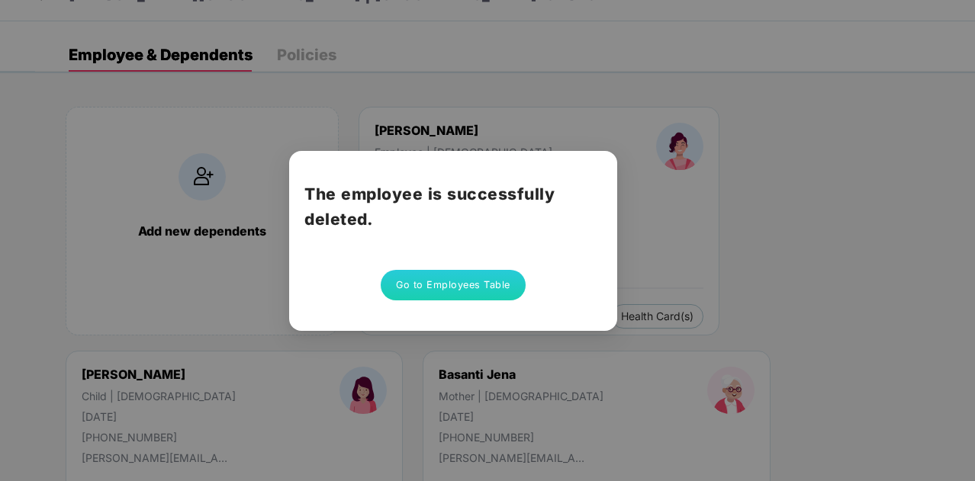
click at [467, 286] on button "Go to Employees Table" at bounding box center [453, 285] width 145 height 31
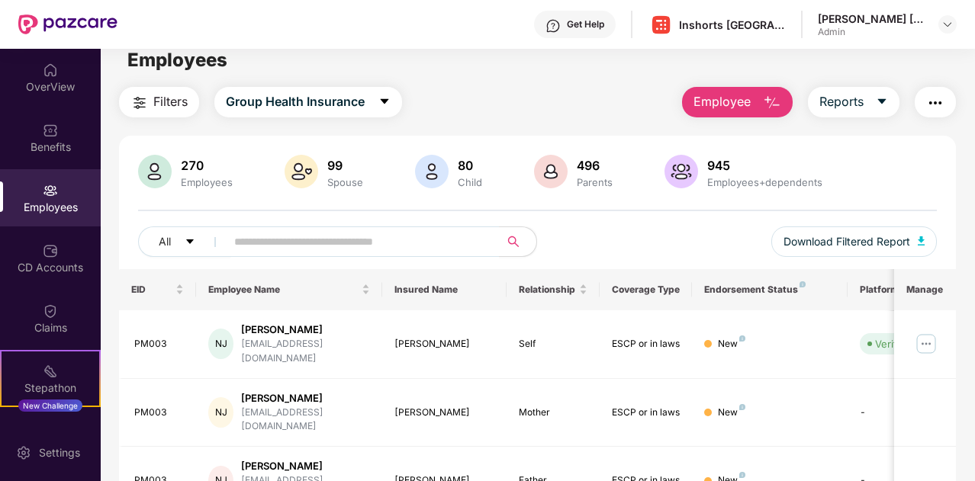
scroll to position [0, 0]
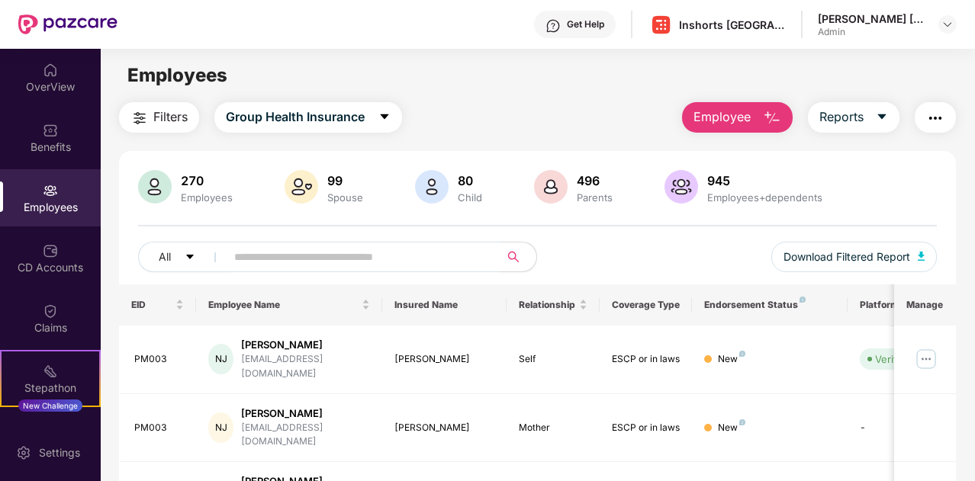
click at [326, 256] on input "text" at bounding box center [356, 257] width 245 height 23
paste input "*****"
type input "*****"
click at [928, 352] on img at bounding box center [926, 359] width 24 height 24
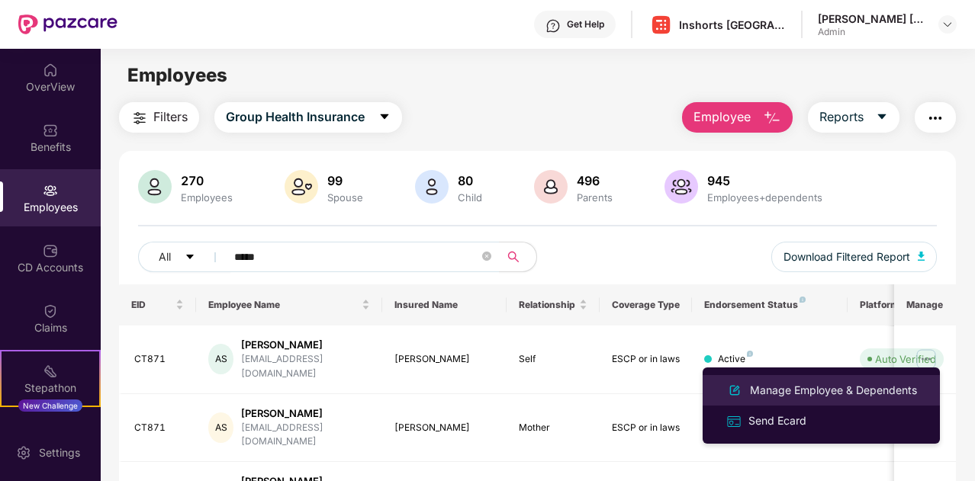
click at [836, 388] on div "Manage Employee & Dependents" at bounding box center [833, 390] width 173 height 17
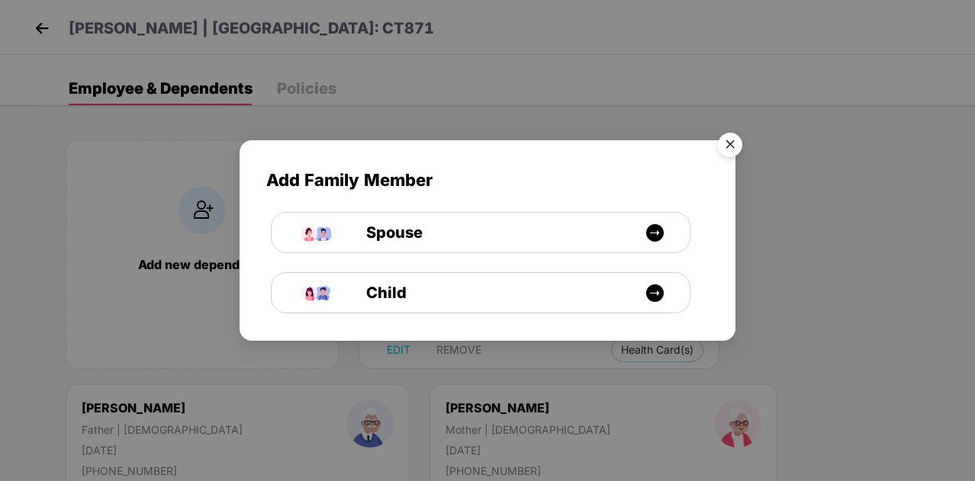
click at [728, 142] on img "Close" at bounding box center [730, 147] width 43 height 43
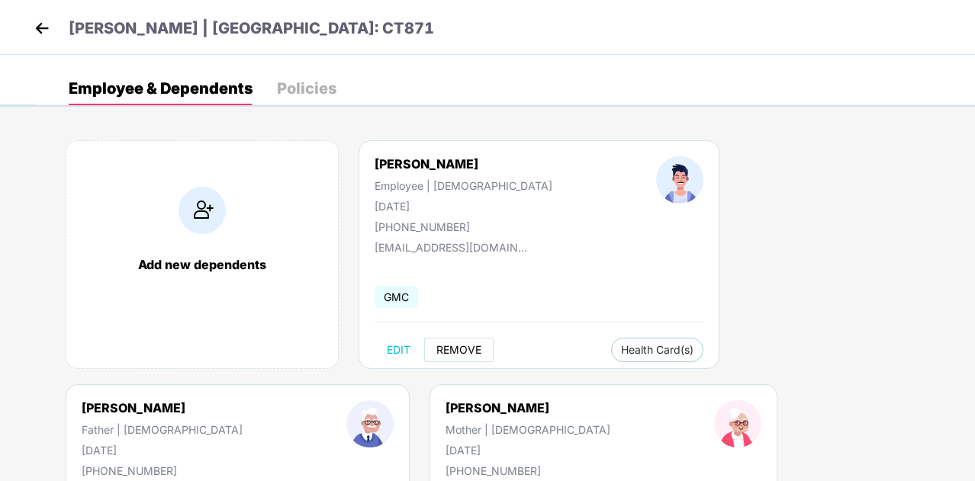
click at [455, 353] on span "REMOVE" at bounding box center [458, 350] width 45 height 12
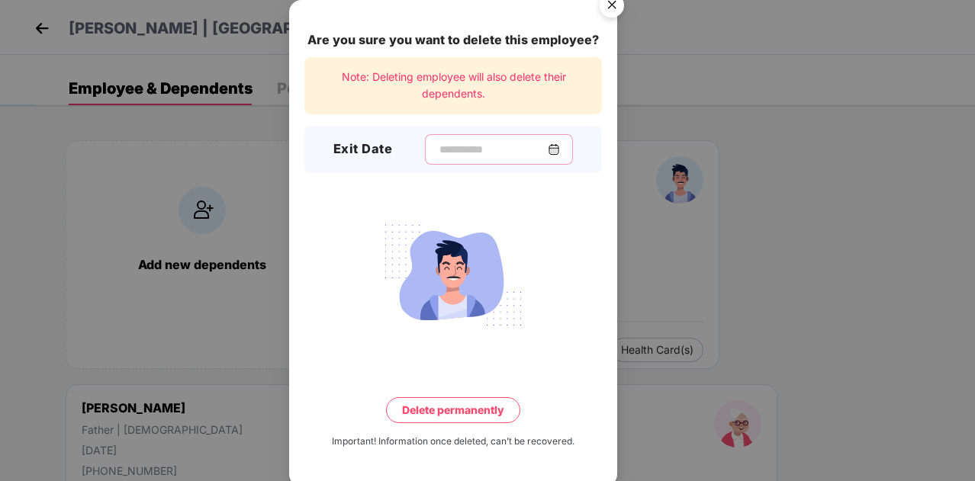
click at [528, 148] on input at bounding box center [493, 150] width 110 height 16
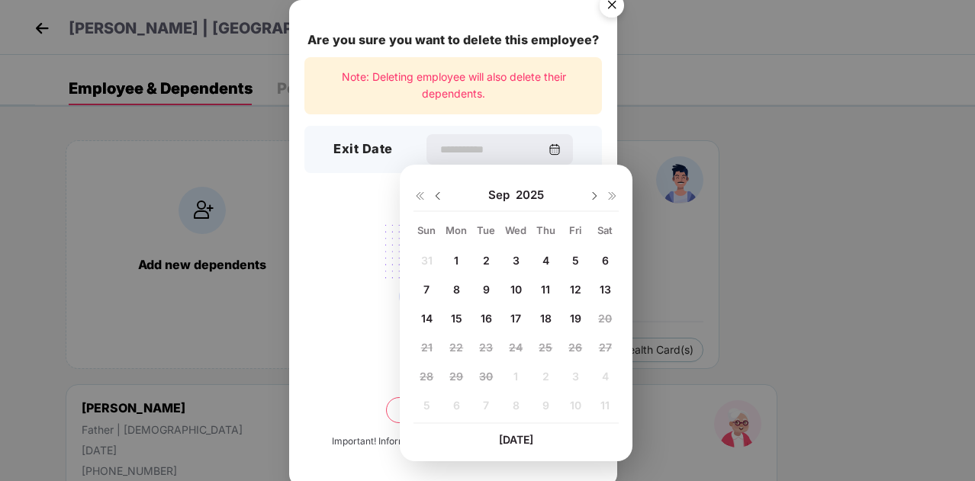
click at [438, 195] on img at bounding box center [438, 196] width 12 height 12
click at [580, 379] on span "29" at bounding box center [575, 376] width 14 height 13
type input "**********"
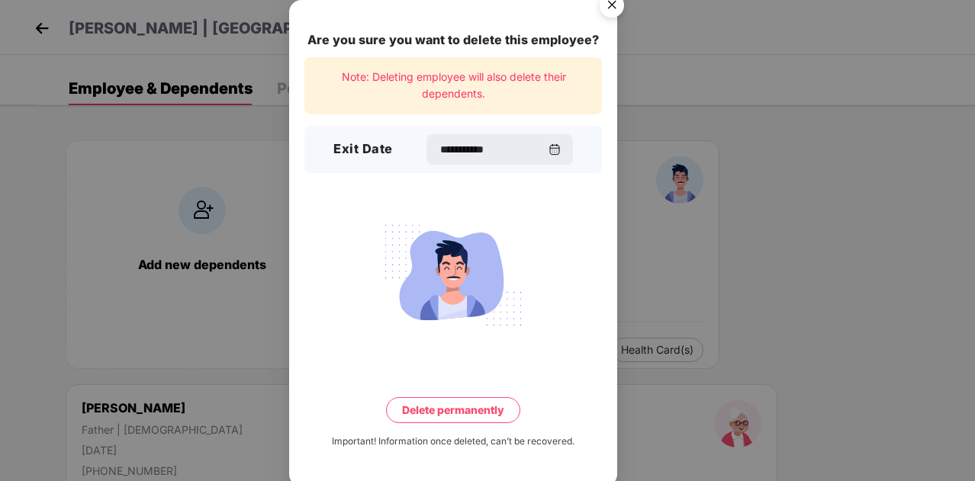
click at [456, 410] on button "Delete permanently" at bounding box center [453, 410] width 134 height 26
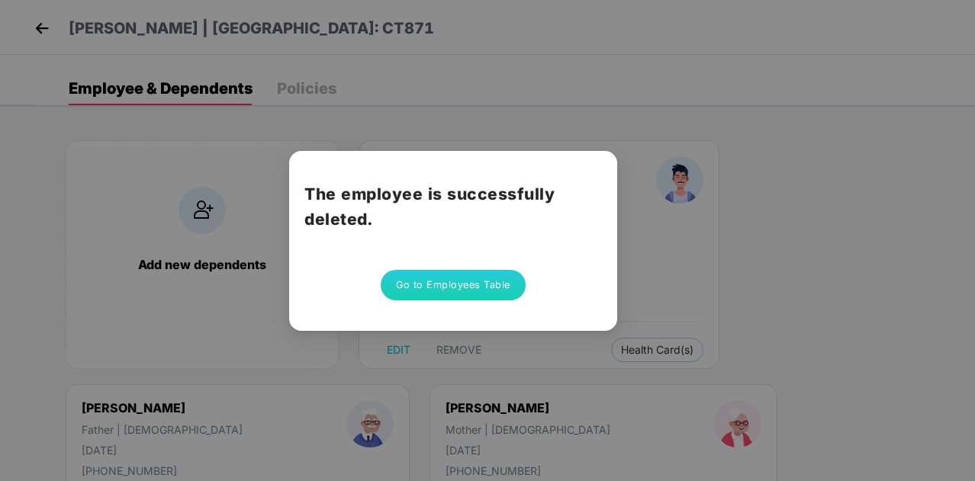
click at [461, 284] on button "Go to Employees Table" at bounding box center [453, 285] width 145 height 31
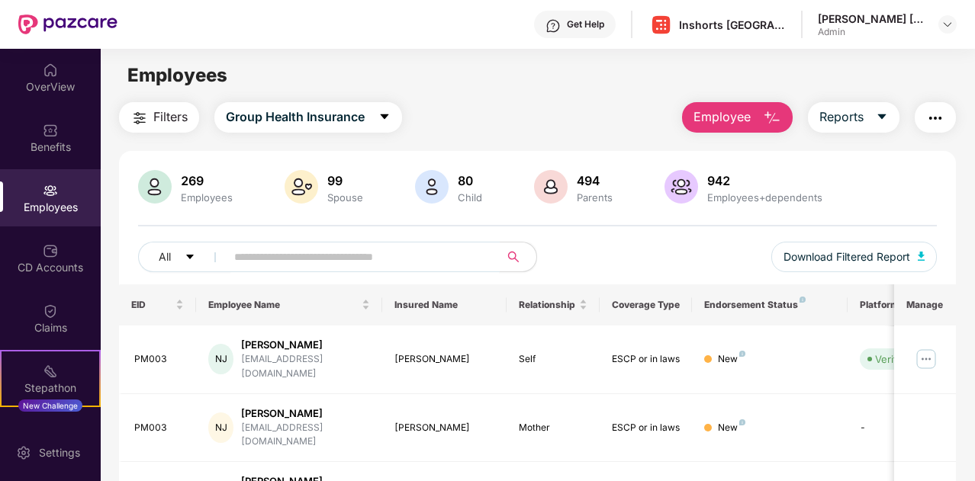
click at [290, 258] on input "text" at bounding box center [356, 257] width 245 height 23
paste input "*****"
type input "*****"
click at [921, 353] on img at bounding box center [926, 359] width 24 height 24
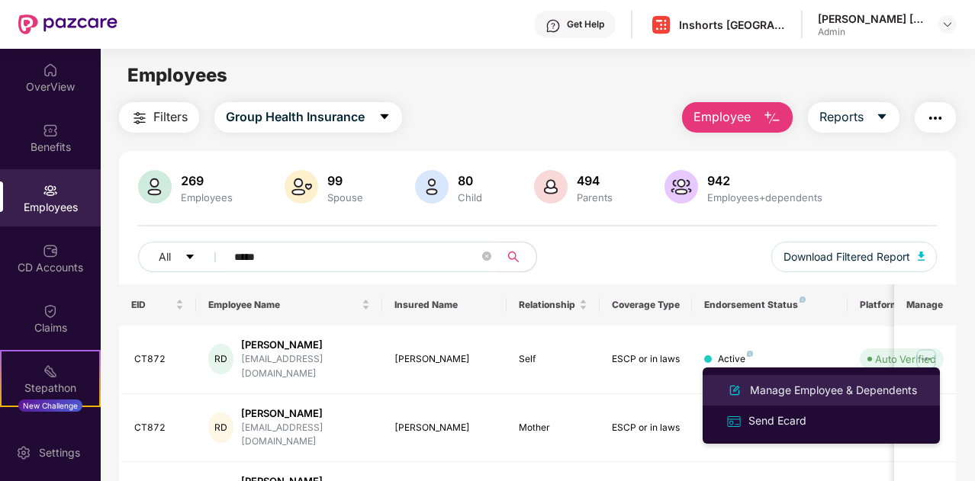
click at [825, 388] on div "Manage Employee & Dependents" at bounding box center [833, 390] width 173 height 17
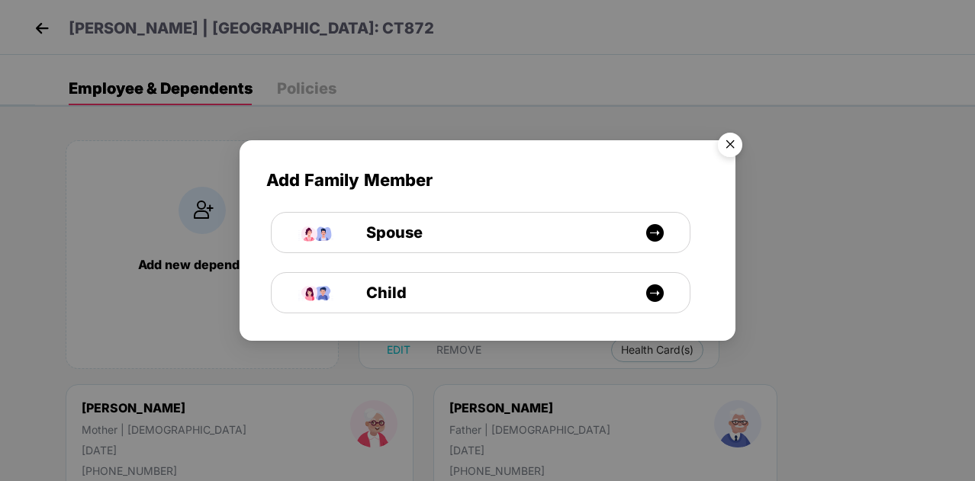
click at [730, 141] on img "Close" at bounding box center [730, 147] width 43 height 43
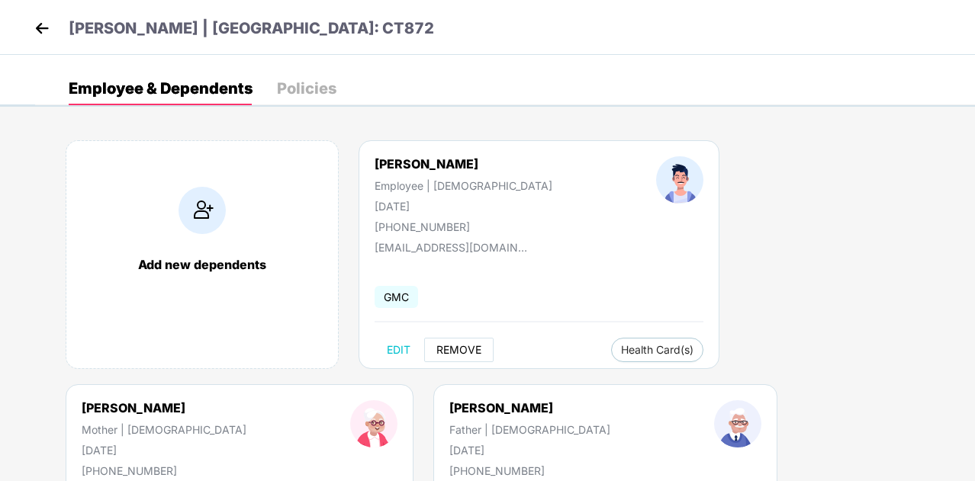
click at [459, 350] on span "REMOVE" at bounding box center [458, 350] width 45 height 12
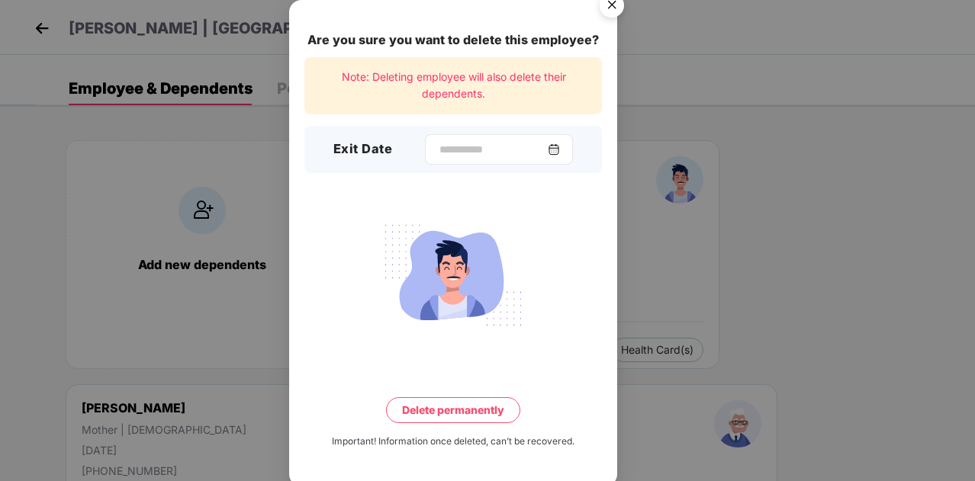
click at [560, 144] on img at bounding box center [554, 149] width 12 height 12
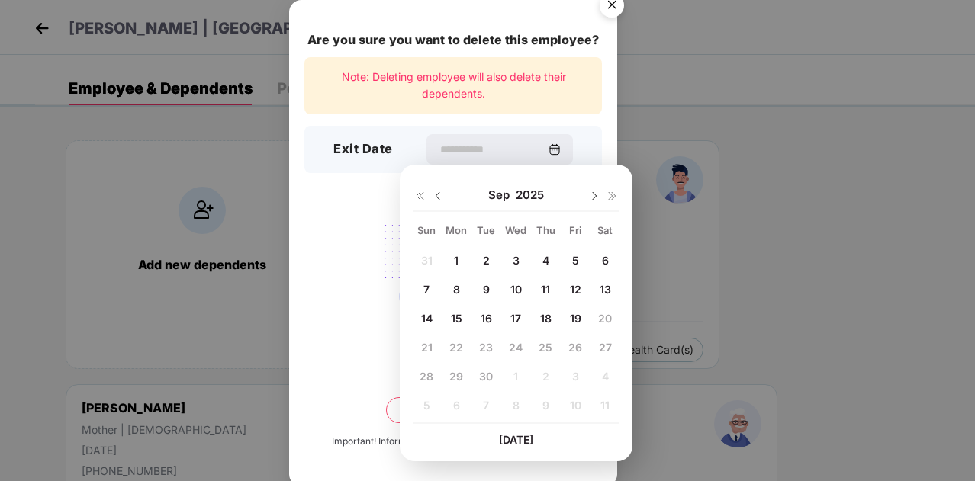
click at [437, 198] on img at bounding box center [438, 196] width 12 height 12
click at [577, 376] on span "29" at bounding box center [575, 376] width 14 height 13
type input "**********"
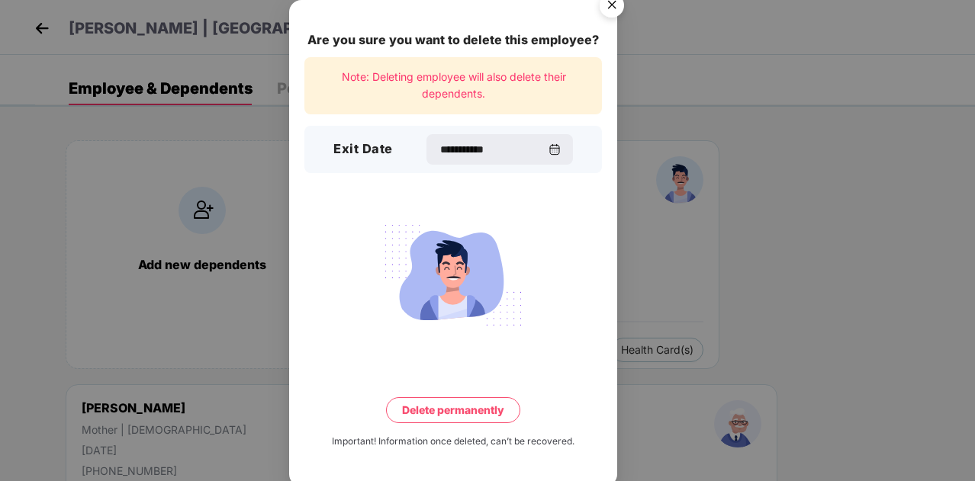
click at [459, 410] on button "Delete permanently" at bounding box center [453, 410] width 134 height 26
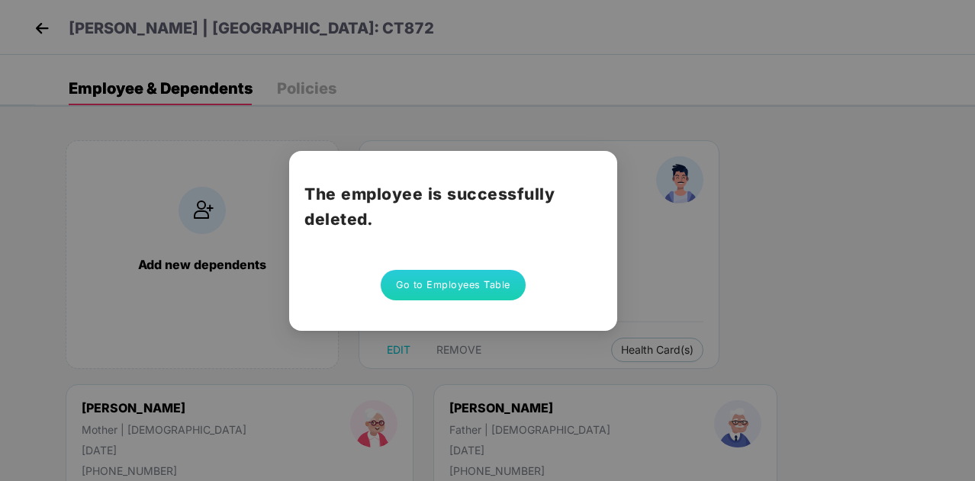
click at [453, 290] on button "Go to Employees Table" at bounding box center [453, 285] width 145 height 31
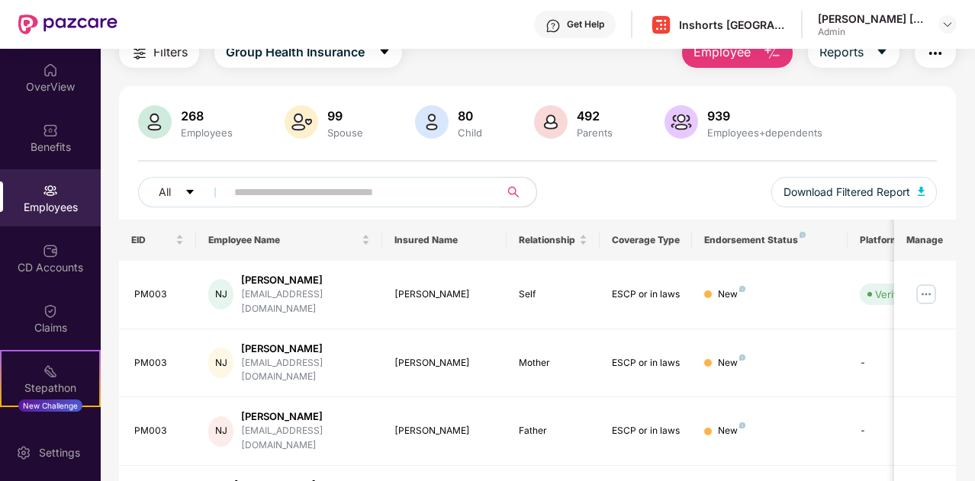
scroll to position [64, 0]
click at [348, 188] on input "text" at bounding box center [356, 193] width 245 height 23
paste input "*****"
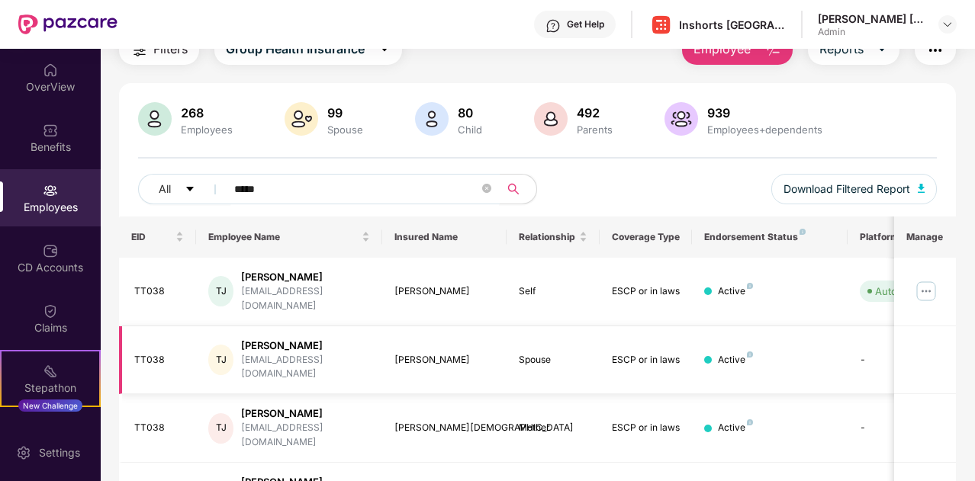
scroll to position [66, 0]
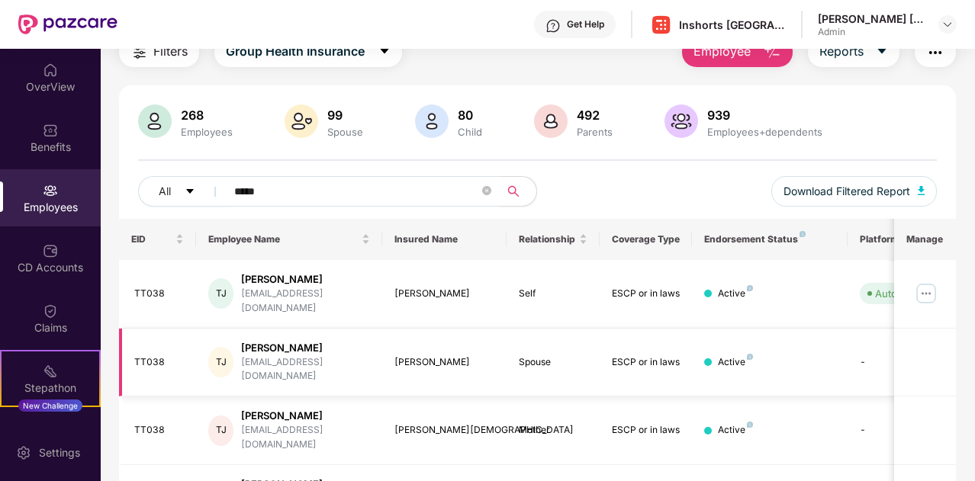
type input "*****"
click at [931, 291] on img at bounding box center [926, 293] width 24 height 24
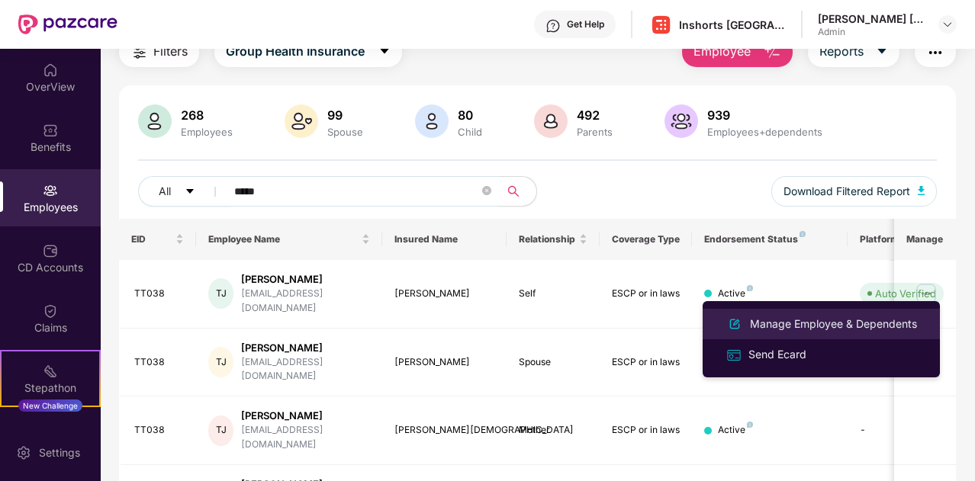
click at [847, 323] on div "Manage Employee & Dependents" at bounding box center [833, 324] width 173 height 17
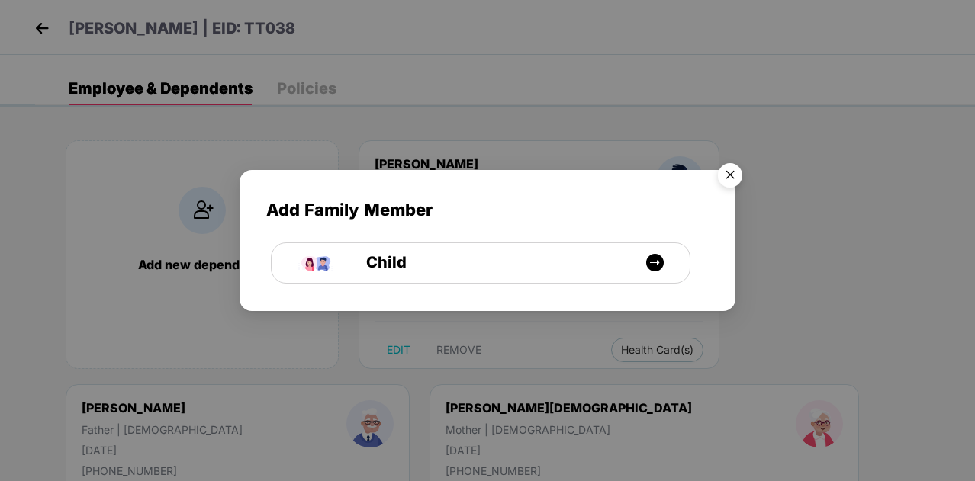
click at [729, 178] on img "Close" at bounding box center [730, 177] width 43 height 43
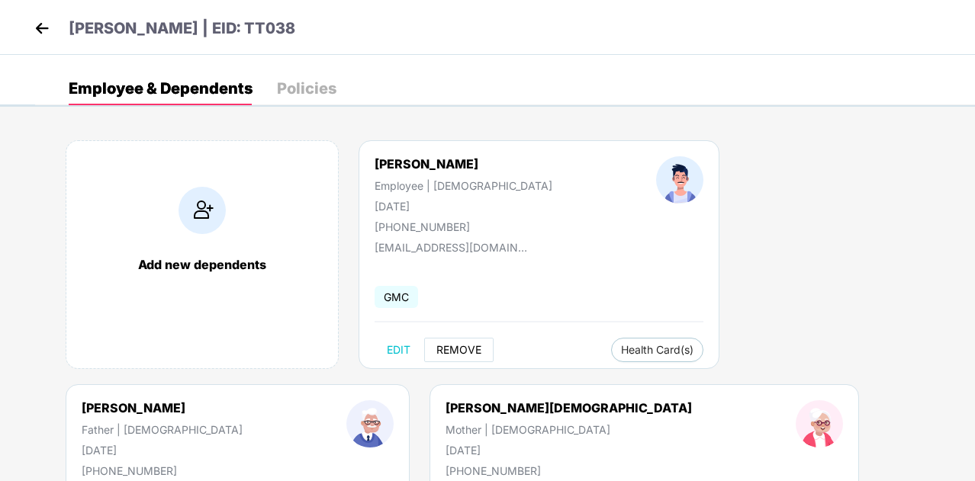
click at [466, 352] on span "REMOVE" at bounding box center [458, 350] width 45 height 12
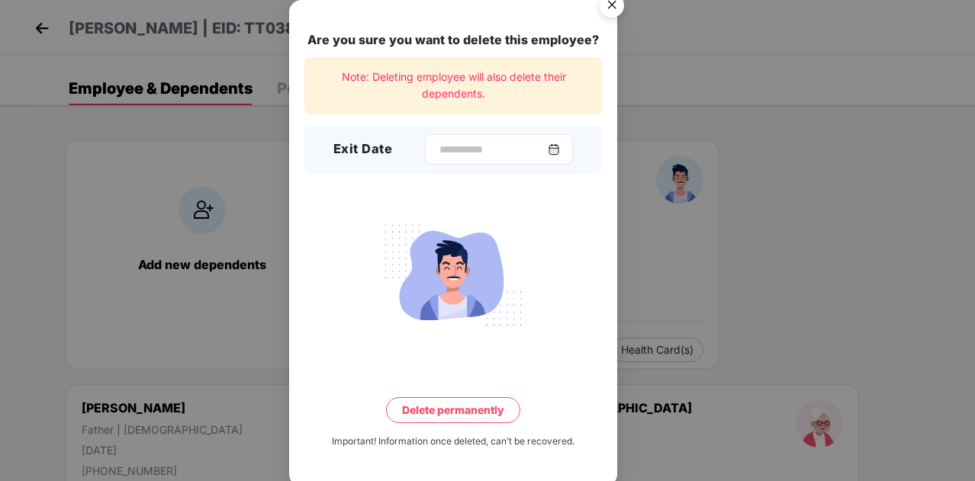
click at [559, 150] on img at bounding box center [554, 149] width 12 height 12
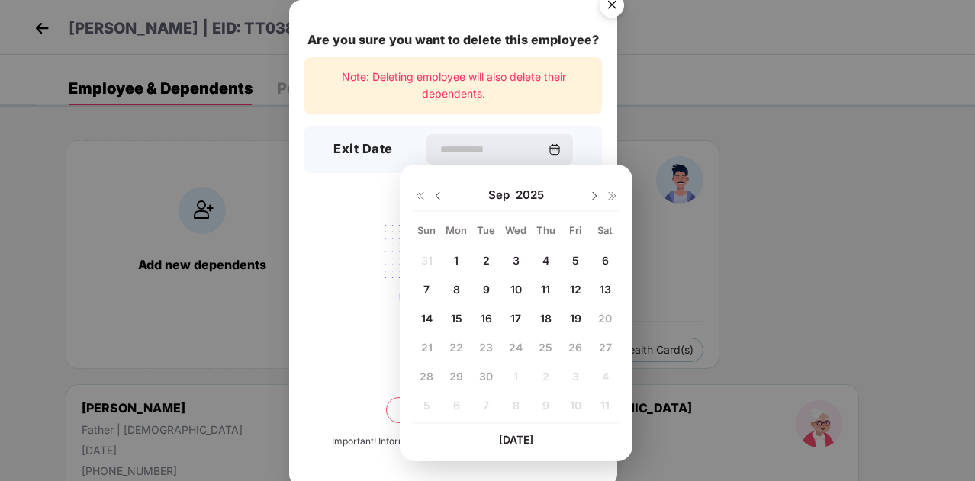
click at [438, 195] on img at bounding box center [438, 196] width 12 height 12
click at [424, 410] on span "31" at bounding box center [426, 405] width 11 height 13
type input "**********"
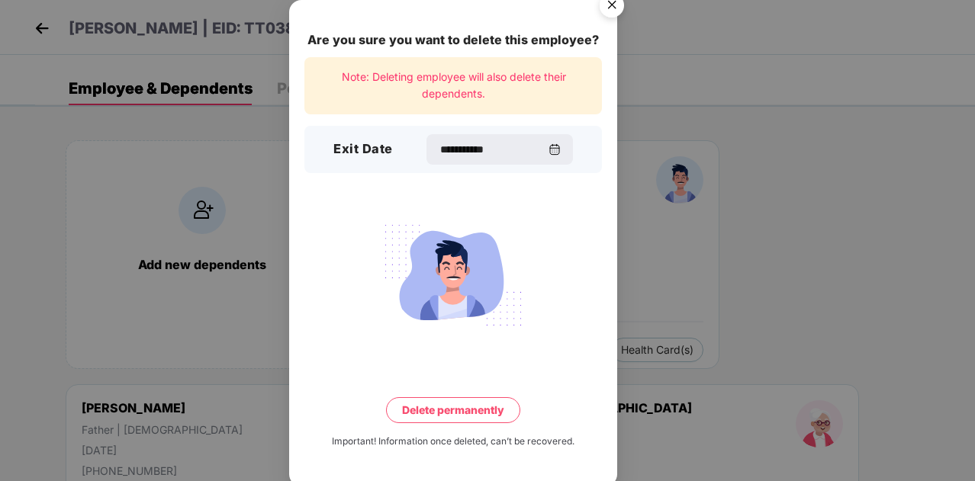
click at [452, 413] on button "Delete permanently" at bounding box center [453, 410] width 134 height 26
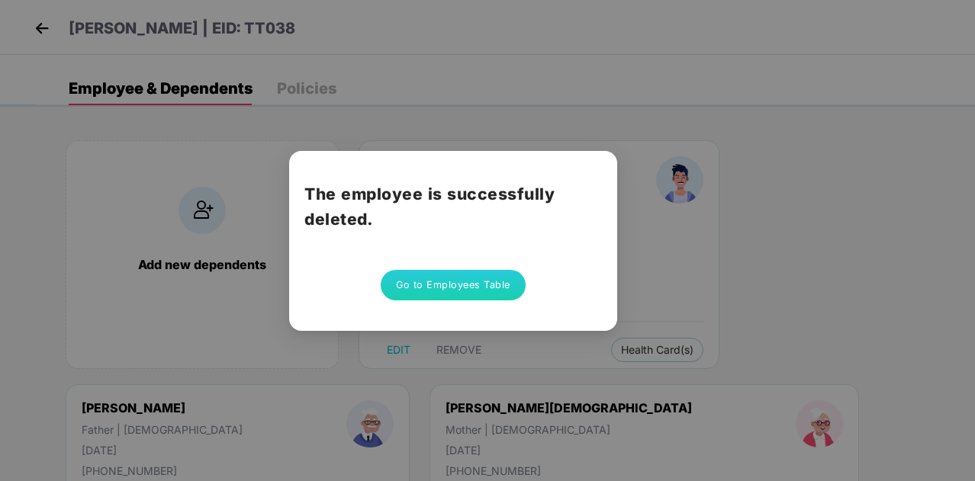
click at [435, 288] on button "Go to Employees Table" at bounding box center [453, 285] width 145 height 31
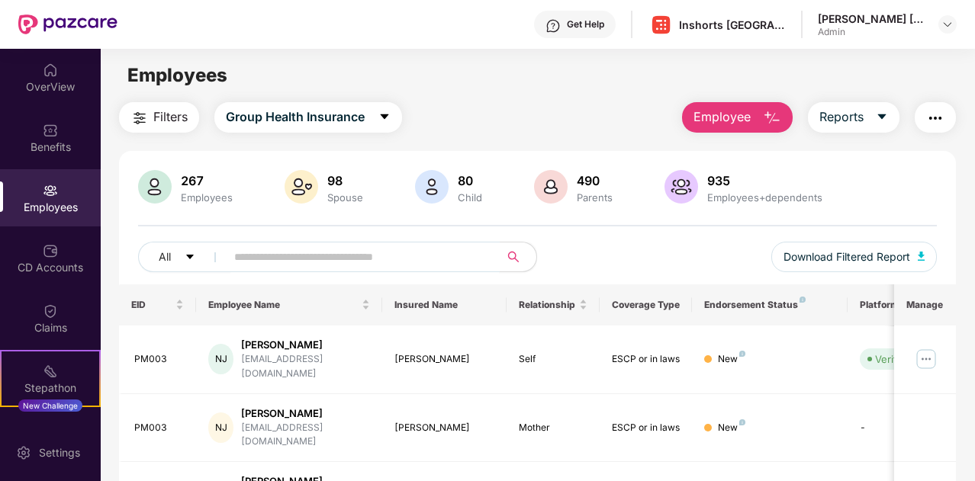
click at [364, 259] on input "text" at bounding box center [356, 257] width 245 height 23
paste input "******"
type input "******"
click at [931, 352] on img at bounding box center [926, 359] width 24 height 24
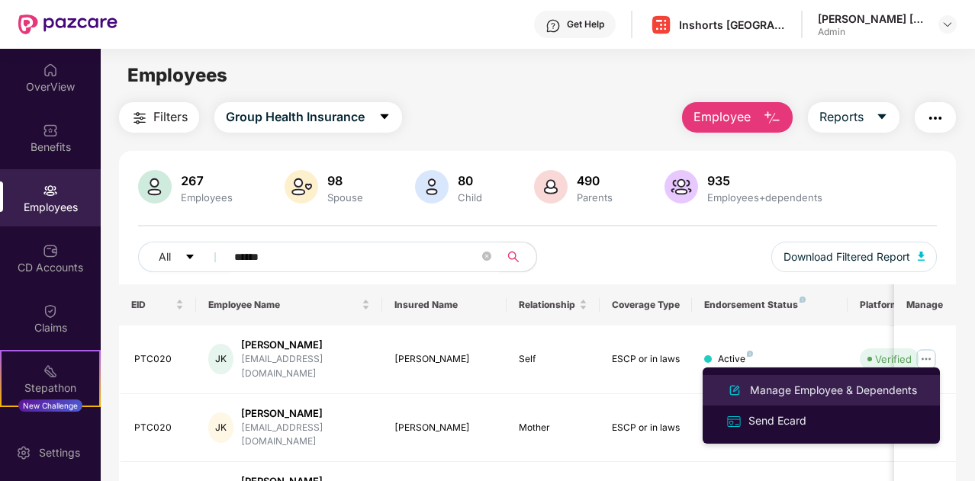
click at [828, 390] on div "Manage Employee & Dependents" at bounding box center [833, 390] width 173 height 17
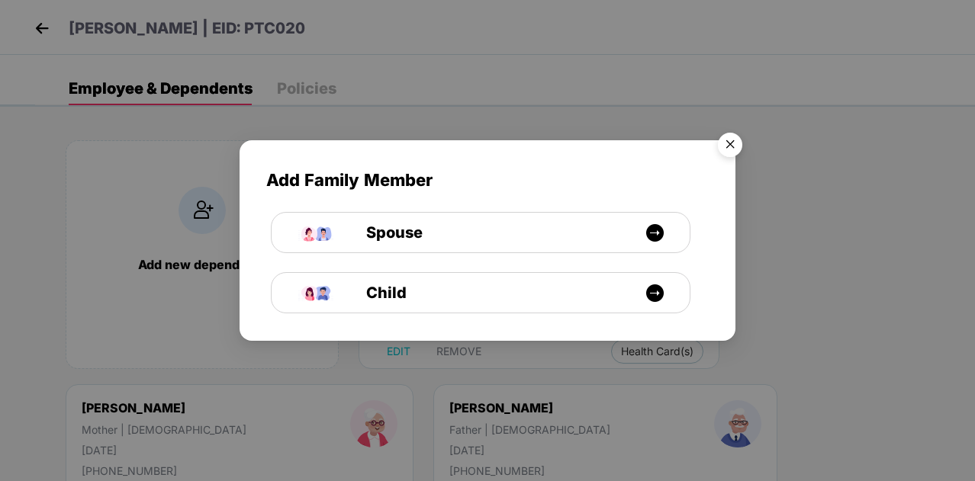
click at [730, 143] on img "Close" at bounding box center [730, 147] width 43 height 43
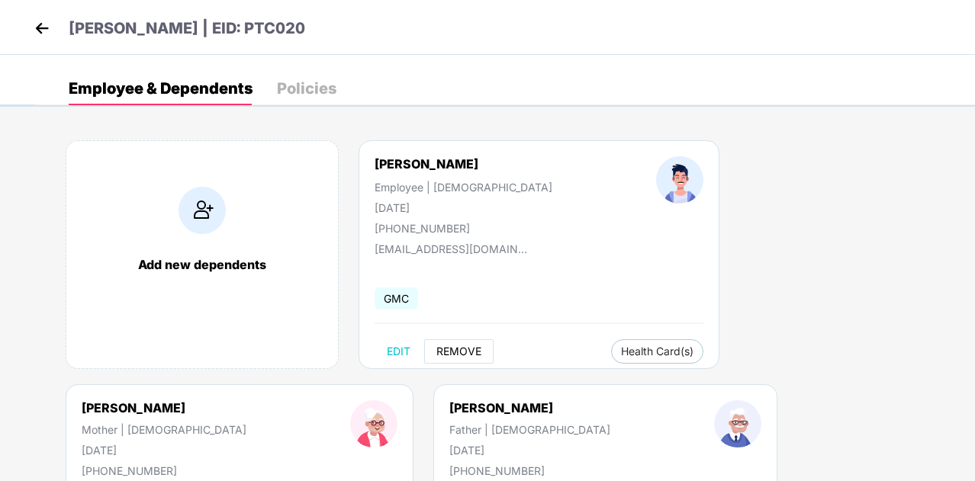
click at [450, 349] on span "REMOVE" at bounding box center [458, 352] width 45 height 12
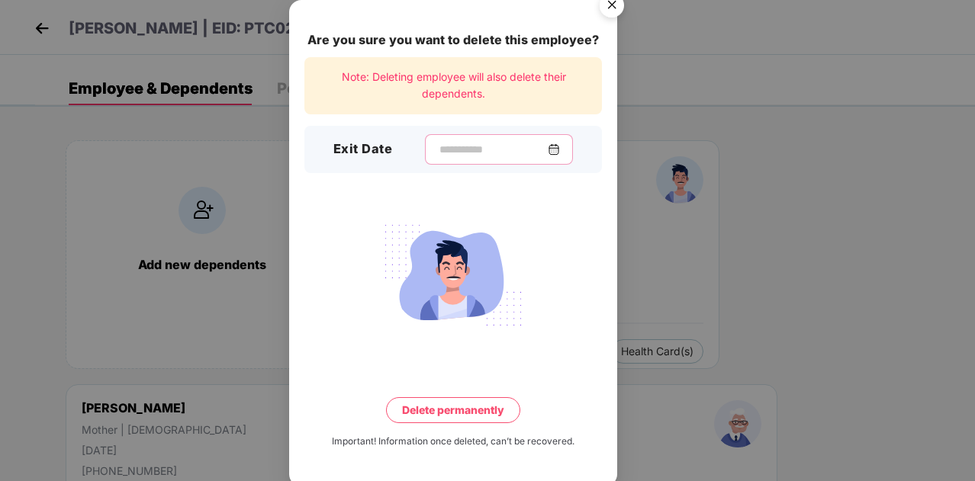
click at [523, 151] on input at bounding box center [493, 150] width 110 height 16
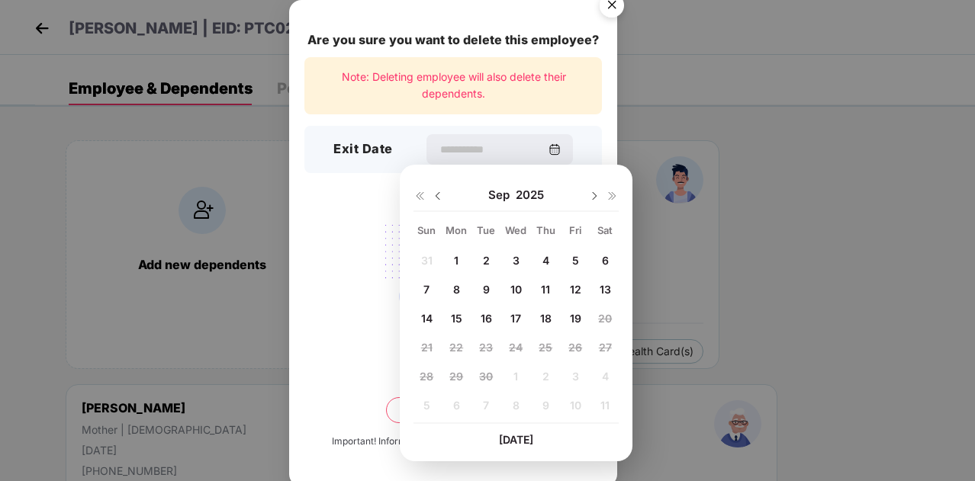
click at [435, 196] on img at bounding box center [438, 196] width 12 height 12
click at [548, 347] on span "21" at bounding box center [545, 347] width 11 height 13
type input "**********"
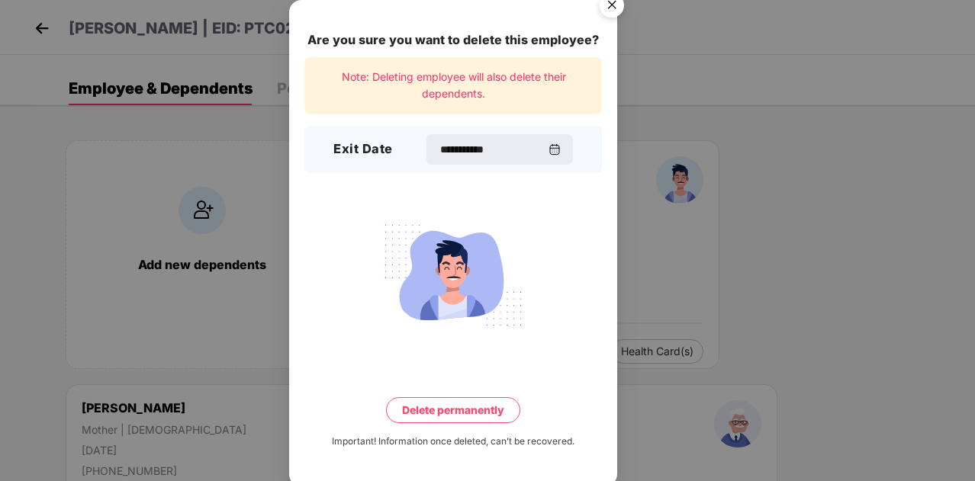
click at [459, 409] on button "Delete permanently" at bounding box center [453, 410] width 134 height 26
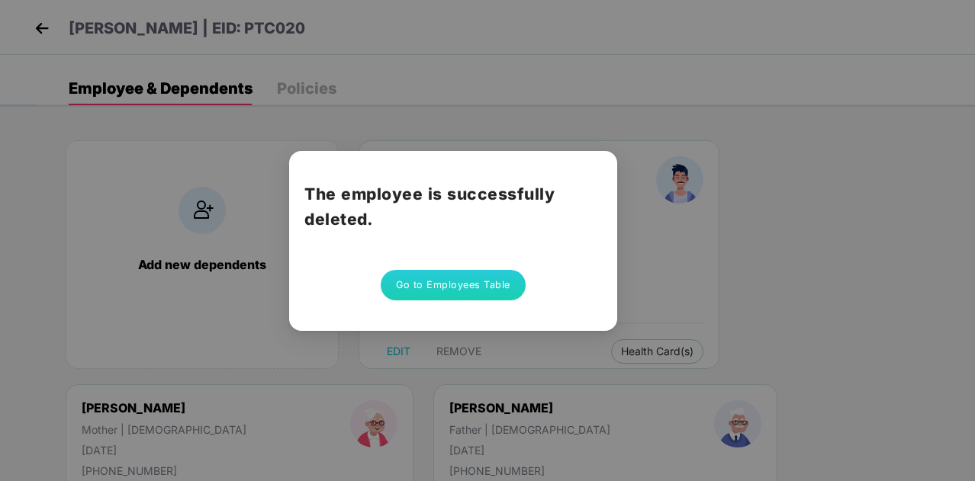
click at [446, 287] on button "Go to Employees Table" at bounding box center [453, 285] width 145 height 31
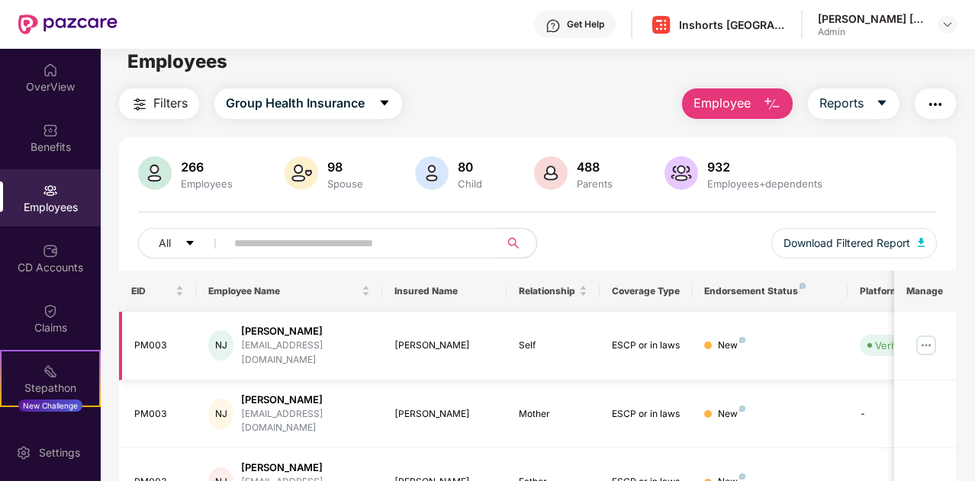
scroll to position [0, 0]
